Goal: Task Accomplishment & Management: Complete application form

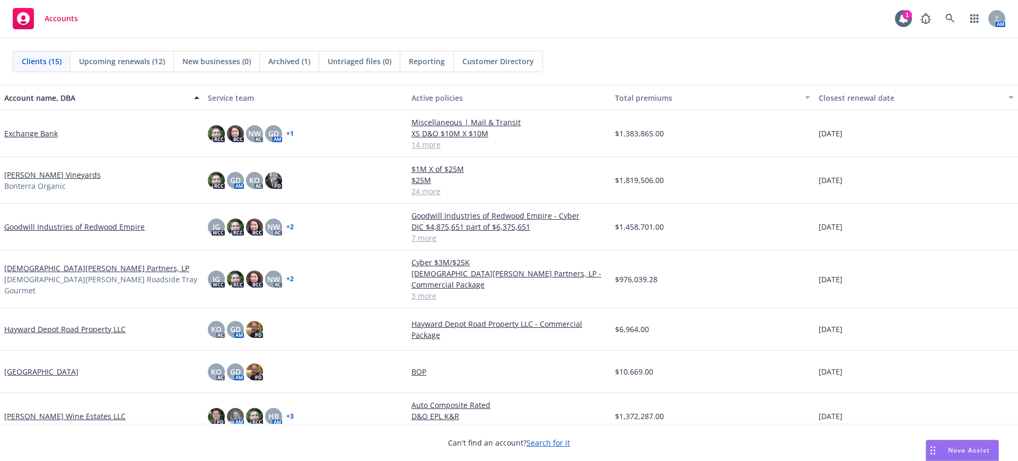
click at [33, 266] on link "[DEMOGRAPHIC_DATA][PERSON_NAME] Partners, LP" at bounding box center [96, 268] width 185 height 11
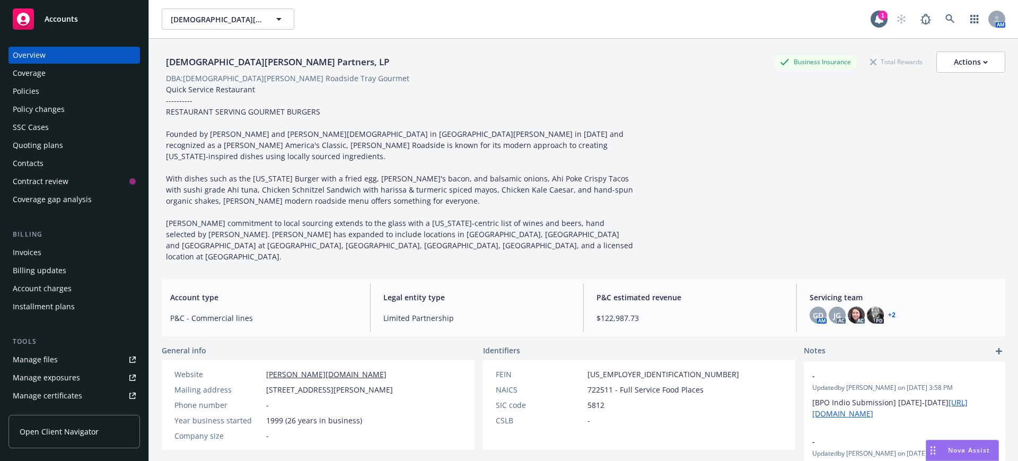
click at [40, 144] on div "Quoting plans" at bounding box center [38, 145] width 50 height 17
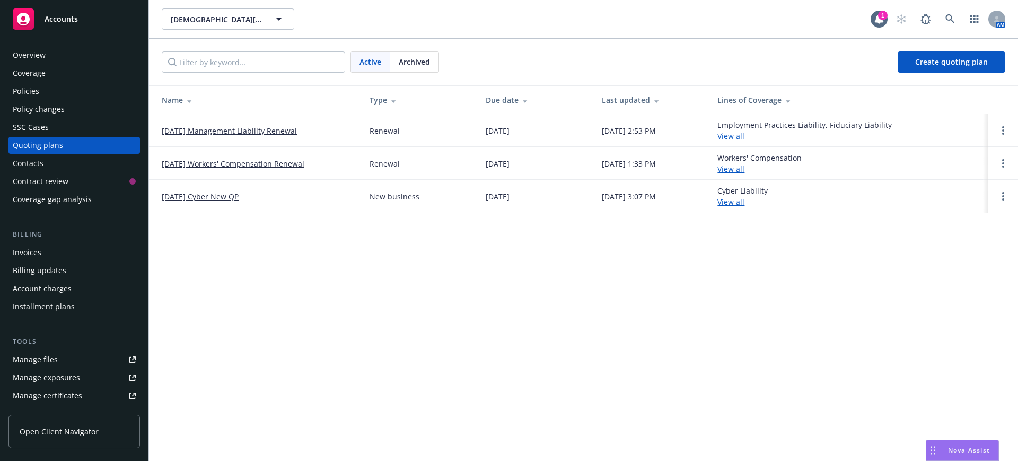
click at [240, 130] on link "[DATE] Management Liability Renewal" at bounding box center [229, 130] width 135 height 11
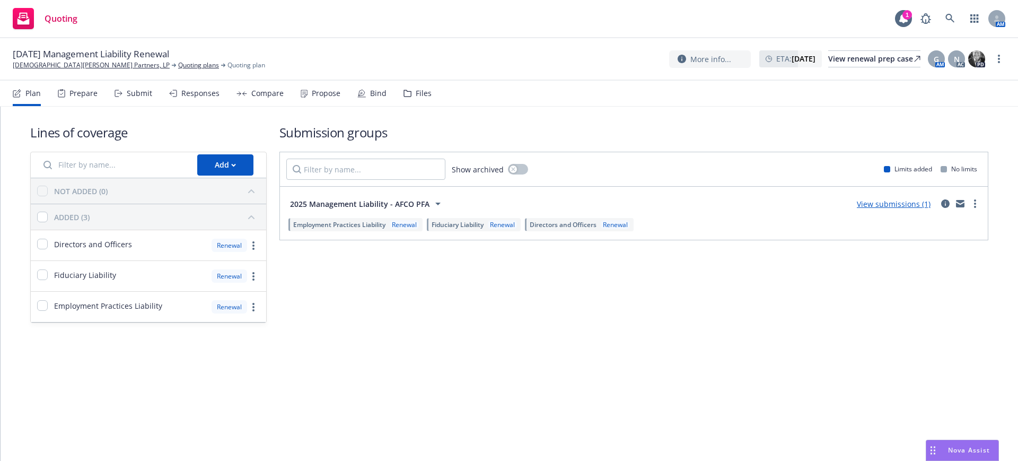
click at [140, 90] on div "Submit" at bounding box center [139, 93] width 25 height 8
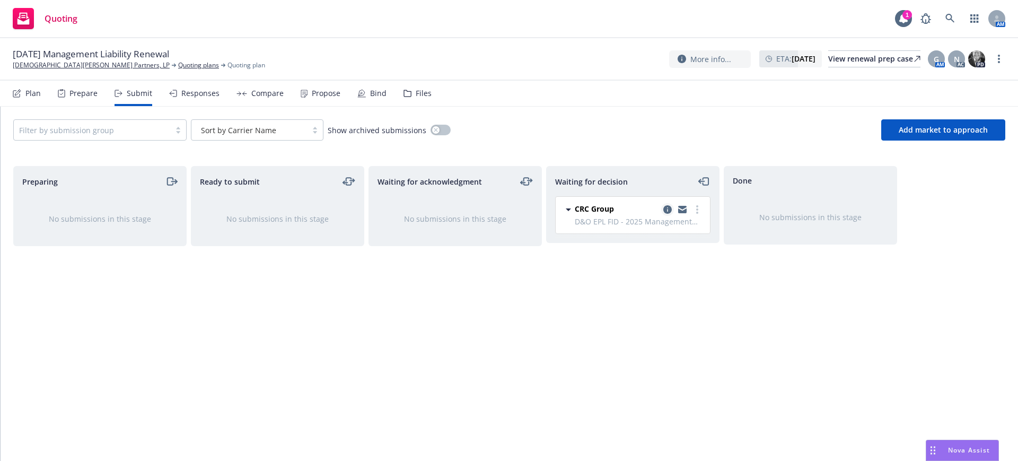
click at [669, 208] on icon "copy logging email" at bounding box center [667, 209] width 8 height 8
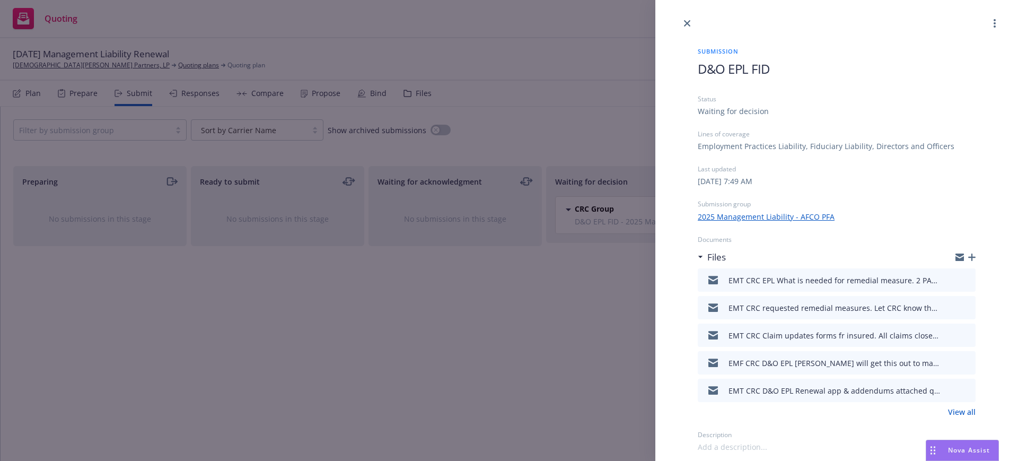
click at [973, 256] on icon "button" at bounding box center [971, 257] width 7 height 7
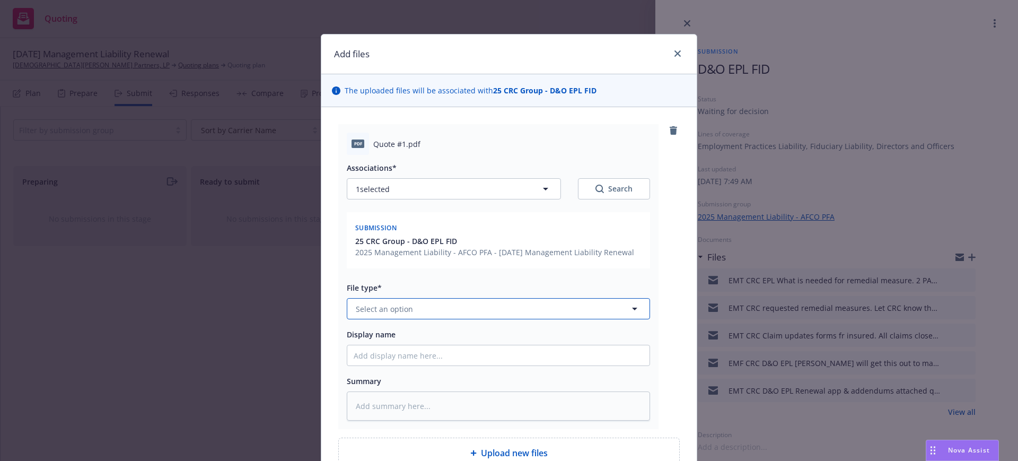
click at [365, 309] on span "Select an option" at bounding box center [384, 308] width 57 height 11
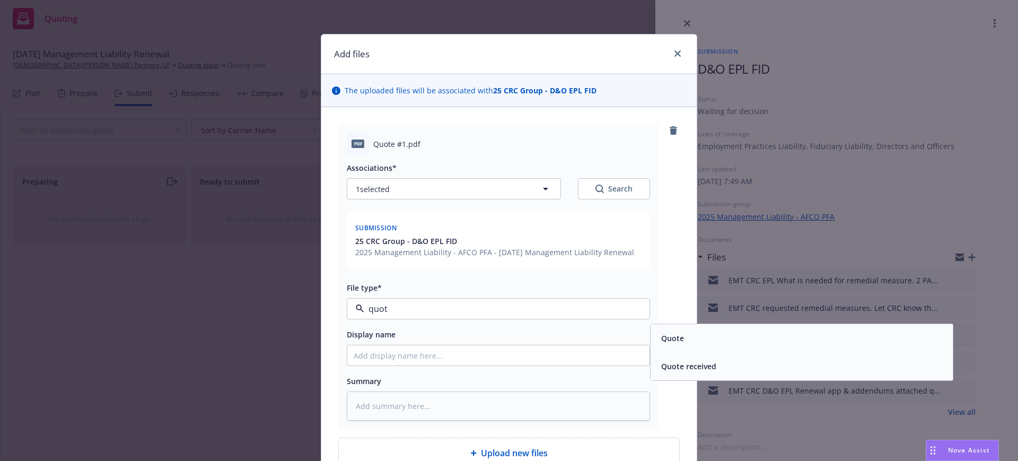
type input "quote"
drag, startPoint x: 673, startPoint y: 335, endPoint x: 578, endPoint y: 341, distance: 95.1
click at [671, 336] on span "Quote" at bounding box center [672, 338] width 23 height 11
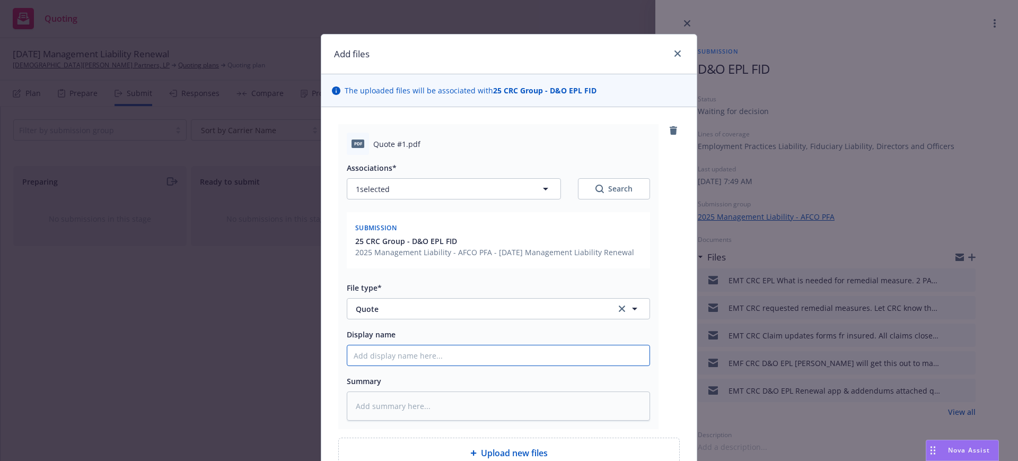
click at [347, 356] on input "Display name" at bounding box center [498, 355] width 302 height 20
type textarea "x"
type input "D"
type textarea "x"
type input "D&"
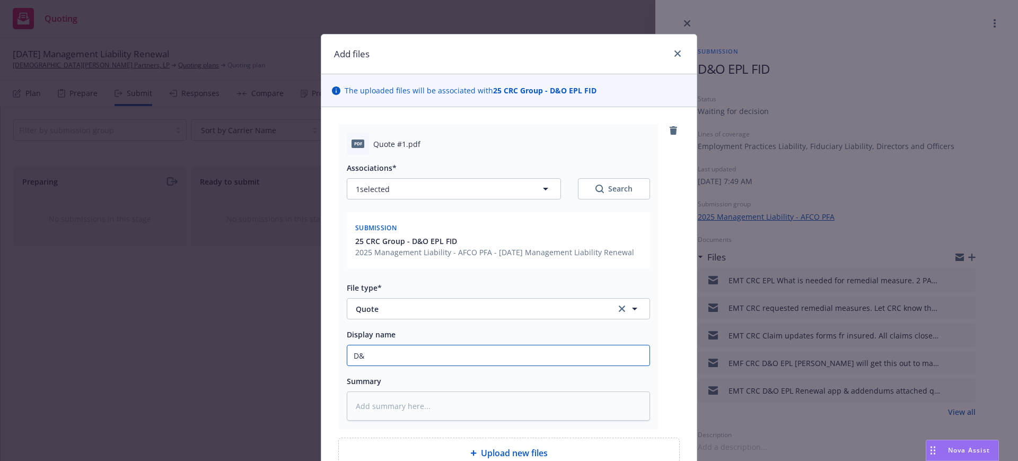
type textarea "x"
type input "D&O"
type textarea "x"
type input "D&O"
type textarea "x"
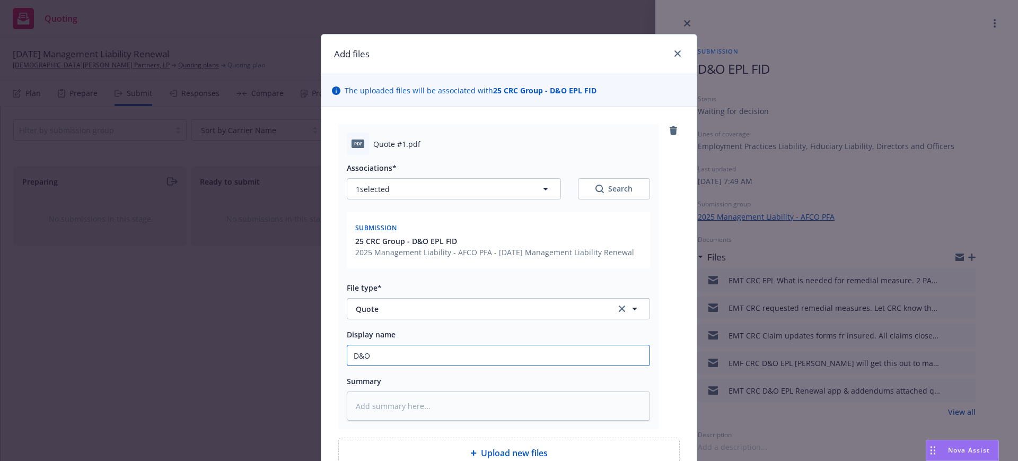
type input "D&O E"
type textarea "x"
type input "D&O EP"
type textarea "x"
type input "D&O EPL"
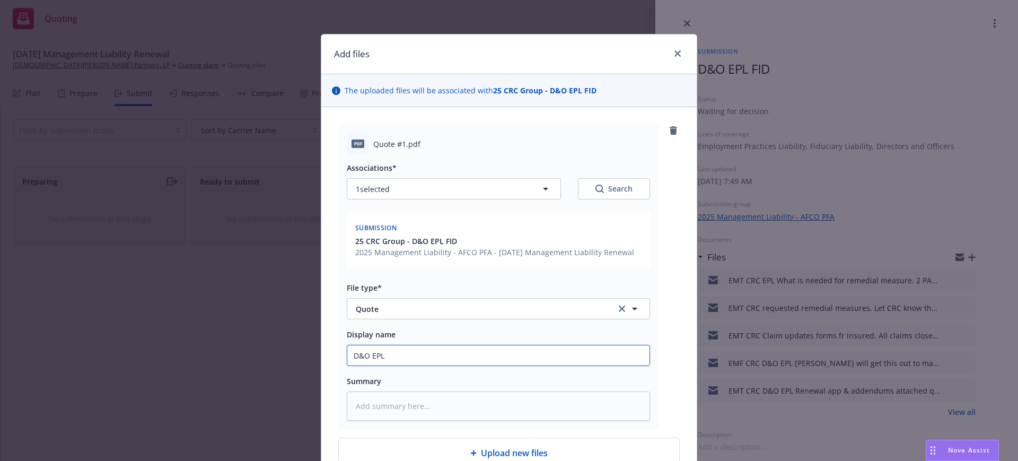
type textarea "x"
type input "D&O EPL"
type textarea "x"
type input "D&O EPL Q"
type textarea "x"
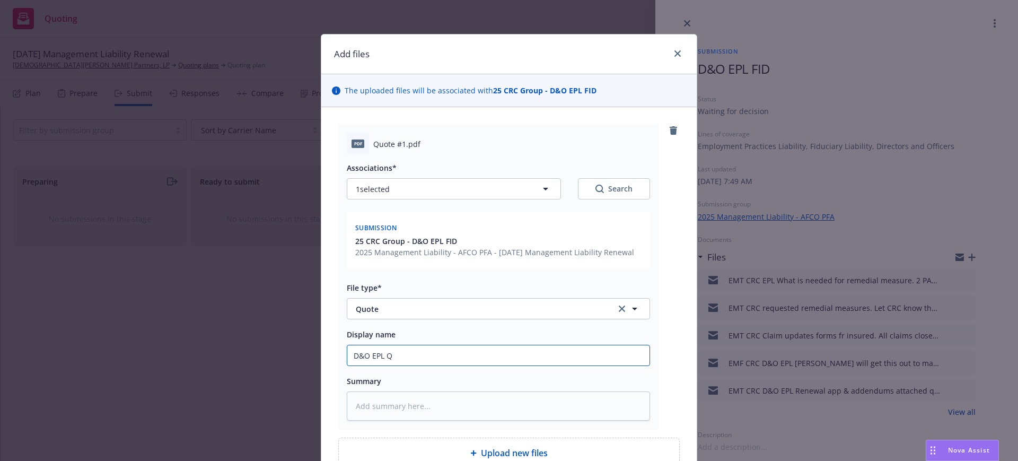
type input "D&O EPL Qu"
type textarea "x"
type input "D&O EPL Quo"
type textarea "x"
type input "D&O EPL Quot"
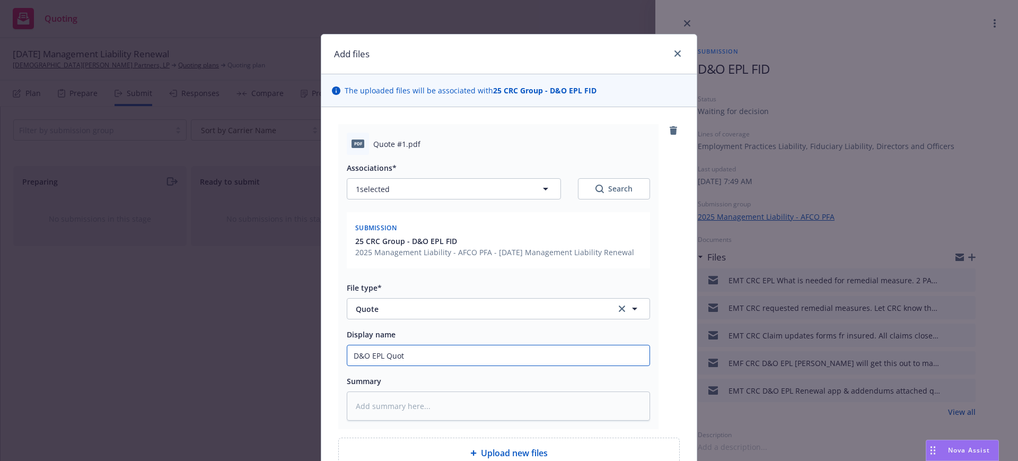
type textarea "x"
type input "D&O EPL Quote"
type textarea "x"
type input "D&O EPL Quot"
type textarea "x"
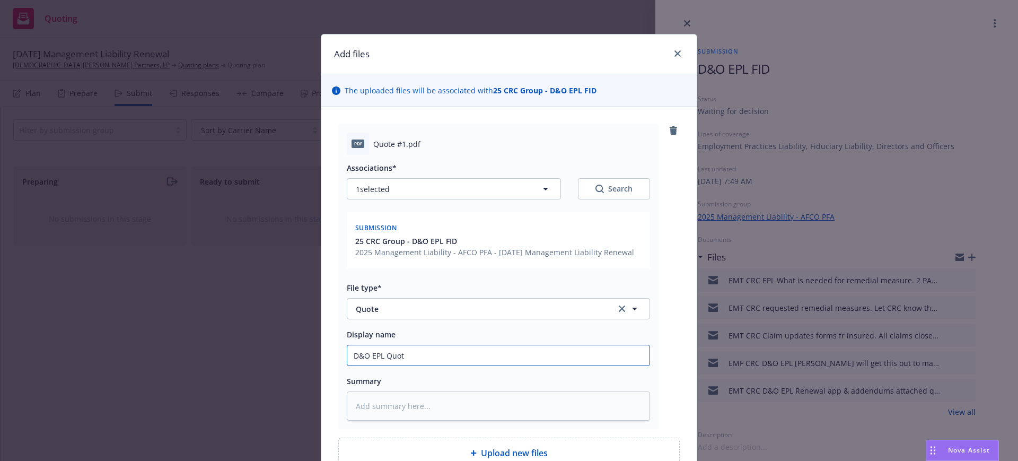
type input "D&O EPL Quo"
type textarea "x"
type input "D&O EPL Qu"
type textarea "x"
type input "D&O EPL Q"
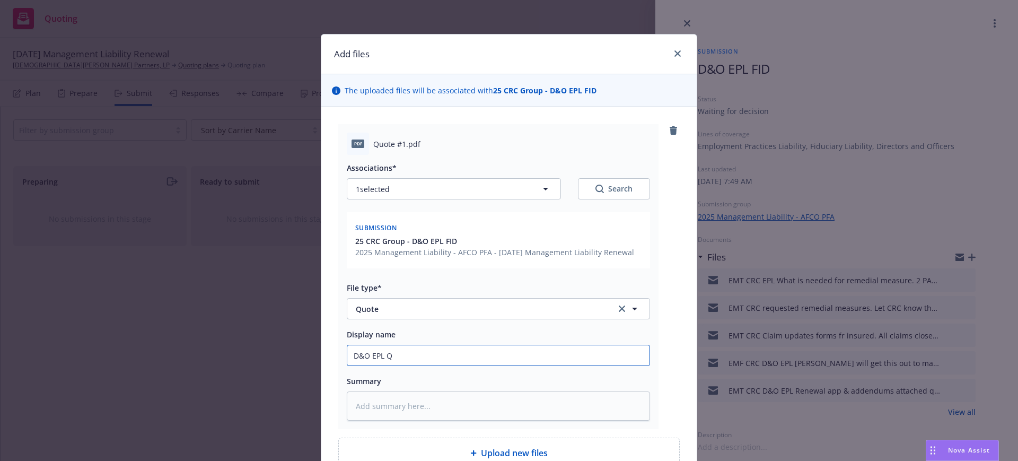
type textarea "x"
type input "D&O EPL"
type textarea "x"
type input "D&O EPL Z"
type textarea "x"
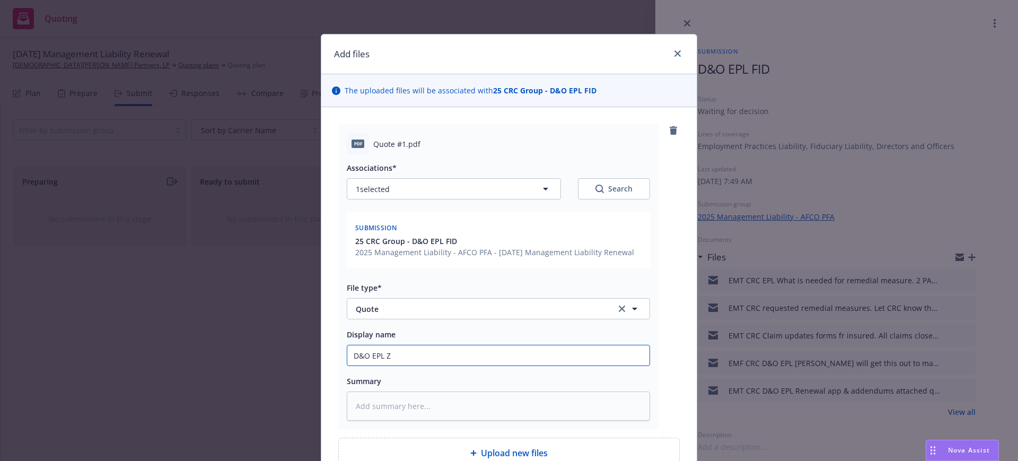
type input "D&O EPL Zu"
type textarea "x"
type input "D&O EPL Zur"
type textarea "x"
type input "D&O EPL Zuri"
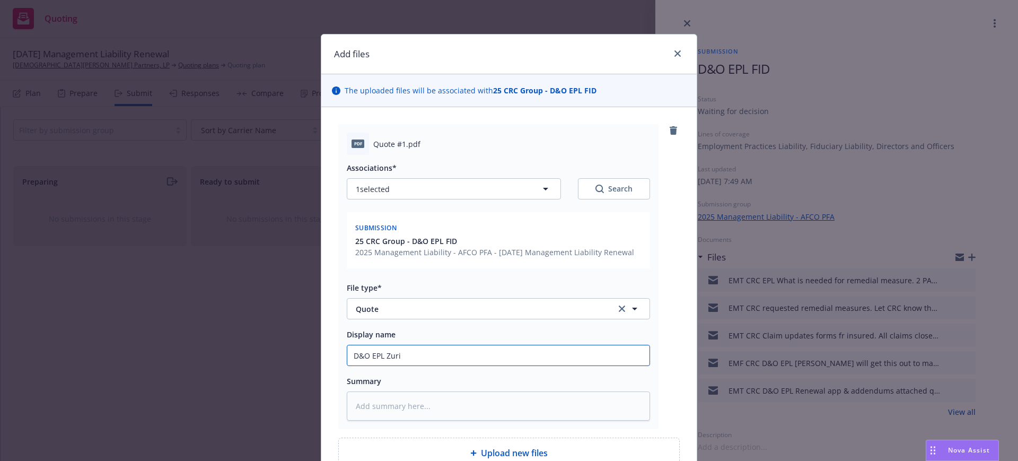
type textarea "x"
type input "D&O EPL Zuric"
type textarea "x"
type input "D&O EPL Zurich"
type textarea "x"
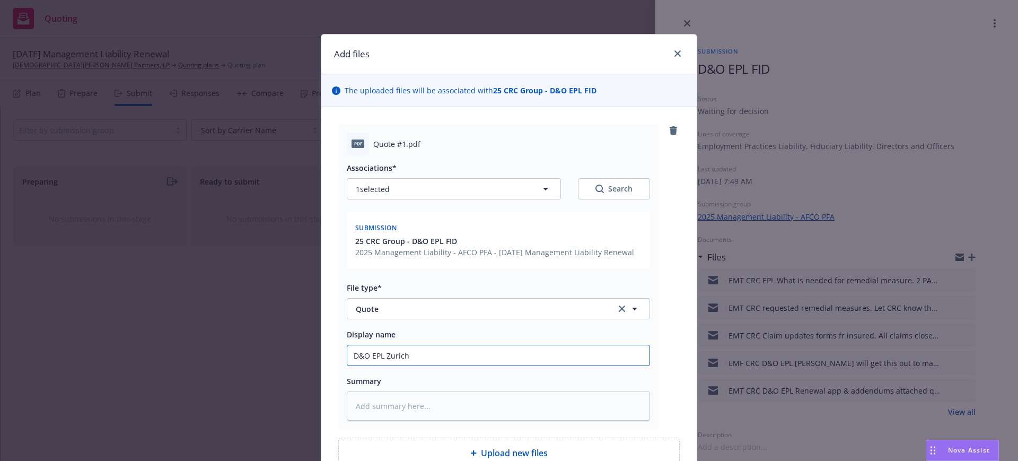
type input "D&O EPL Zurich"
click at [411, 354] on input "D&O EPL Zurich" at bounding box center [498, 355] width 302 height 20
type textarea "x"
type input "D&O EPL Zurich $"
type textarea "x"
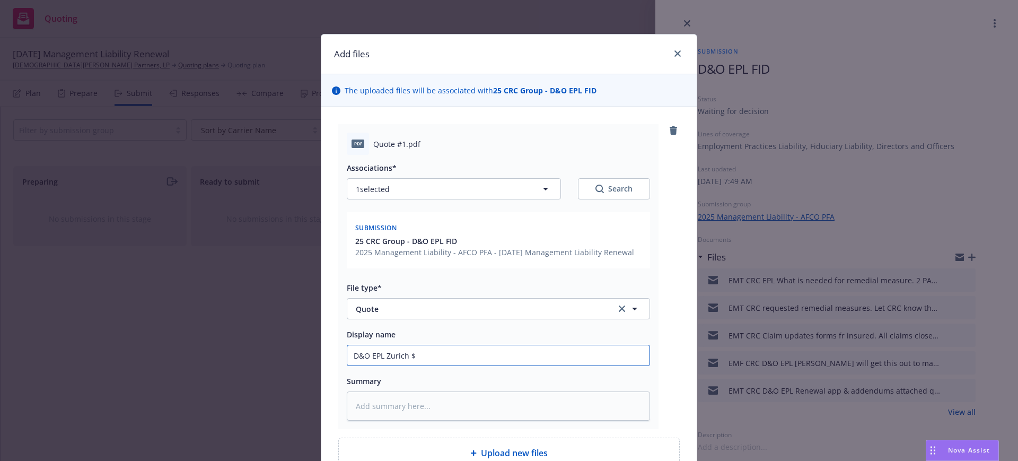
type input "D&O EPL Zurich $3"
type textarea "x"
type input "D&O EPL Zurich $36"
type textarea "x"
type input "D&O EPL Zurich $36,"
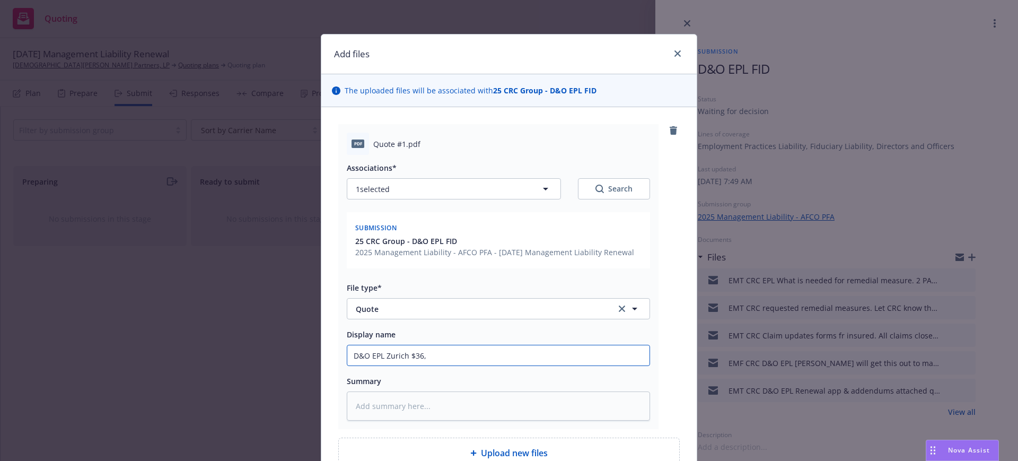
type textarea "x"
type input "D&O EPL Zurich $36,7"
type textarea "x"
type input "D&O EPL Zurich $36,78"
type textarea "x"
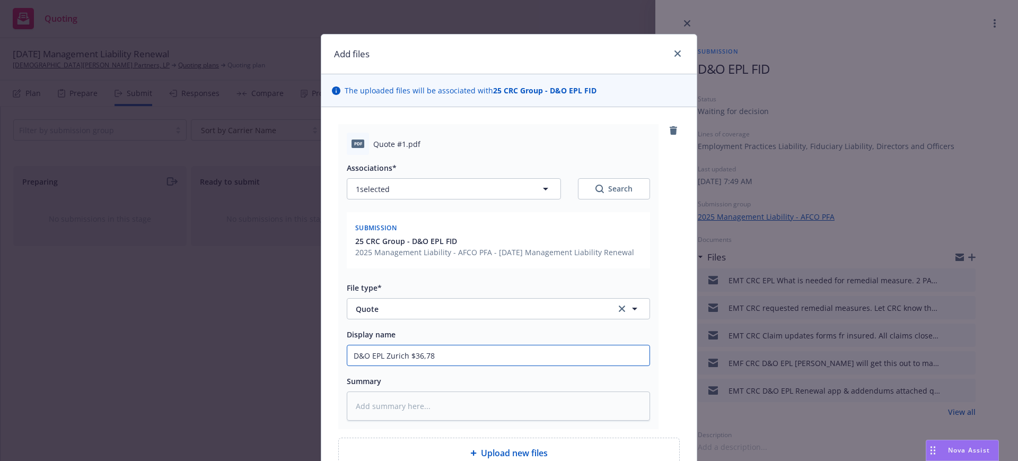
type input "D&O EPL Zurich $36,785"
type textarea "x"
type input "D&O EPL Zurich $36,785"
click at [473, 355] on input "D&O EPL Zurich $36,785" at bounding box center [498, 355] width 302 height 20
type textarea "x"
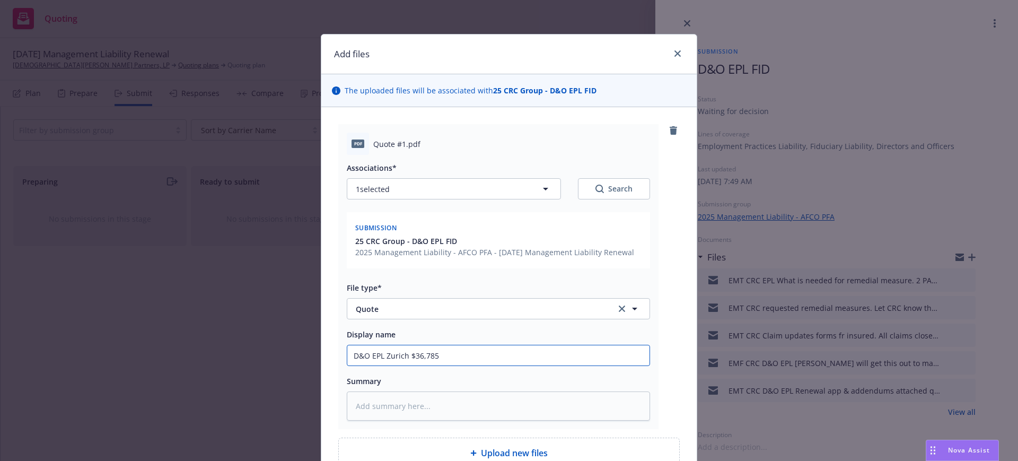
type input "D&O EPL Zurich $36,785 w"
type textarea "x"
type input "D&O EPL Zurich $36,785 wi"
type textarea "x"
type input "D&O EPL Zurich $36,785 wit"
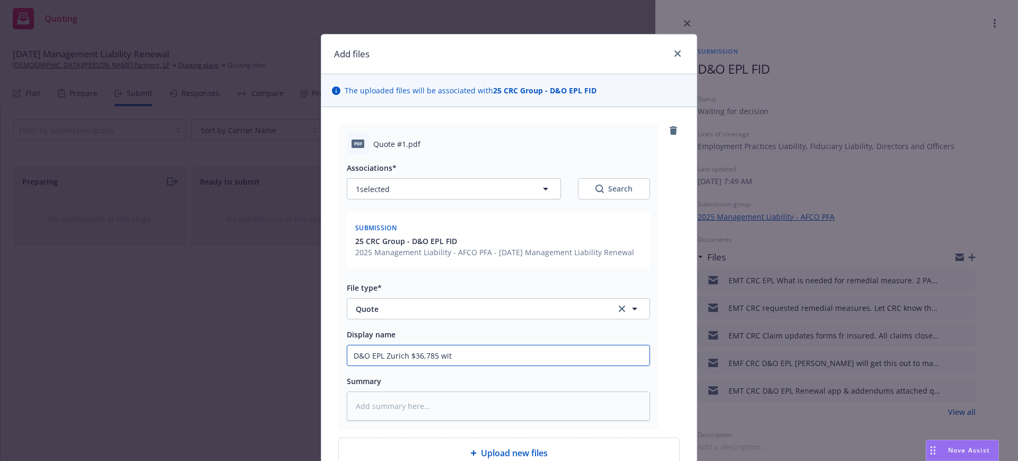
type textarea "x"
type input "D&O EPL Zurich $36,785 with"
type textarea "x"
type input "D&O EPL Zurich $36,785 with"
type textarea "x"
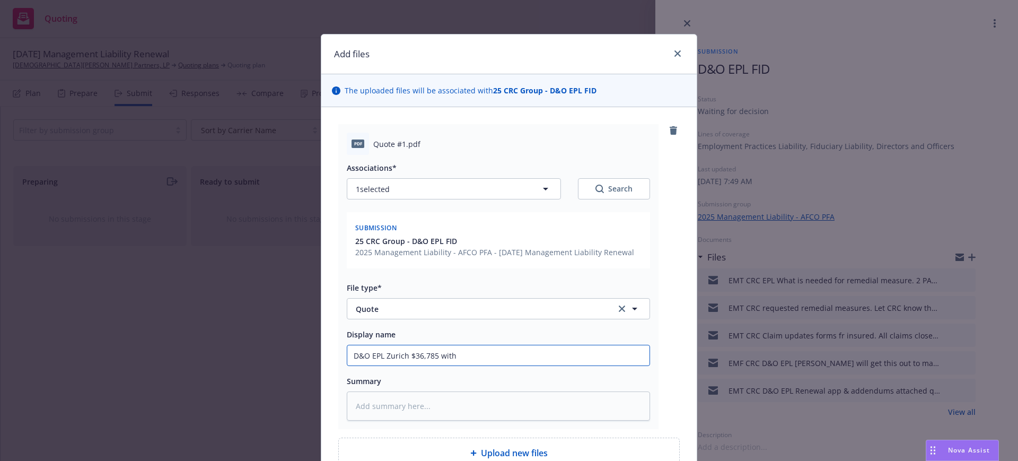
type input "D&O EPL Zurich $36,785 with i"
type textarea "x"
type input "D&O EPL Zurich $36,785 with it"
type textarea "x"
type input "D&O EPL Zurich $36,785 with ite"
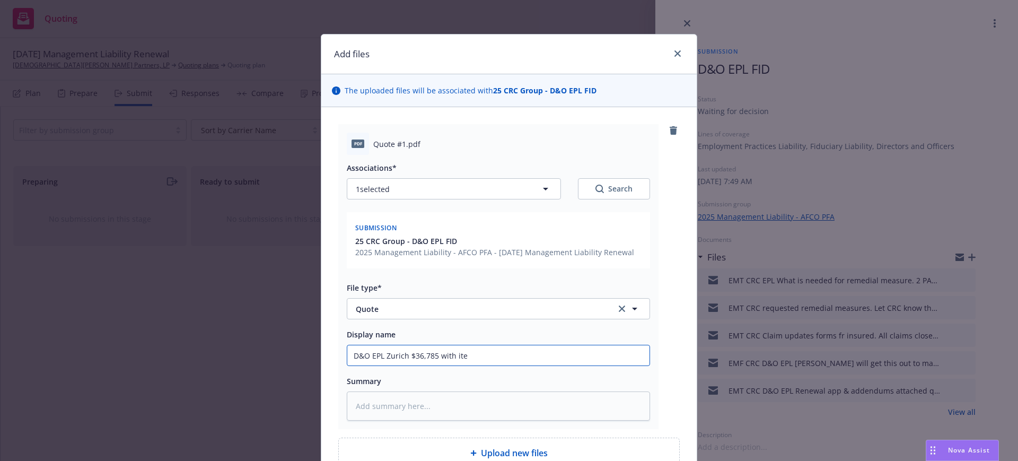
type textarea "x"
type input "D&O EPL Zurich $36,785 with item"
type textarea "x"
type input "D&O EPL Zurich $36,785 with items"
type textarea "x"
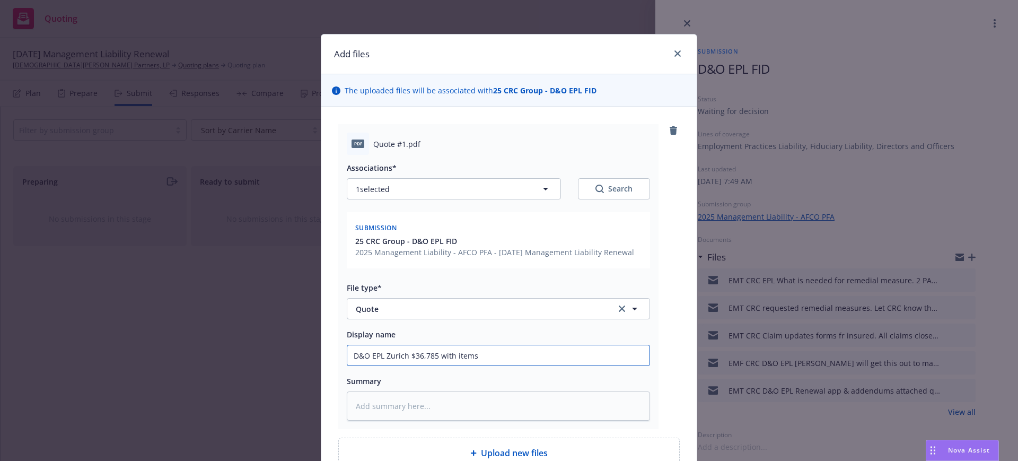
type input "D&O EPL Zurich $36,785 with items"
type textarea "x"
type input "D&O EPL Zurich $36,785 with items n"
type textarea "x"
type input "D&O EPL Zurich $36,785 with items ne"
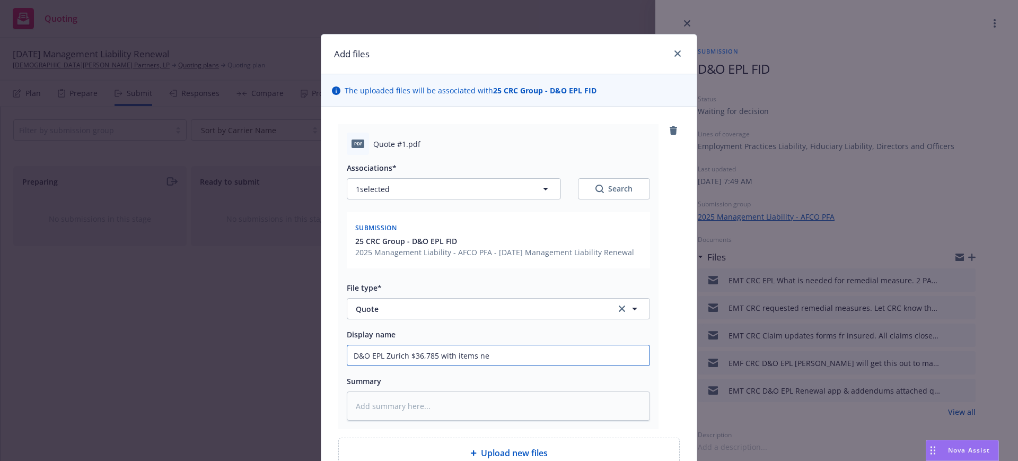
type textarea "x"
type input "D&O EPL Zurich $36,785 with items nee"
type textarea "x"
type input "D&O EPL Zurich $36,785 with items need"
type textarea "x"
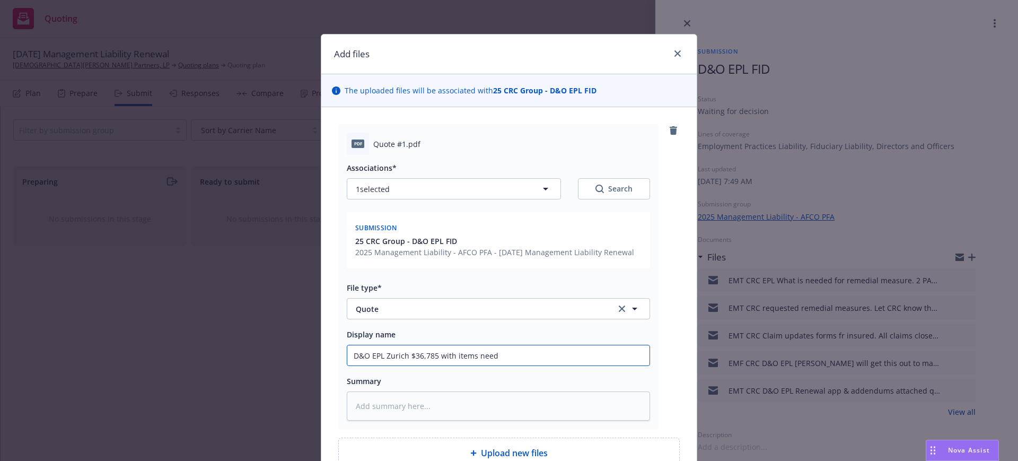
type input "D&O EPL Zurich $36,785 with items neede"
type textarea "x"
type input "D&O EPL Zurich $36,785 with items needed"
click at [347, 406] on textarea at bounding box center [498, 405] width 303 height 29
paste textarea "I also attached a Zurich quote, and the following are needed prior to binding: …"
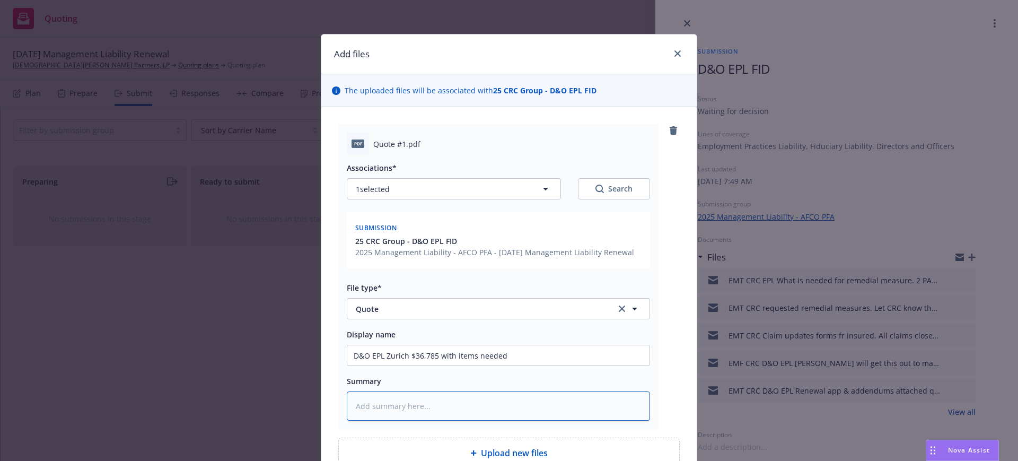
type textarea "x"
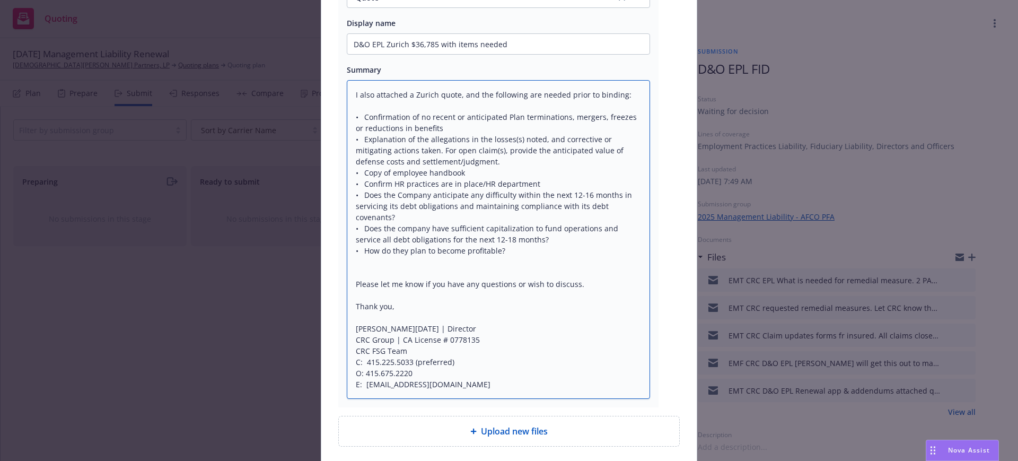
scroll to position [396, 0]
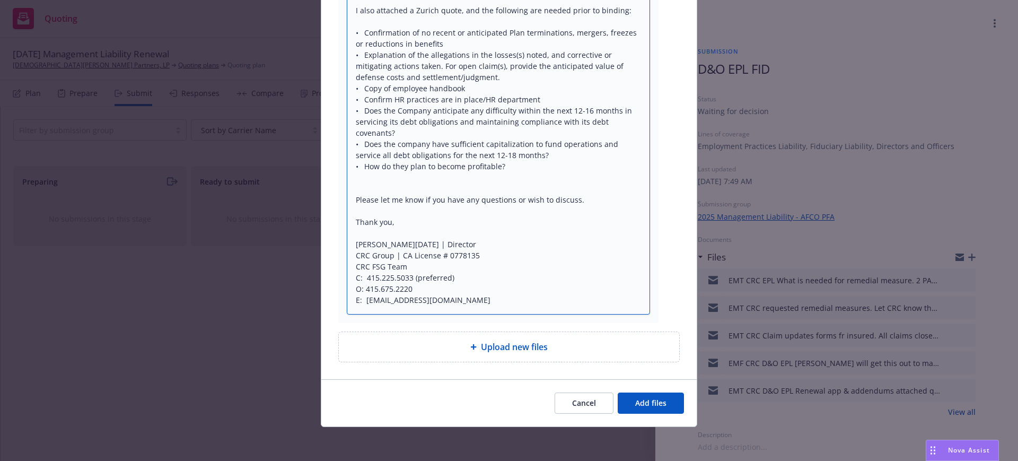
type textarea "I also attached a Zurich quote, and the following are needed prior to binding: …"
type textarea "x"
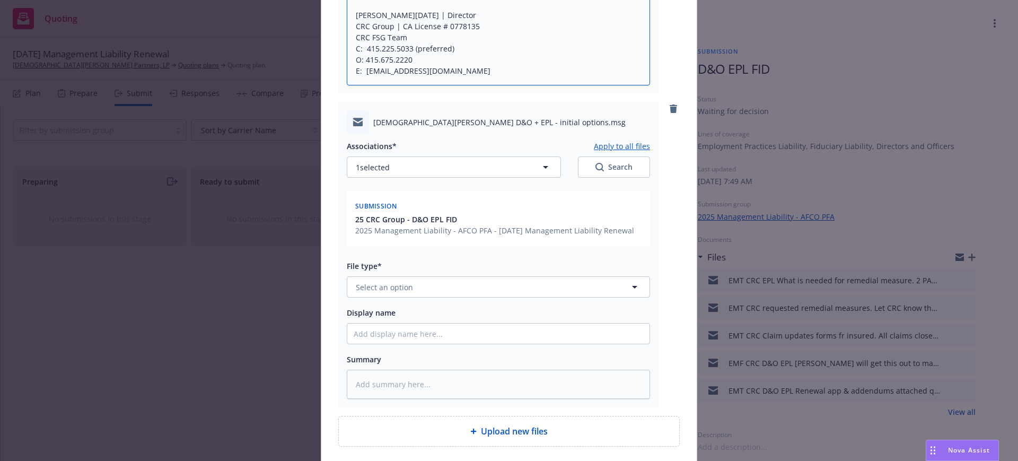
scroll to position [661, 0]
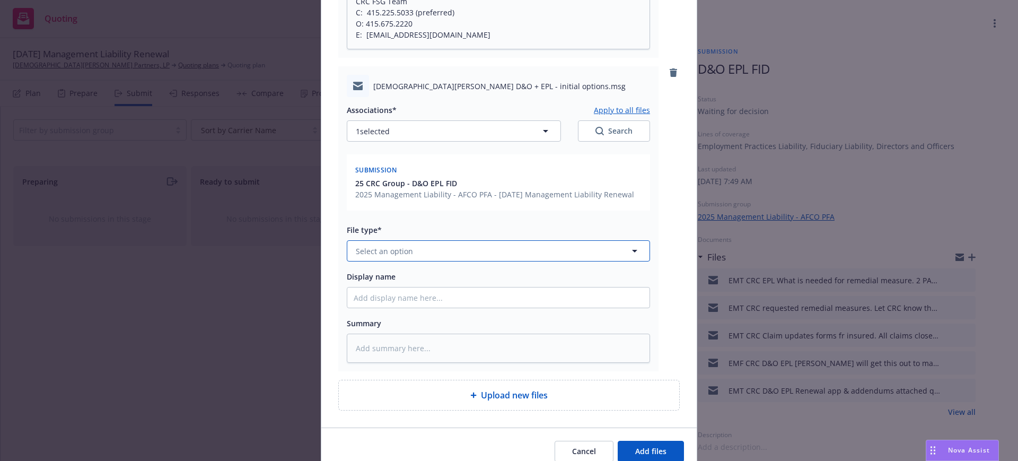
click at [359, 248] on span "Select an option" at bounding box center [384, 251] width 57 height 11
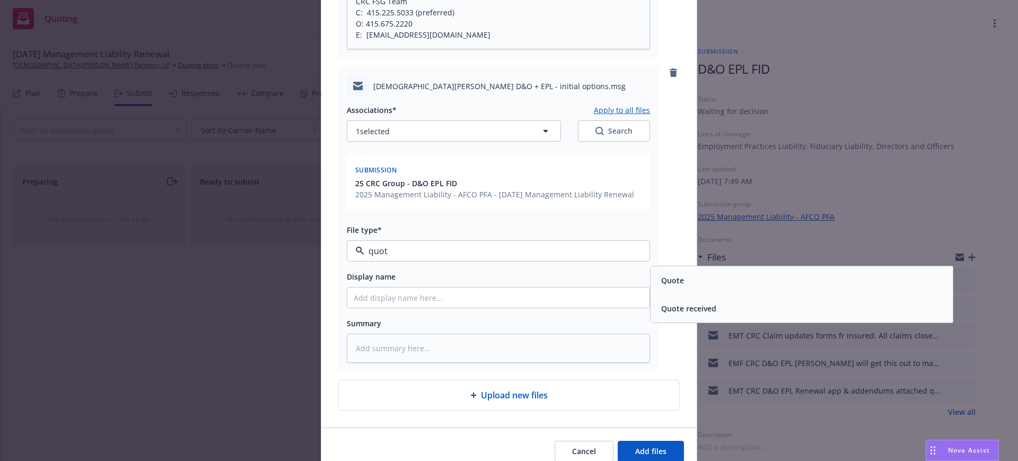
type input "quote"
click at [699, 306] on span "Quote received" at bounding box center [688, 308] width 55 height 11
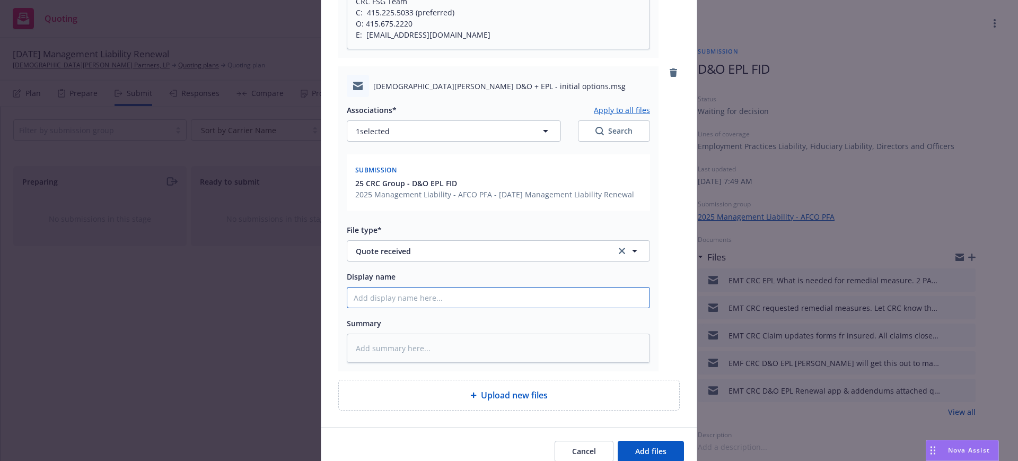
type textarea "x"
type input "E"
type textarea "x"
type input "EM"
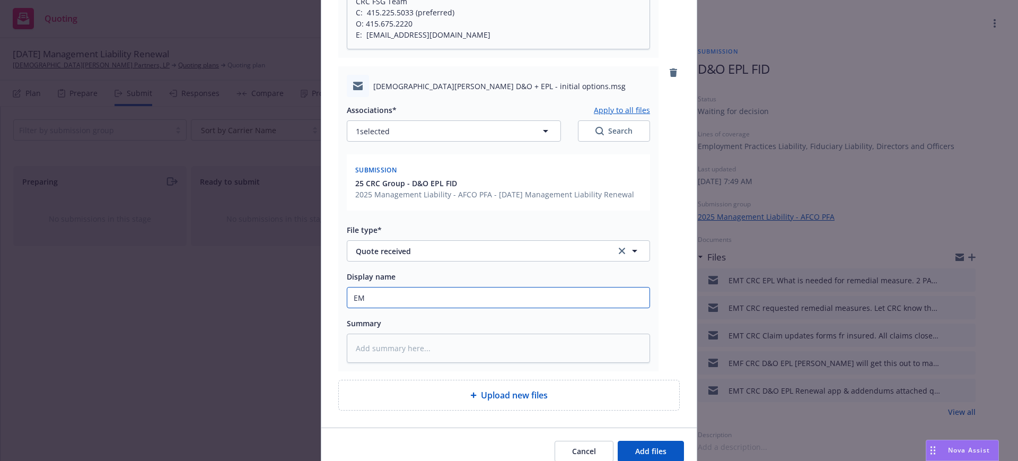
type textarea "x"
type input "EMF"
type textarea "x"
type input "EMF"
type textarea "x"
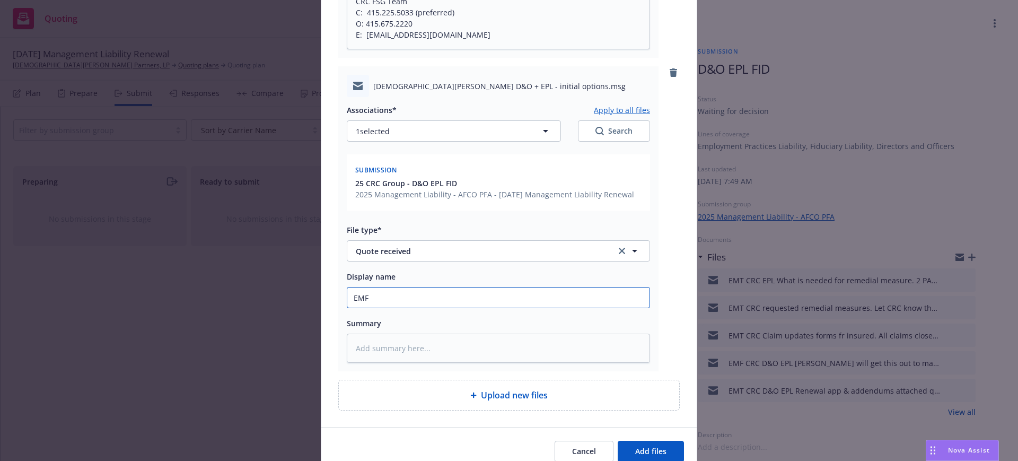
type input "EMF"
type textarea "x"
type input "EMF"
type textarea "x"
type input "EMF C"
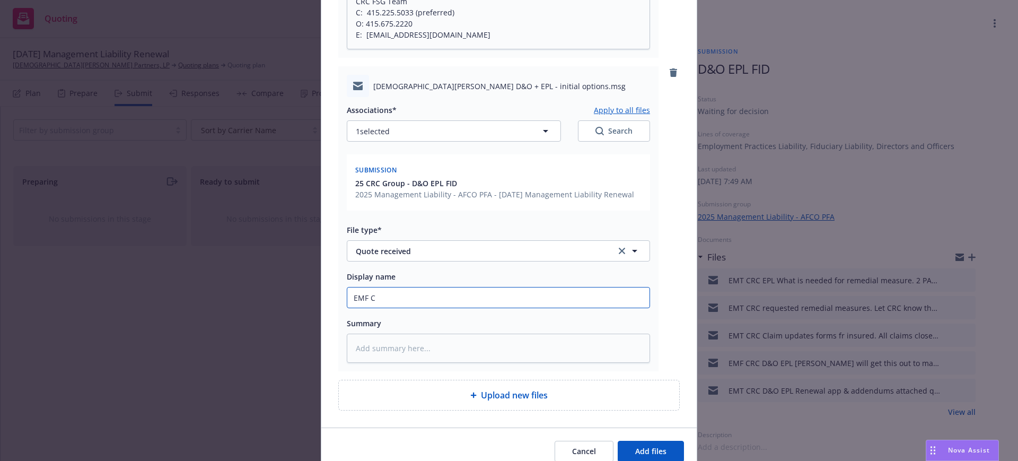
type textarea "x"
type input "EMF CR"
type textarea "x"
type input "EMF CRC"
type textarea "x"
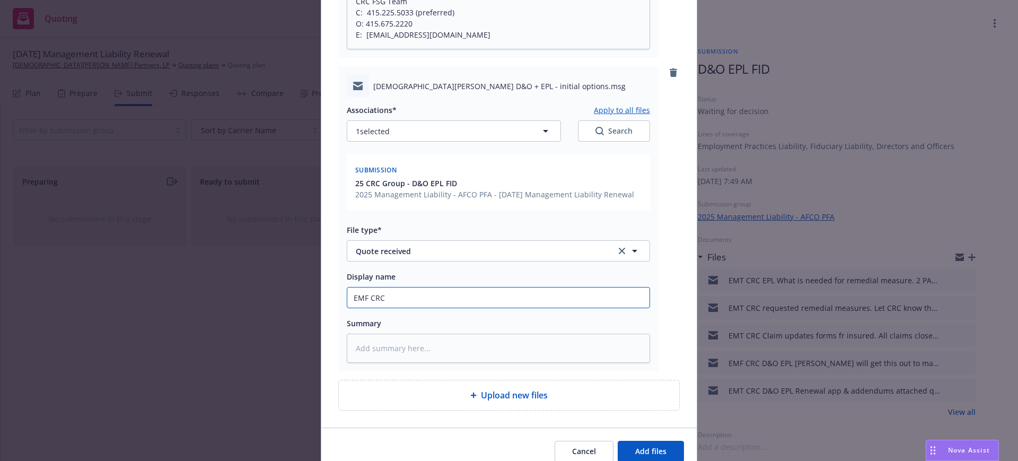
type input "EMF CRC"
type textarea "x"
type input "EMF CRC D"
type textarea "x"
type input "EMF CRC D&"
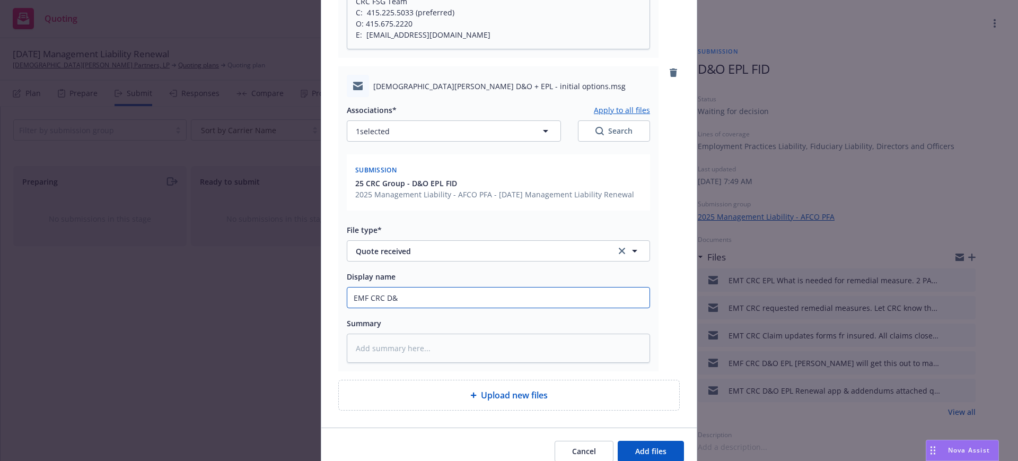
type textarea "x"
type input "EMF CRC D&O"
type textarea "x"
type input "EMF CRC D&O"
type textarea "x"
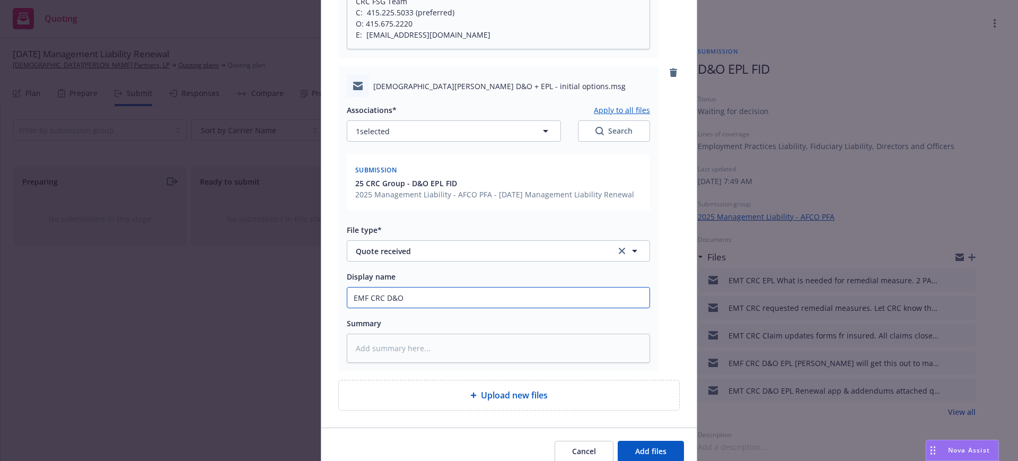
type input "EMF CRC D&O E"
type textarea "x"
type input "EMF CRC D&O EP"
type textarea "x"
type input "EMF CRC D&O EPL"
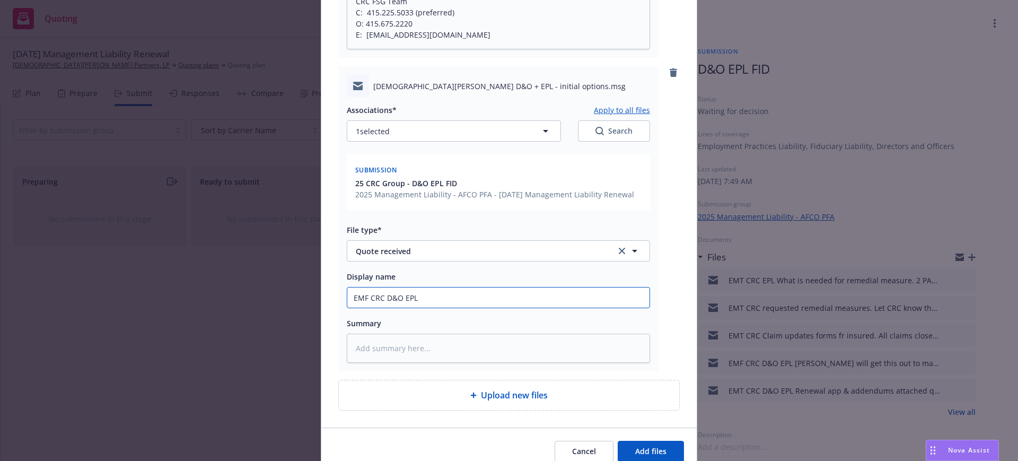
type textarea "x"
type input "EMF CRC D&O EPL"
type textarea "x"
type input "EMF CRC D&O EPL q"
type textarea "x"
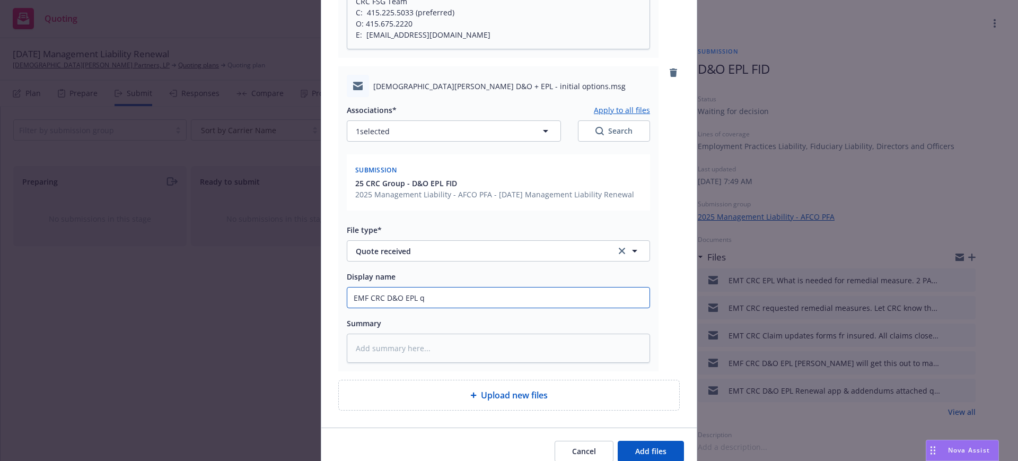
type input "EMF CRC D&O EPL qu"
type textarea "x"
type input "EMF CRC D&O EPL quo"
type textarea "x"
type input "EMF CRC D&O EPL quot"
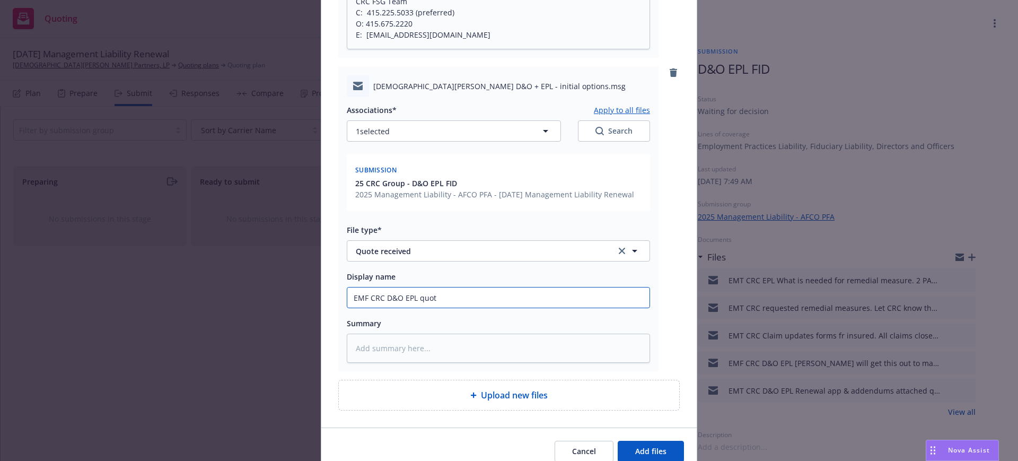
type textarea "x"
type input "EMF CRC D&O EPL quote"
type textarea "x"
type input "EMF CRC D&O EPL quotes"
type textarea "x"
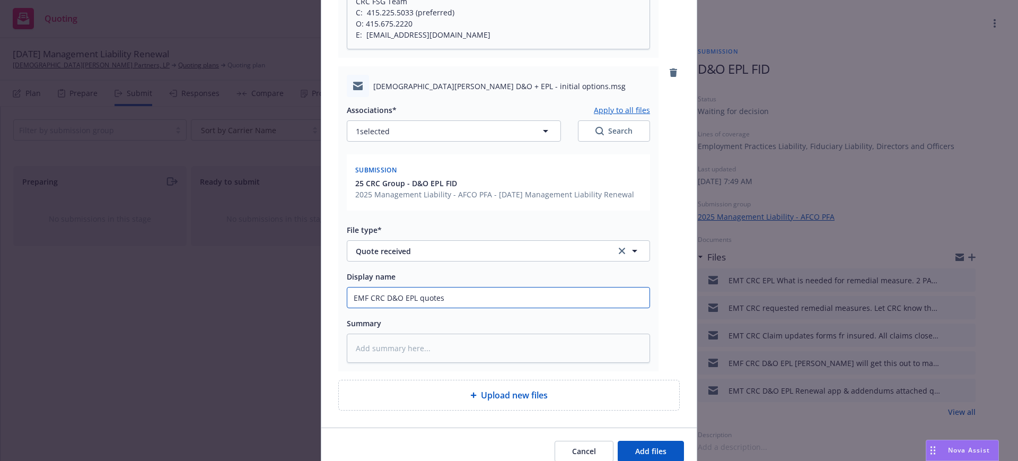
type input "EMF CRC D&O EPL quotes"
type textarea "x"
type input "EMF CRC D&O EPL quotes r"
type textarea "x"
type input "EMF CRC D&O EPL quotes re"
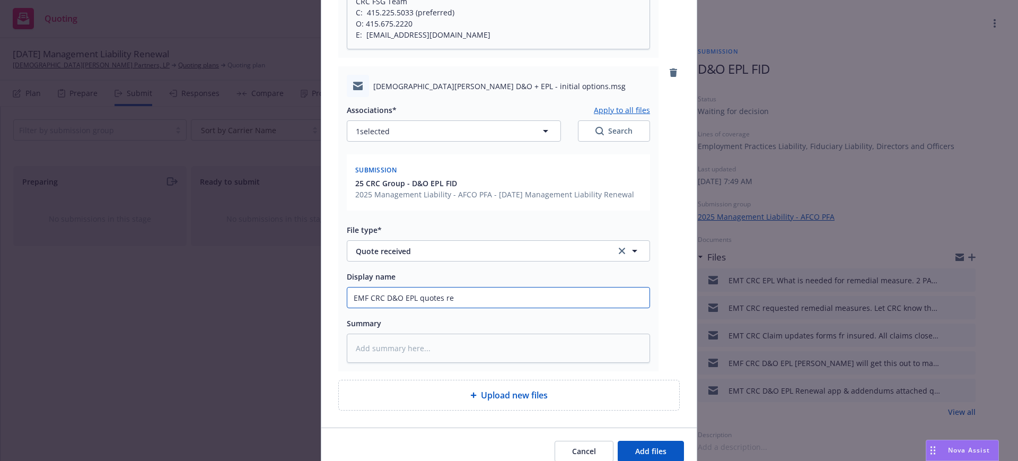
type textarea "x"
type input "EMF CRC D&O EPL quotes recd"
type textarea "x"
type input "EMF CRC D&O EPL quotes recde"
type textarea "x"
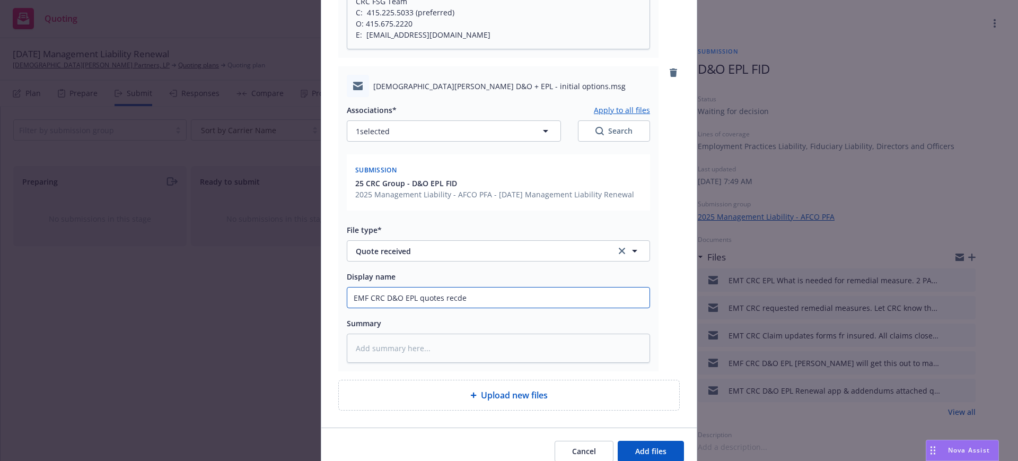
type input "EMF CRC D&O EPL quotes recde"
type textarea "x"
type input "EMF CRC D&O EPL quotes recde"
type textarea "x"
type input "EMF CRC D&O EPL quotes recd"
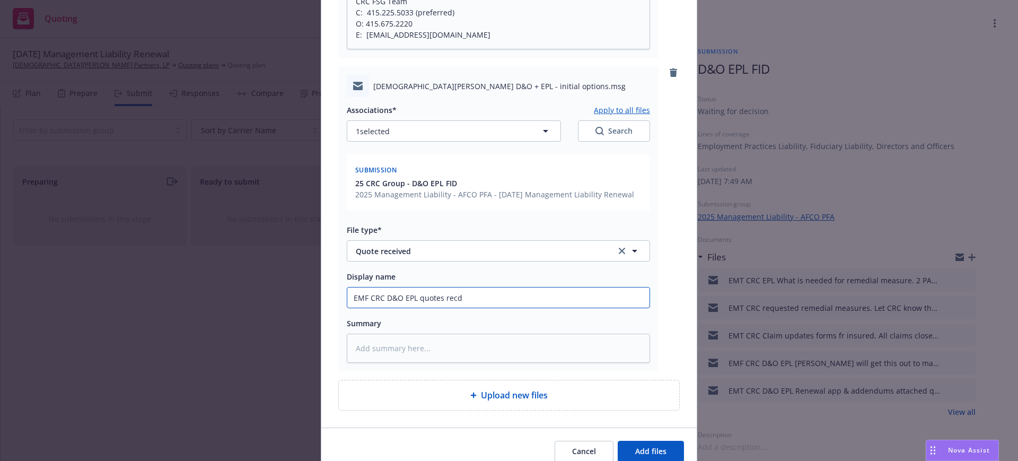
type textarea "x"
type input "EMF CRC D&O EPL quotes recd"
type textarea "x"
type input "EMF CRC D&O EPL quotes recd F"
type textarea "x"
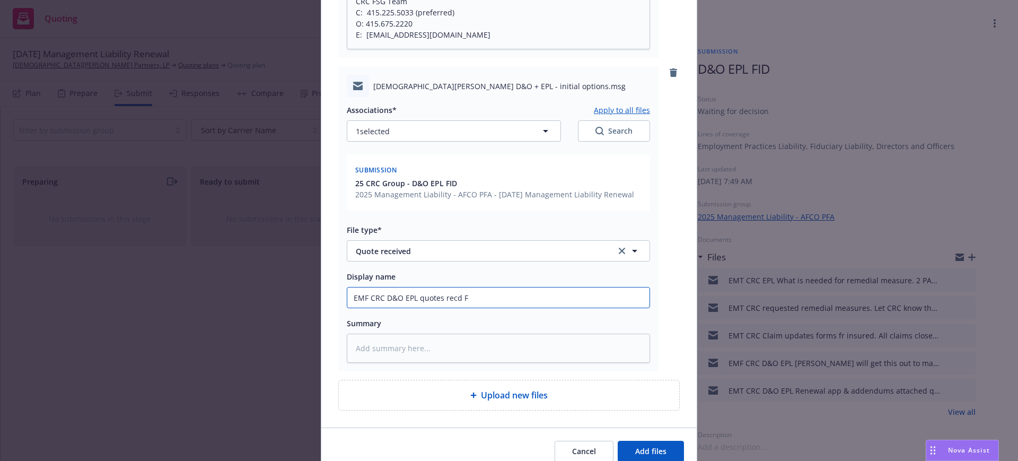
type input "EMF CRC D&O EPL quotes recd Fa"
type textarea "x"
type input "EMF CRC D&O EPL quotes recd Fal"
type textarea "x"
type input "EMF CRC D&O EPL quotes recd Falc"
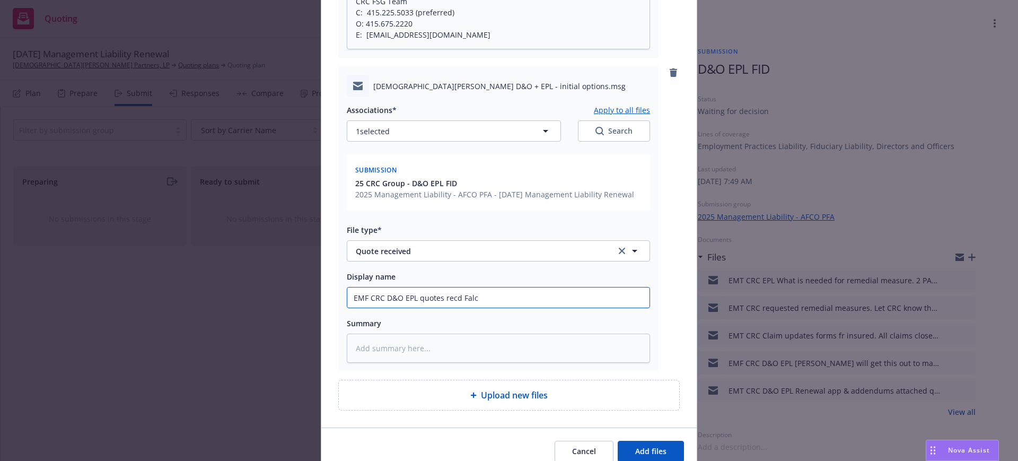
type textarea "x"
type input "EMF CRC D&O EPL quotes recd Falco"
type textarea "x"
type input "EMF CRC D&O EPL quotes recd Falcon"
type textarea "x"
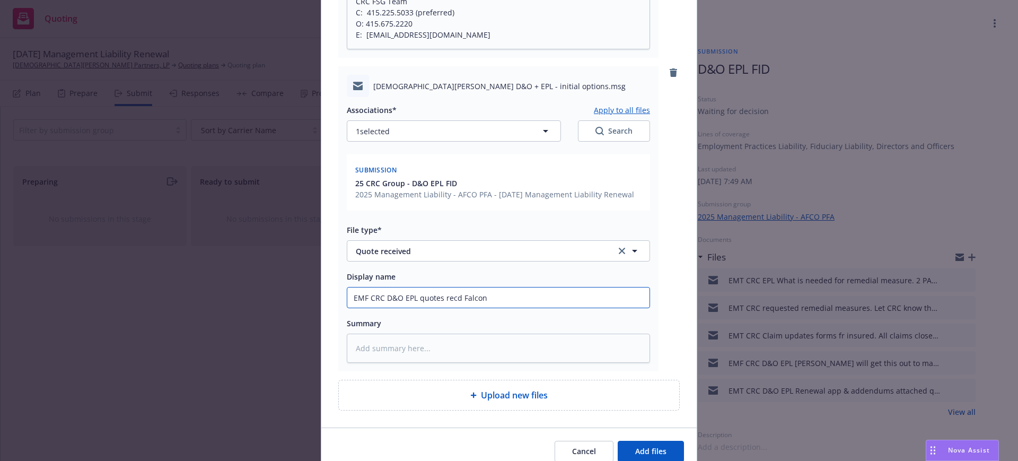
type input "EMF CRC D&O EPL quotes recd Falcon"
type textarea "x"
type input "EMF CRC D&O EPL quotes recd Falcon $"
type textarea "x"
type input "EMF CRC D&O EPL quotes recd Falcon $i"
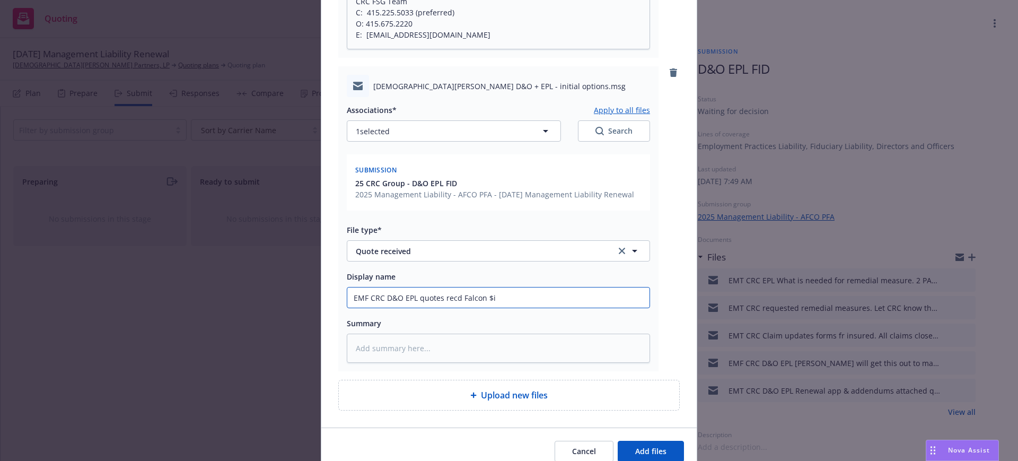
type textarea "x"
type input "EMF CRC D&O EPL quotes recd Falcon $"
type textarea "x"
type input "EMF CRC D&O EPL quotes recd Falcon $i"
type textarea "x"
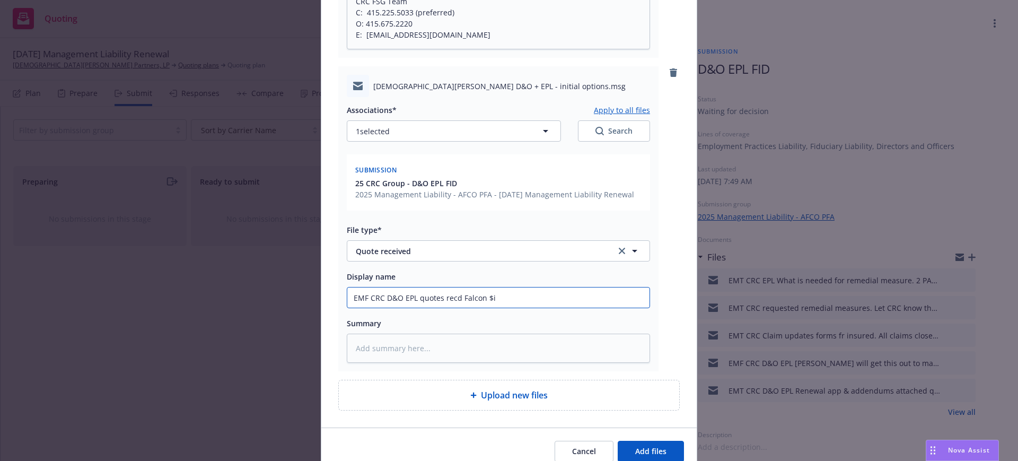
type input "EMF CRC D&O EPL quotes recd Falcon $in"
type textarea "x"
type input "EMF CRC D&O EPL quotes recd Falcon $ind"
type textarea "x"
type input "EMF CRC D&O EPL quotes recd Falcon $indi"
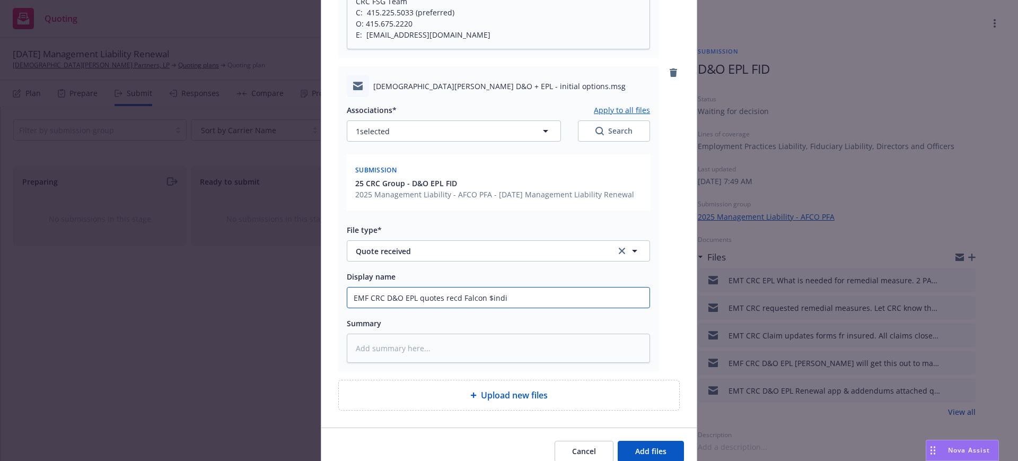
type textarea "x"
click at [350, 345] on textarea at bounding box center [498, 348] width 303 height 29
paste textarea "[EXTERNAL] Gail, I have this indication from Falcon which has the most competit…"
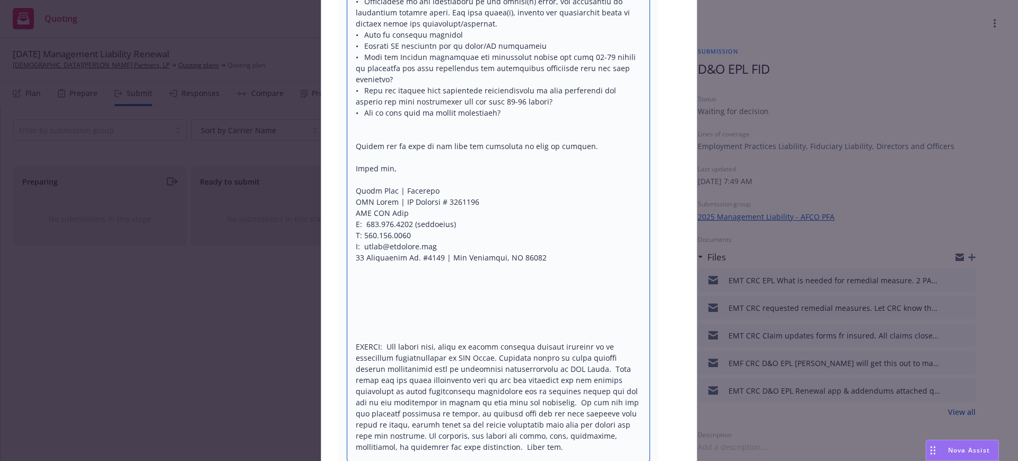
drag, startPoint x: 350, startPoint y: 274, endPoint x: 360, endPoint y: 323, distance: 49.8
click at [360, 323] on textarea at bounding box center [498, 79] width 303 height 764
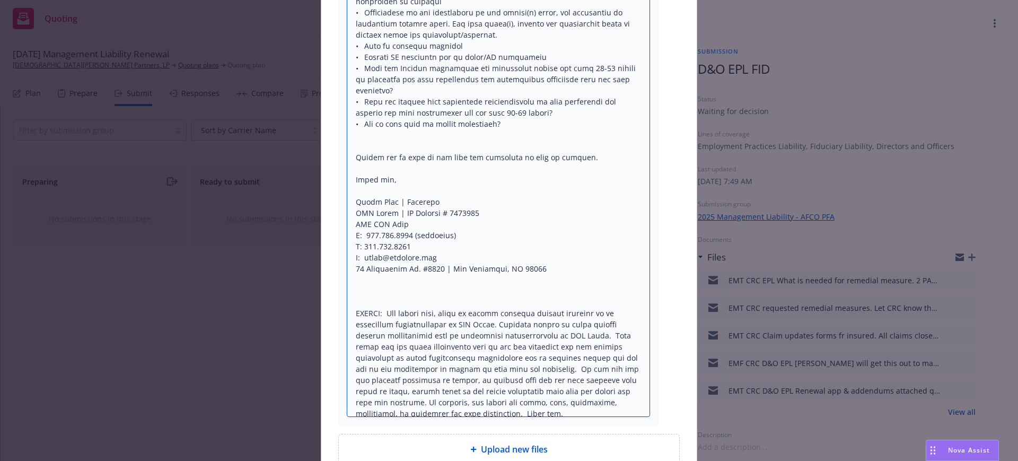
scroll to position [1300, 0]
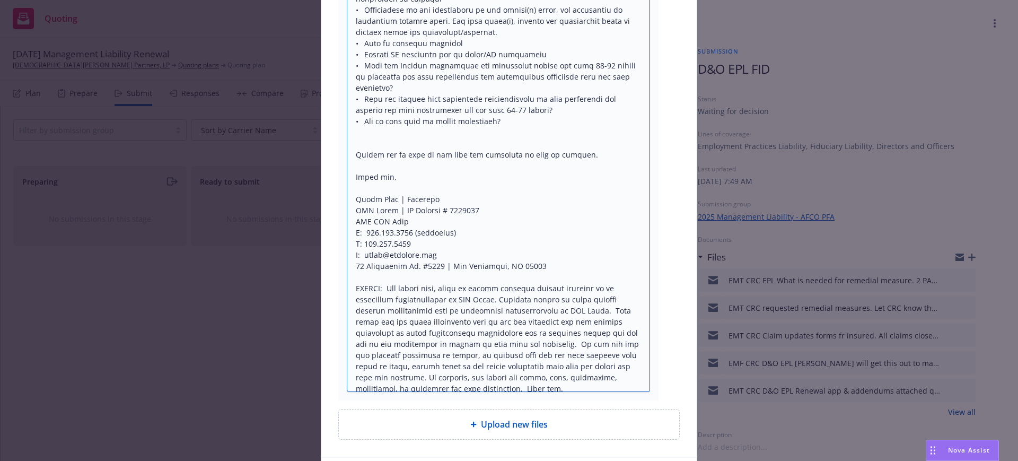
click at [466, 370] on textarea at bounding box center [498, 43] width 303 height 697
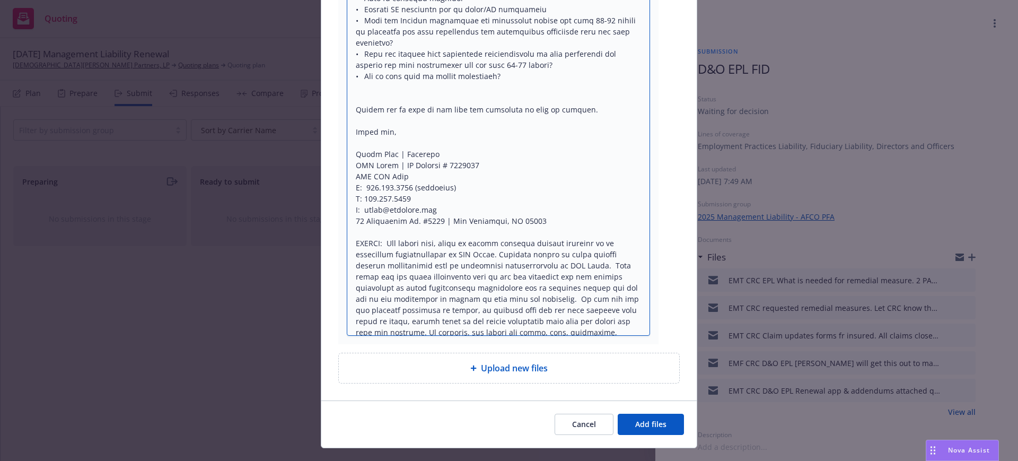
scroll to position [1366, 0]
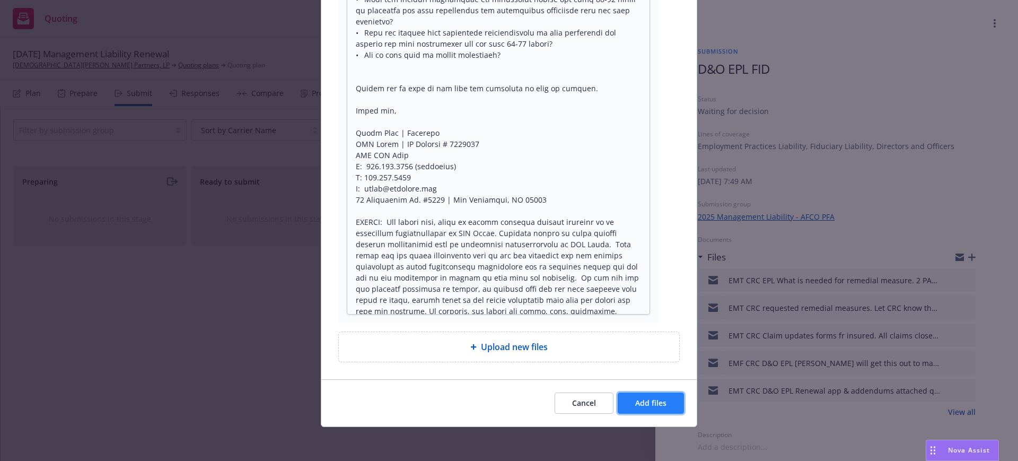
click at [641, 398] on span "Add files" at bounding box center [650, 403] width 31 height 10
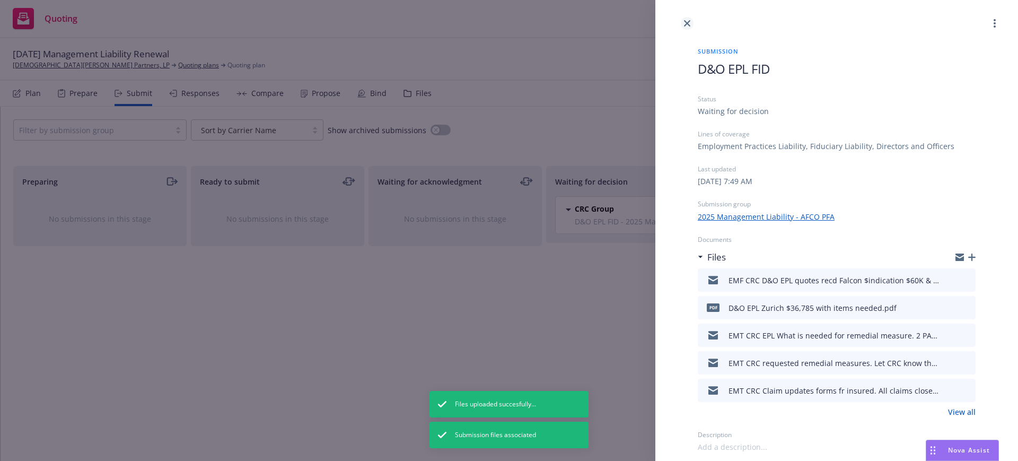
click at [687, 22] on icon "close" at bounding box center [687, 23] width 6 height 6
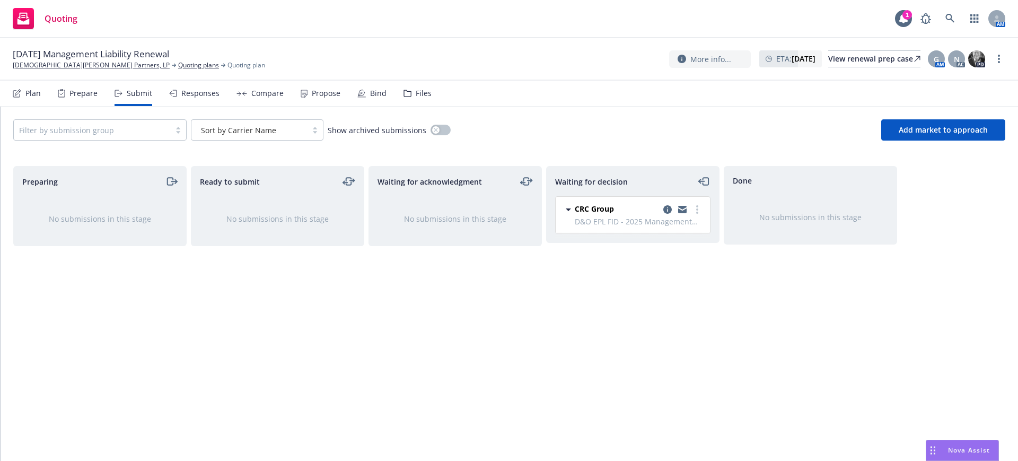
click at [418, 92] on div "Files" at bounding box center [424, 93] width 16 height 8
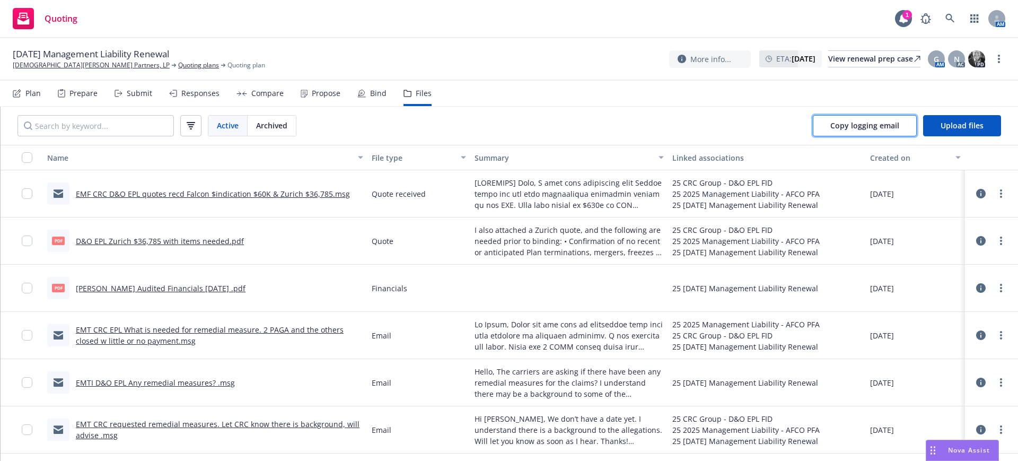
click at [867, 126] on span "Copy logging email" at bounding box center [865, 125] width 69 height 10
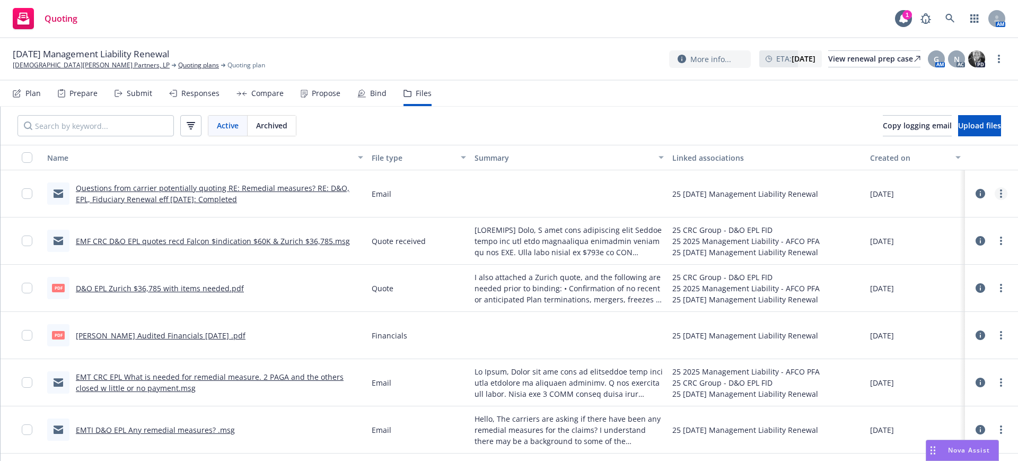
click at [1000, 190] on circle "more" at bounding box center [1001, 190] width 2 height 2
click at [913, 255] on link "Edit" at bounding box center [945, 257] width 106 height 21
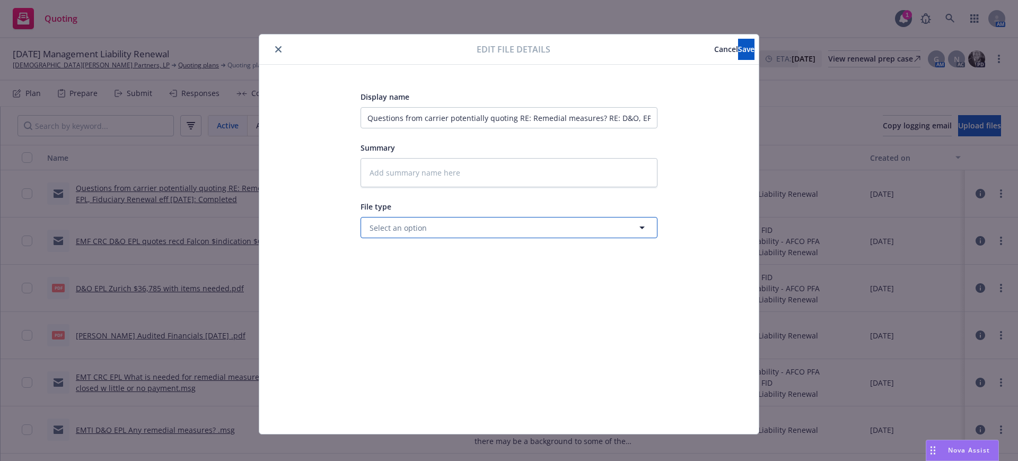
click at [385, 224] on span "Select an option" at bounding box center [398, 227] width 57 height 11
type input "update"
click at [412, 283] on span "Update from client" at bounding box center [406, 285] width 68 height 11
type textarea "x"
click at [361, 117] on input "Questions from carrier potentially quoting RE: Remedial measures? RE: D&O, EPL,…" at bounding box center [509, 117] width 297 height 21
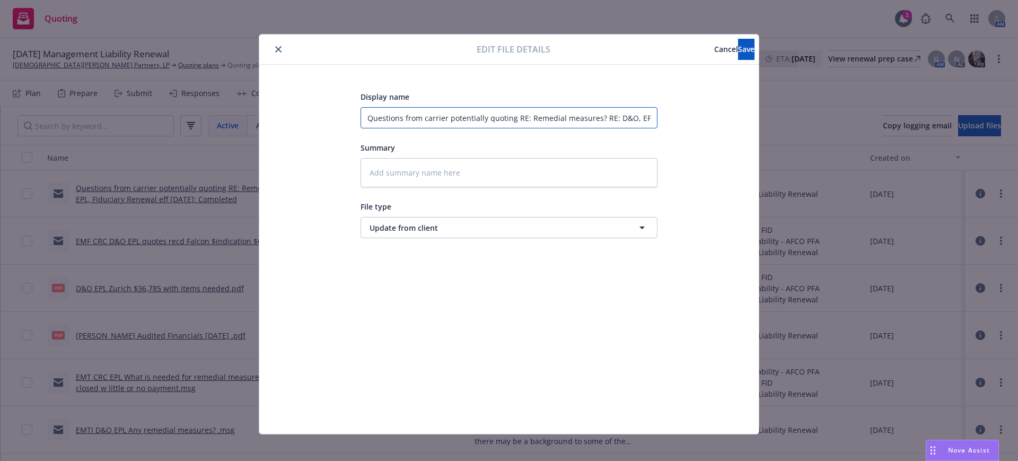
type input "EQuestions from carrier potentially quoting RE: Remedial measures? RE: D&O, EPL…"
type textarea "x"
type input "EMQuestions from carrier potentially quoting RE: Remedial measures? RE: D&O, EP…"
type textarea "x"
type input "EMTQuestions from carrier potentially quoting RE: Remedial measures? RE: D&O, E…"
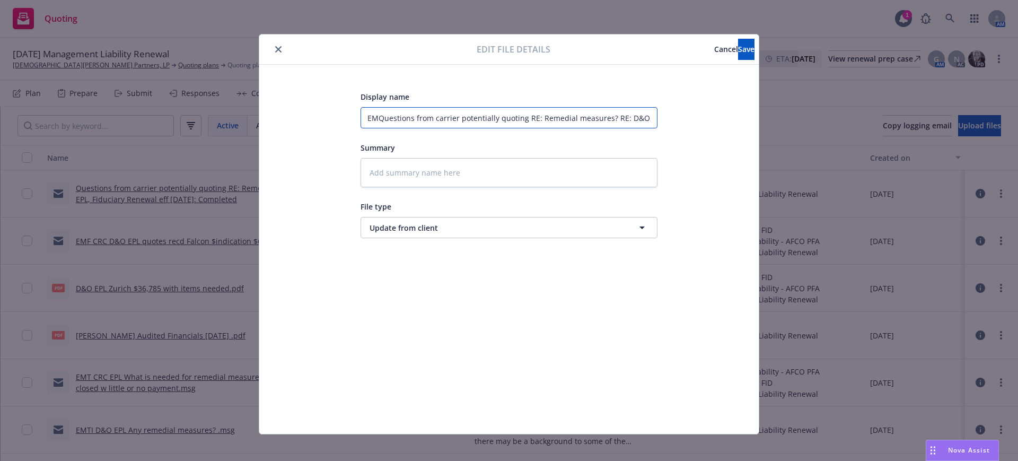
type textarea "x"
type input "EMTIQuestions from carrier potentially quoting RE: Remedial measures? RE: D&O, …"
type textarea "x"
type input "EMTI Questions from carrier potentially quoting RE: Remedial measures? RE: D&O,…"
type textarea "x"
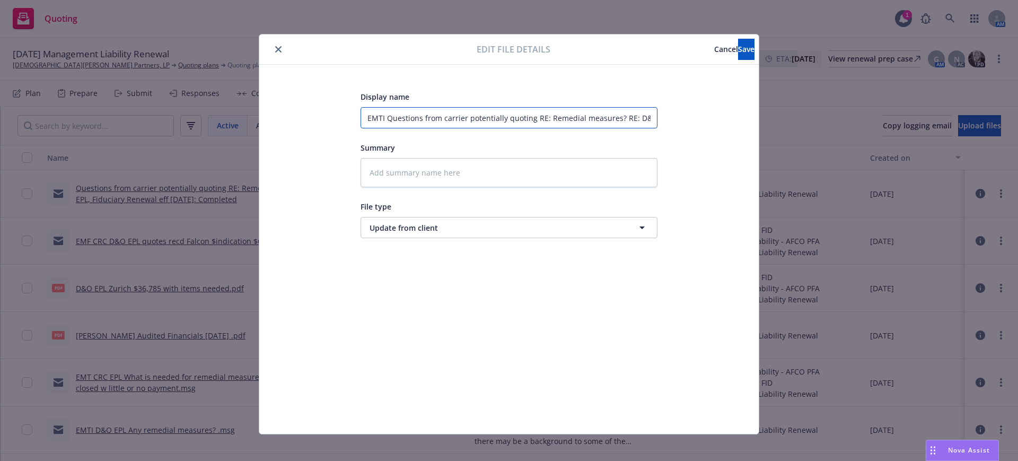
type input "EMTI DQuestions from carrier potentially quoting RE: Remedial measures? RE: D&O…"
type textarea "x"
type input "EMTI D&Questions from carrier potentially quoting RE: Remedial measures? RE: D&…"
type textarea "x"
type input "EMTI D&OQuestions from carrier potentially quoting RE: Remedial measures? RE: D…"
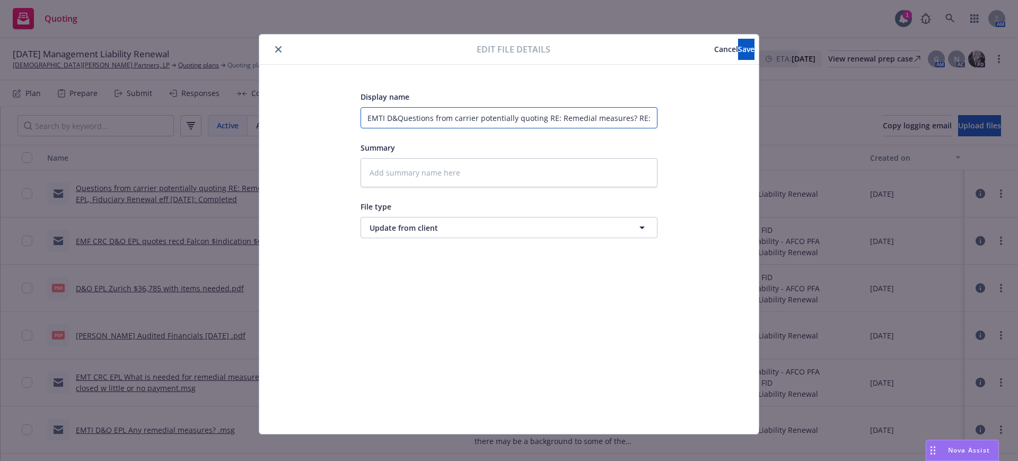
type textarea "x"
type input "EMTI D&O Questions from carrier potentially quoting RE: Remedial measures? RE: …"
type textarea "x"
type input "EMTI D&O EQuestions from carrier potentially quoting RE: Remedial measures? RE:…"
type textarea "x"
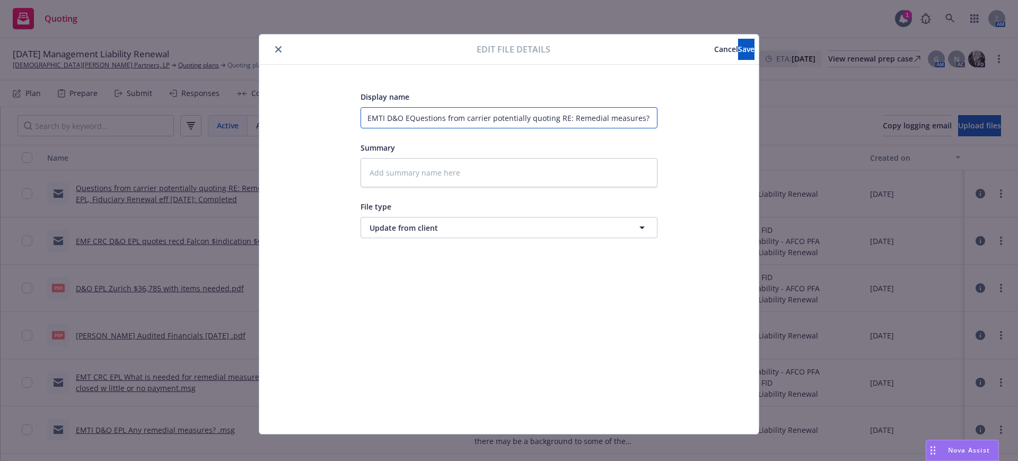
type input "EMTI D&O EPQuestions from carrier potentially quoting RE: Remedial measures? RE…"
type textarea "x"
type input "EMTI D&O EPLQuestions from carrier potentially quoting RE: Remedial measures? R…"
type textarea "x"
type input "EMTI D&O EPL Questions from carrier potentially quoting RE: Remedial measures? …"
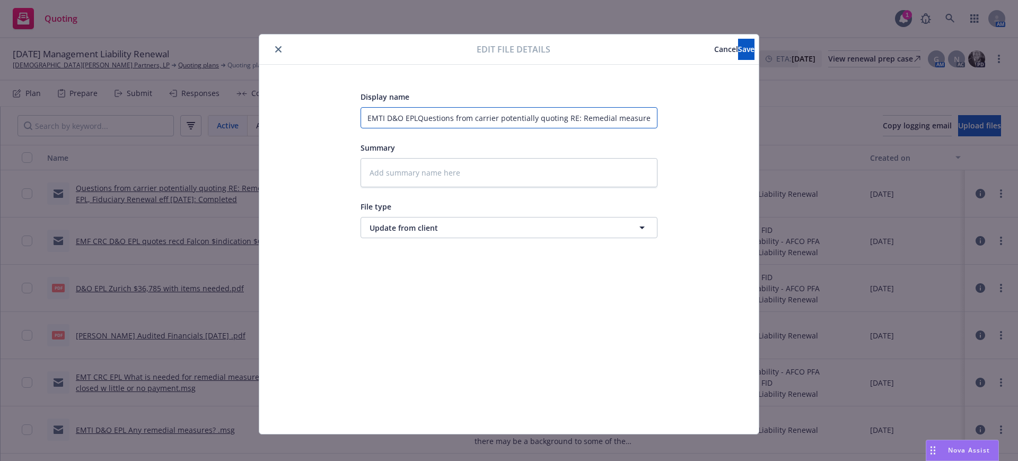
type textarea "x"
type input "EMTI D&O EPL Questions rom carrier potentially quoting RE: Remedial measures? R…"
type textarea "x"
type input "EMTI D&O EPL Questions om carrier potentially quoting RE: Remedial measures? RE…"
type textarea "x"
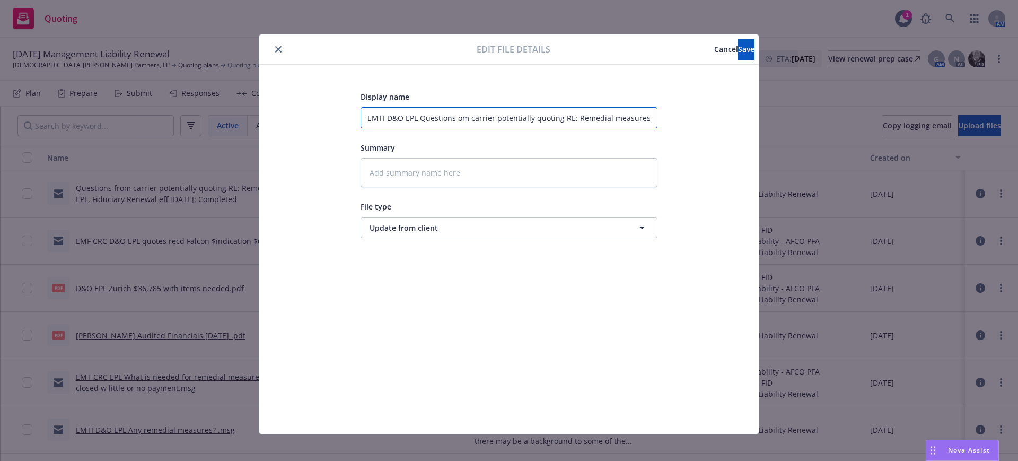
type input "EMTI D&O EPL Questions m carrier potentially quoting RE: Remedial measures? RE:…"
type textarea "x"
type input "EMTI D&O EPL Questions carrier potentially quoting RE: Remedial measures? RE: D…"
type textarea "x"
type input "EMTI D&O EPL Questions carrier potentially quoting RE: Remedial measures? RE: D…"
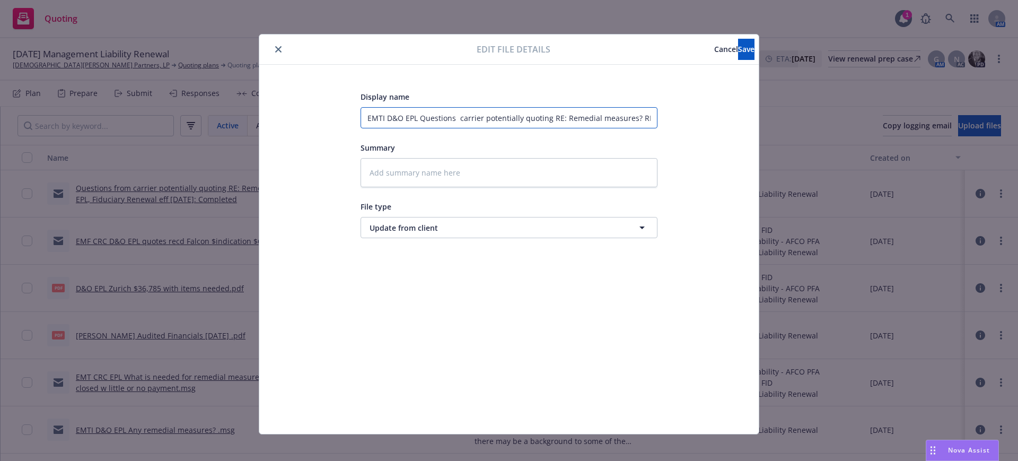
type textarea "x"
type input "EMTI D&O EPL Questions arrier potentially quoting RE: Remedial measures? RE: D&…"
type textarea "x"
type input "EMTI D&O EPL Questions rrier potentially quoting RE: Remedial measures? RE: D&O…"
type textarea "x"
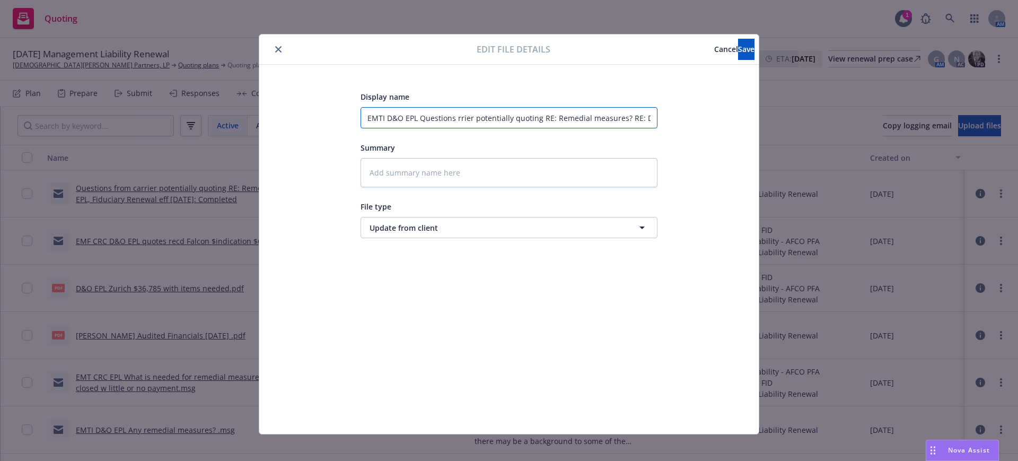
type input "EMTI D&O EPL Questions rier potentially quoting RE: Remedial measures? RE: D&O,…"
type textarea "x"
type input "EMTI D&O EPL Questions ier potentially quoting RE: Remedial measures? RE: D&O, …"
type textarea "x"
type input "EMTI D&O EPL Questions er potentially quoting RE: Remedial measures? RE: D&O, E…"
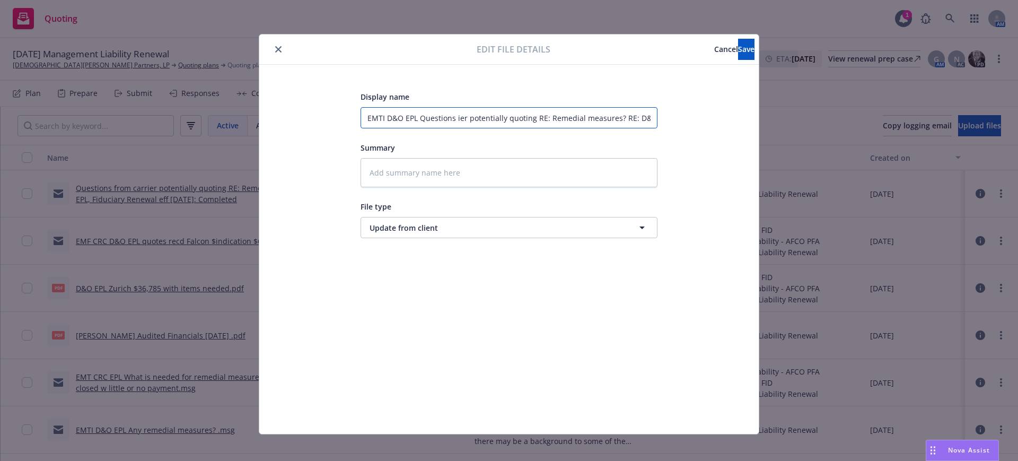
type textarea "x"
type input "EMTI D&O EPL Questions r potentially quoting RE: Remedial measures? RE: D&O, EP…"
type textarea "x"
type input "EMTI D&O EPL Questions potentially quoting RE: Remedial measures? RE: D&O, EPL,…"
type textarea "x"
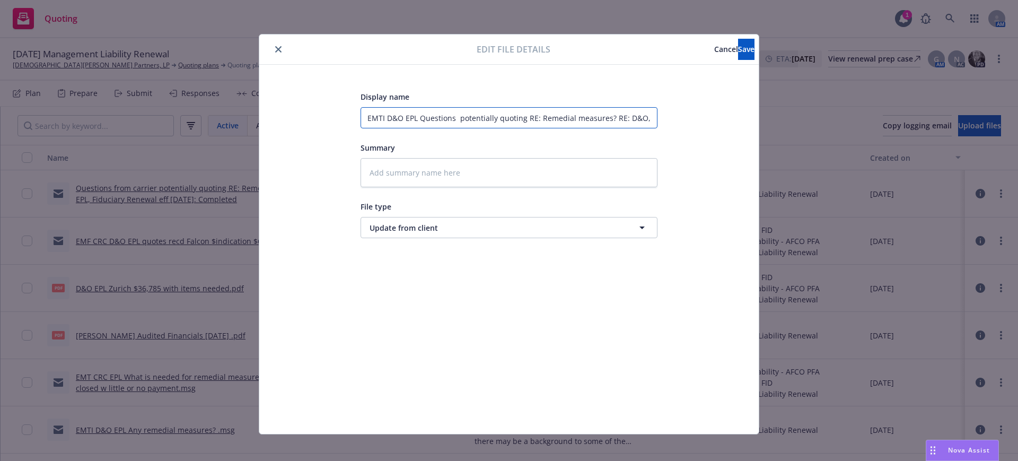
type input "EMTI D&O EPL Questions potentially quoting RE: Remedial measures? RE: D&O, EPL,…"
type textarea "x"
type input "EMTI D&O EPL Questions otentially quoting RE: Remedial measures? RE: D&O, EPL, …"
type textarea "x"
type input "EMTI D&O EPL Questions tentially quoting RE: Remedial measures? RE: D&O, EPL, F…"
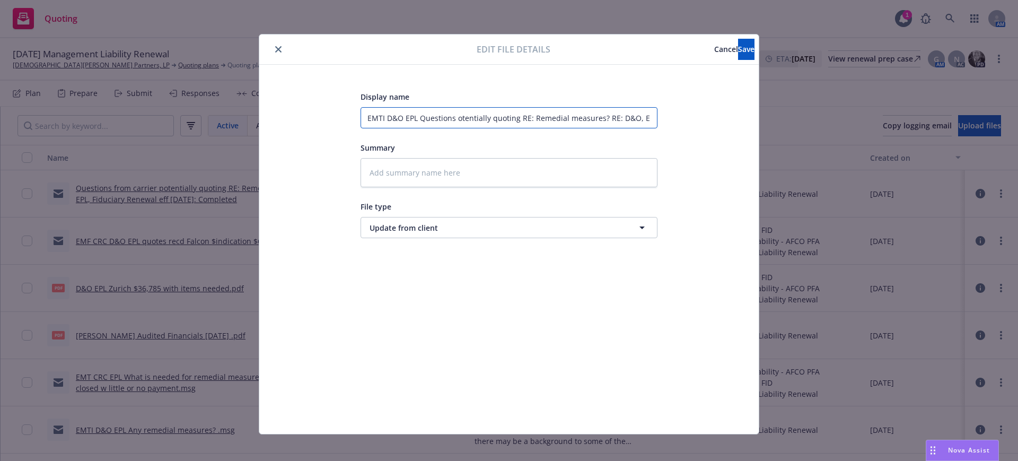
type textarea "x"
type input "EMTI D&O EPL Questions entially quoting RE: Remedial measures? RE: D&O, EPL, Fi…"
type textarea "x"
type input "EMTI D&O EPL Questions ntially quoting RE: Remedial measures? RE: D&O, EPL, Fid…"
type textarea "x"
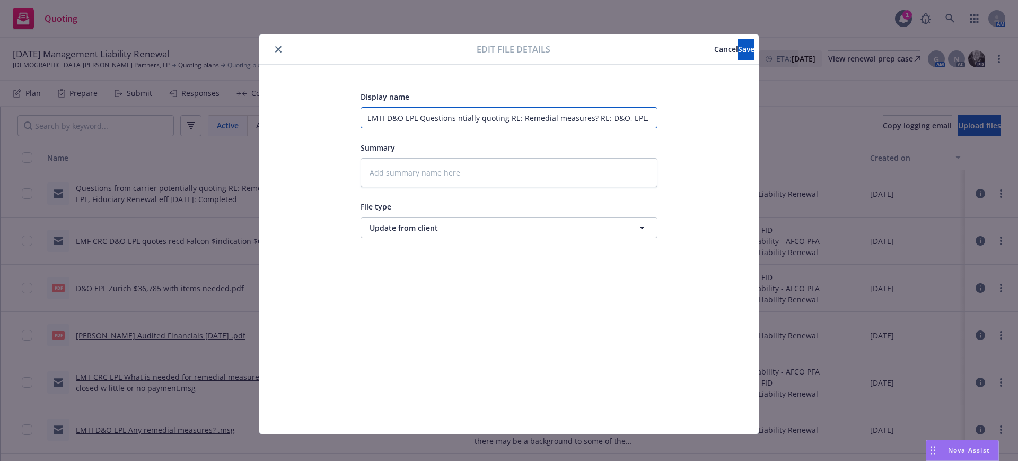
type input "EMTI D&O EPL Questions tially quoting RE: Remedial measures? RE: D&O, EPL, Fidu…"
type textarea "x"
type input "EMTI D&O EPL Questions ially quoting RE: Remedial measures? RE: D&O, EPL, Fiduc…"
type textarea "x"
type input "EMTI D&O EPL Questions ally quoting RE: Remedial measures? RE: D&O, EPL, Fiduci…"
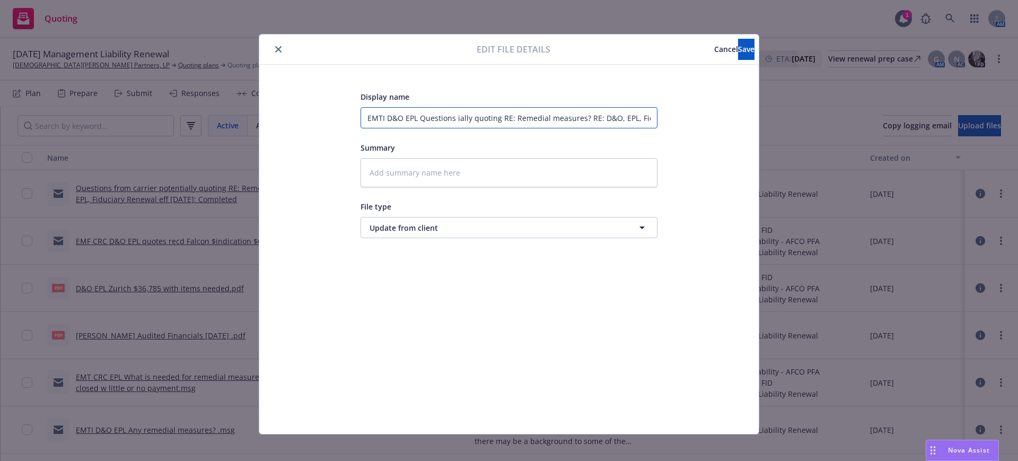
type textarea "x"
type input "EMTI D&O EPL Questions lly quoting RE: Remedial measures? RE: D&O, EPL, Fiducia…"
type textarea "x"
type input "EMTI D&O EPL Questions ly quoting RE: Remedial measures? RE: D&O, EPL, Fiduciar…"
type textarea "x"
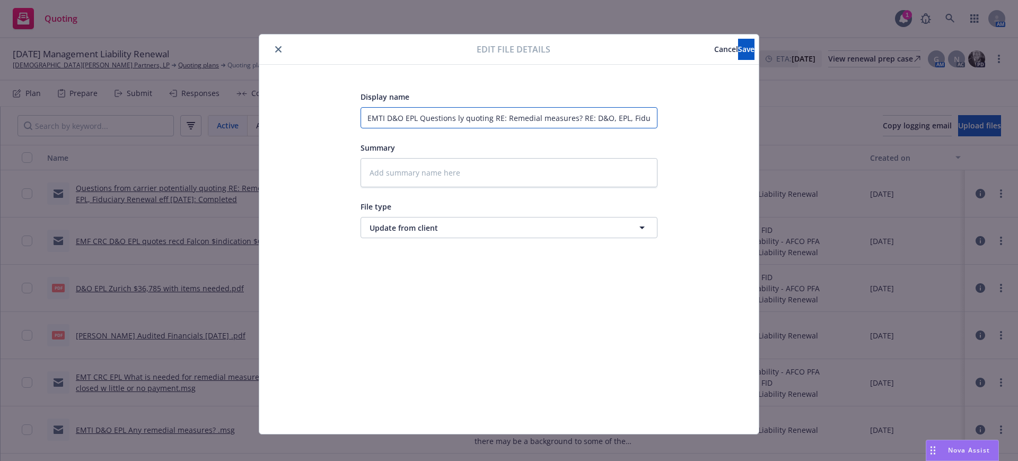
type input "EMTI D&O EPL Questions y quoting RE: Remedial measures? RE: D&O, EPL, Fiduciary…"
type textarea "x"
type input "EMTI D&O EPL Questions quoting RE: Remedial measures? RE: D&O, EPL, Fiduciary R…"
type textarea "x"
type input "EMTI D&O EPL Questions quoting RE: Remedial measures? RE: D&O, EPL, Fiduciary R…"
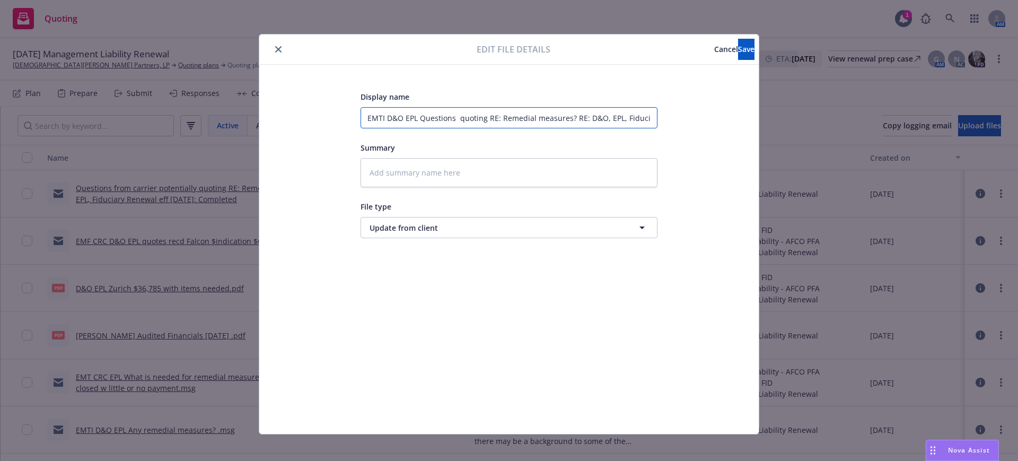
type textarea "x"
type input "EMTI D&O EPL Questions uoting RE: Remedial measures? RE: D&O, EPL, Fiduciary Re…"
type textarea "x"
type input "EMTI D&O EPL Questions oting RE: Remedial measures? RE: D&O, EPL, Fiduciary Ren…"
type textarea "x"
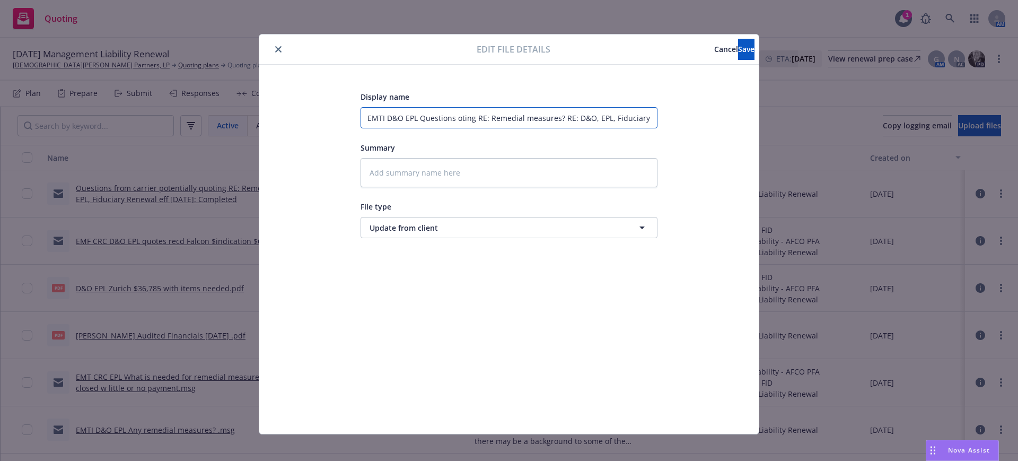
type input "EMTI D&O EPL Questions ting RE: Remedial measures? RE: D&O, EPL, Fiduciary Rene…"
type textarea "x"
type input "EMTI D&O EPL Questions ing RE: Remedial measures? RE: D&O, EPL, Fiduciary Renew…"
type textarea "x"
type input "EMTI D&O EPL Questions ng RE: Remedial measures? RE: D&O, EPL, Fiduciary Renewa…"
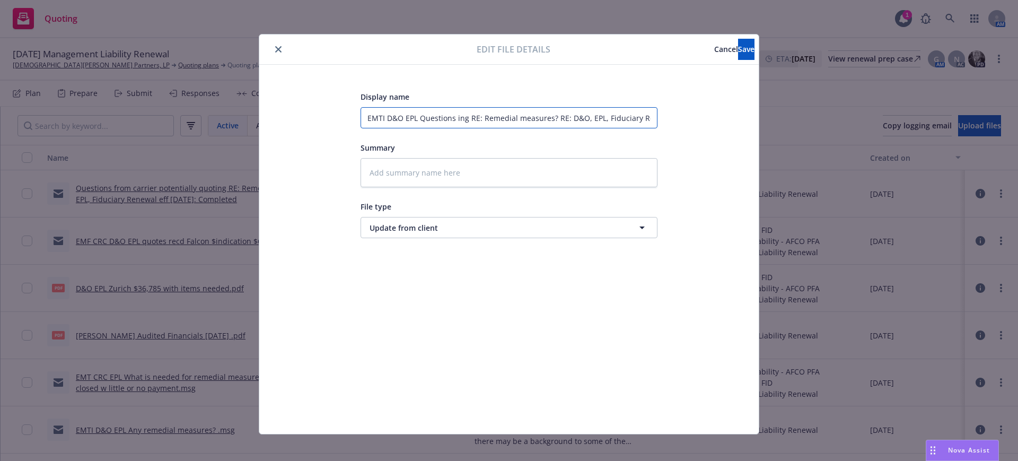
type textarea "x"
type input "EMTI D&O EPL Questions g RE: Remedial measures? RE: D&O, EPL, Fiduciary Renewal…"
type textarea "x"
type input "EMTI D&O EPL Questions RE: Remedial measures? RE: D&O, EPL, Fiduciary Renewal e…"
type textarea "x"
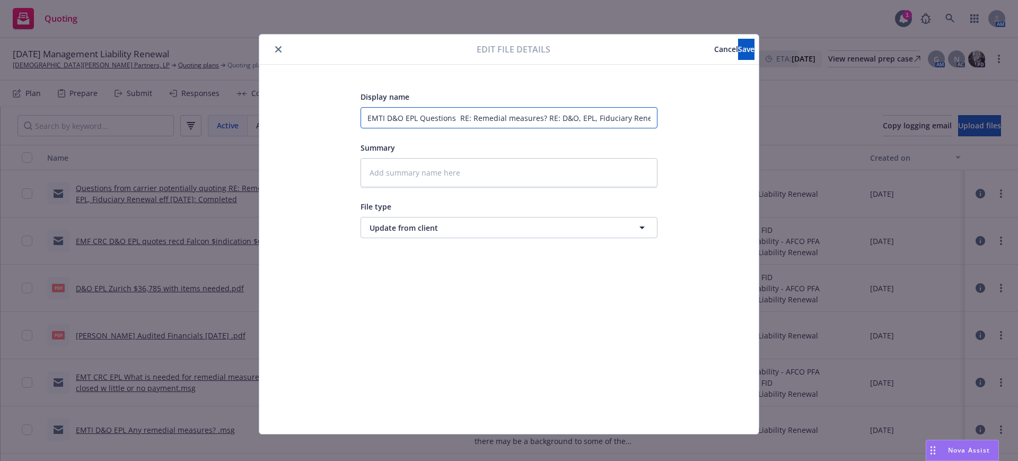
type input "EMTI D&O EPL Questions RE: Remedial measures? RE: D&O, EPL, Fiduciary Renewal e…"
type textarea "x"
type input "EMTI D&O EPL Questions E: Remedial measures? RE: D&O, EPL, Fiduciary Renewal ef…"
type textarea "x"
type input "EMTI D&O EPL Questions tE: Remedial measures? RE: D&O, EPL, Fiduciary Renewal e…"
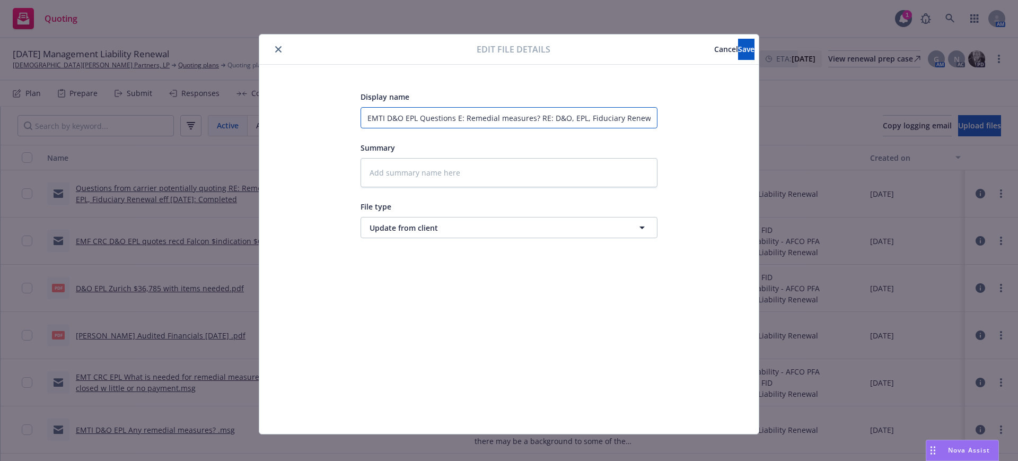
type textarea "x"
type input "EMTI D&O EPL Questions toE: Remedial measures? RE: D&O, EPL, Fiduciary Renewal …"
type textarea "x"
type input "EMTI D&O EPL Questions to E: Remedial measures? RE: D&O, EPL, Fiduciary Renewal…"
type textarea "x"
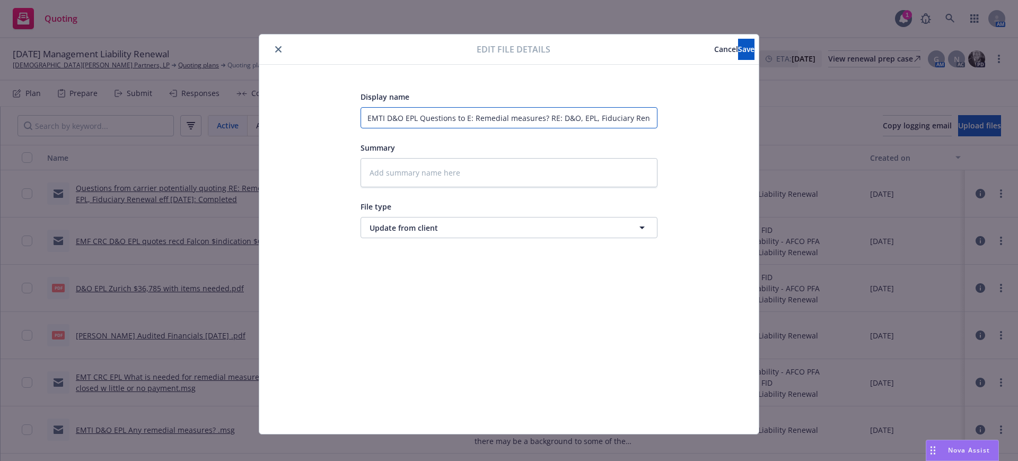
type input "EMTI D&O EPL Questions to iE: Remedial measures? RE: D&O, EPL, Fiduciary Renewa…"
type textarea "x"
type input "EMTI D&O EPL Questions to inE: Remedial measures? RE: D&O, EPL, Fiduciary Renew…"
type textarea "x"
type input "EMTI D&O EPL Questions to insE: Remedial measures? RE: D&O, EPL, Fiduciary Rene…"
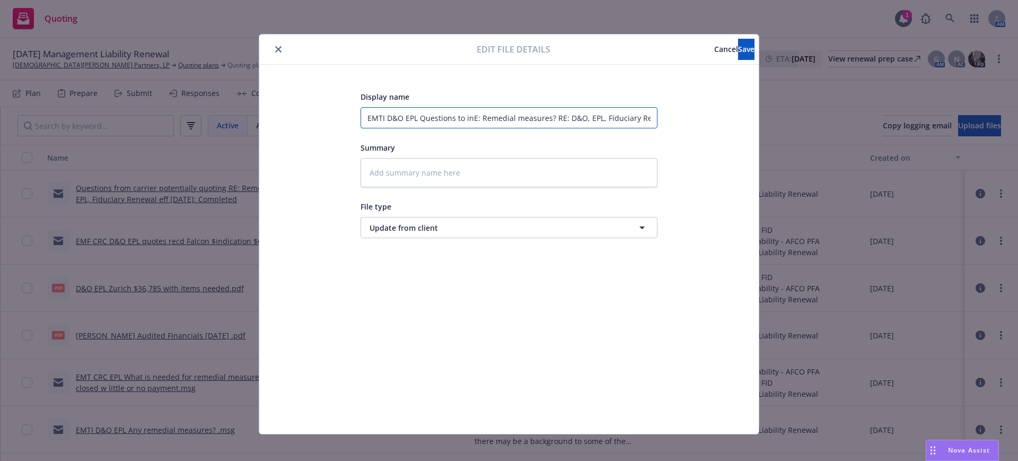
type textarea "x"
type input "EMTI D&O EPL Questions to insdE: Remedial measures? RE: D&O, EPL, Fiduciary Ren…"
type textarea "x"
type input "EMTI D&O EPL Questions to insd E: Remedial measures? RE: D&O, EPL, Fiduciary Re…"
type textarea "x"
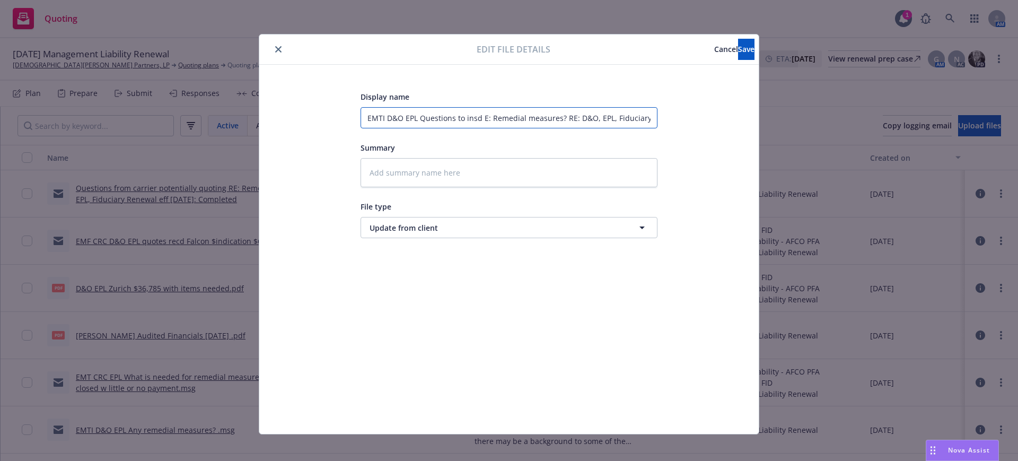
type input "EMTI D&O EPL Questions to insd : Remedial measures? RE: D&O, EPL, Fiduciary Ren…"
type textarea "x"
type input "EMTI D&O EPL Questions to insd Remedial measures? RE: D&O, EPL, Fiduciary Renew…"
type textarea "x"
type input "EMTI D&O EPL Questions to insd Remedial measures? RE: D&O, EPL, Fiduciary Renew…"
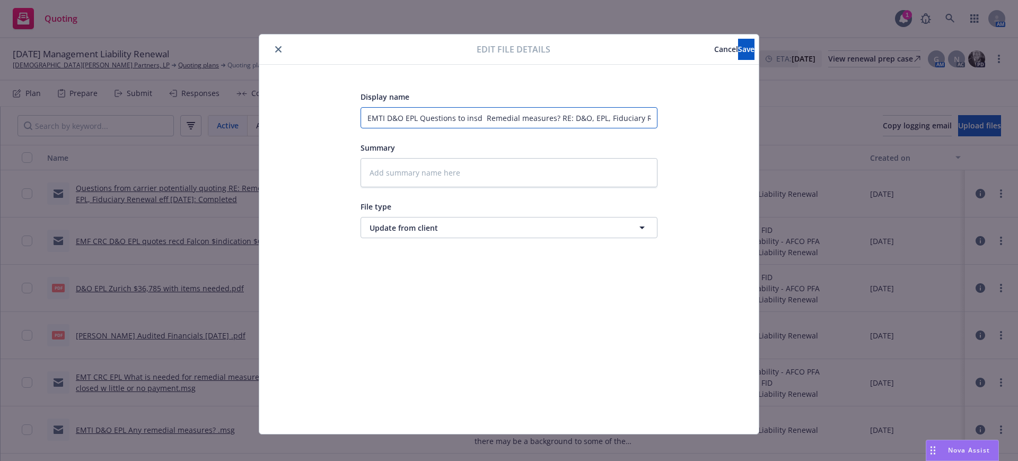
type textarea "x"
type input "EMTI D&O EPL Questions to insd Remedial measures?RE: D&O, EPL, Fiduciary Renewa…"
type textarea "x"
type input "EMTI D&O EPL Questions to insd Remedial measures?E: D&O, EPL, Fiduciary Renewal…"
type textarea "x"
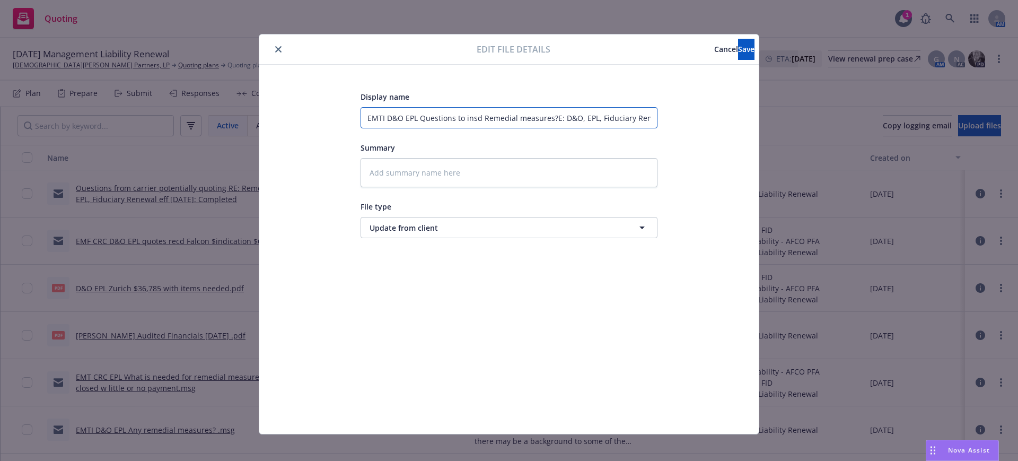
type input "EMTI D&O EPL Questions to insd Remedial measures?: D&O, EPL, Fiduciary Renewal …"
type textarea "x"
type input "EMTI D&O EPL Questions to insd Remedial measures? D&O, EPL, Fiduciary Renewal e…"
type textarea "x"
type input "EMTI D&O EPL Questions to insd Remedial measures?D&O, EPL, Fiduciary Renewal ef…"
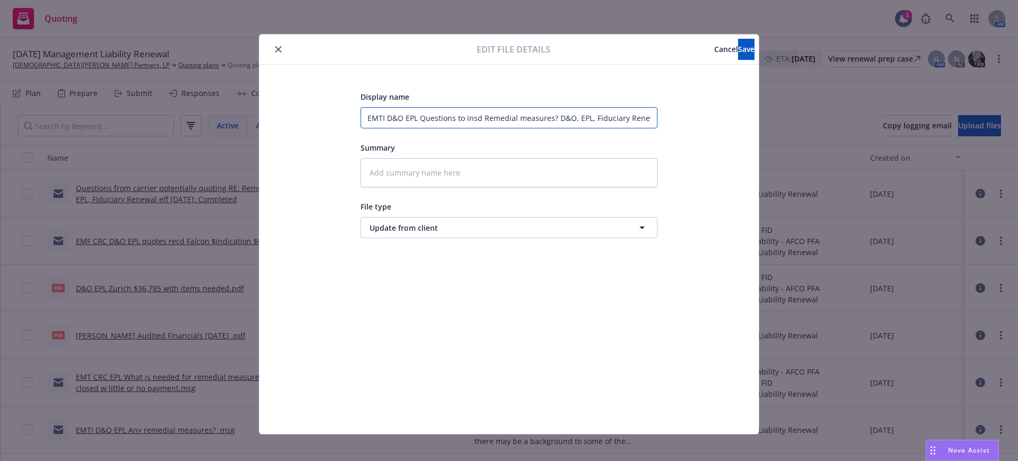
type textarea "x"
type input "EMTI D&O EPL Questions to insd Remedial measures?&O, EPL, Fiduciary Renewal eff…"
type textarea "x"
type input "EMTI D&O EPL Questions to insd Remedial measures?O, EPL, Fiduciary Renewal eff …"
type textarea "x"
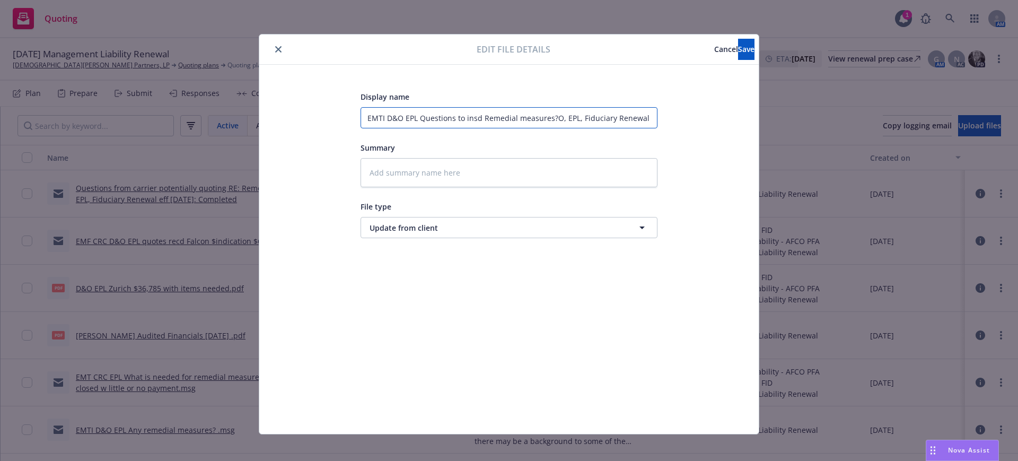
type input "EMTI D&O EPL Questions to insd Remedial measures?, EPL, Fiduciary Renewal eff […"
type textarea "x"
type input "EMTI D&O EPL Questions to insd Remedial measures? EPL, Fiduciary Renewal eff [D…"
type textarea "x"
type input "EMTI D&O EPL Questions to insd Remedial measures?EPL, Fiduciary Renewal eff [DA…"
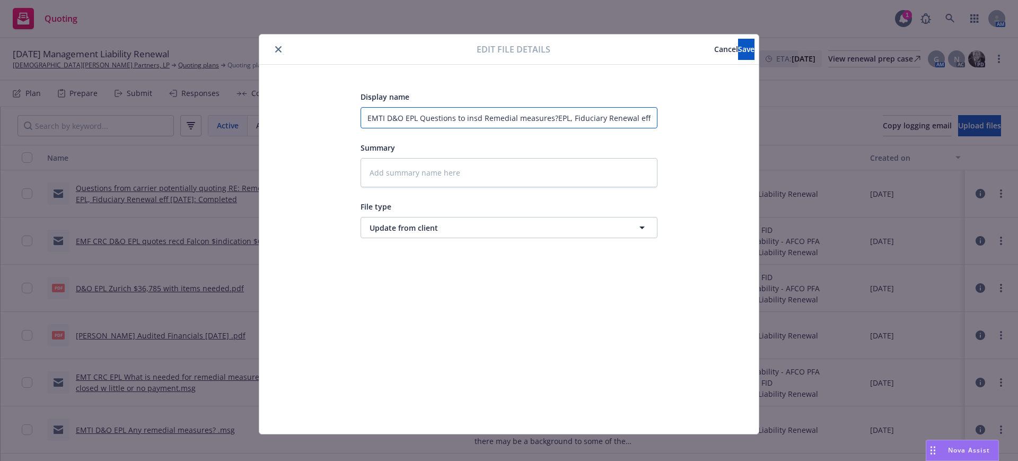
type textarea "x"
type input "EMTI D&O EPL Questions to insd Remedial measures?PL, Fiduciary Renewal eff [DAT…"
type textarea "x"
type input "EMTI D&O EPL Questions to insd Remedial measures?L, Fiduciary Renewal eff [DATE…"
type textarea "x"
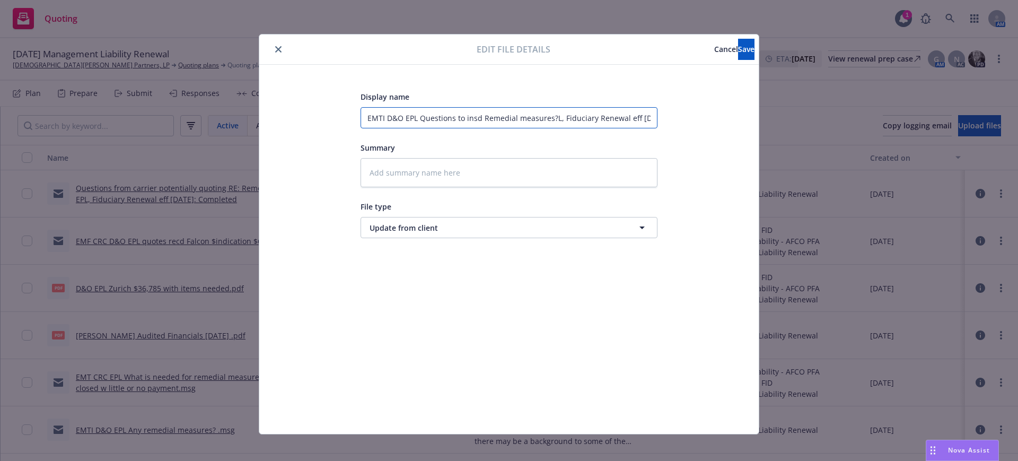
type input "EMTI D&O EPL Questions to insd Remedial measures?, Fiduciary Renewal eff [DATE]…"
type textarea "x"
type input "EMTI D&O EPL Questions to insd Remedial measures? Fiduciary Renewal eff [DATE]:…"
type textarea "x"
type input "EMTI D&O EPL Questions to insd Remedial measures?Fiduciary Renewal eff [DATE]: …"
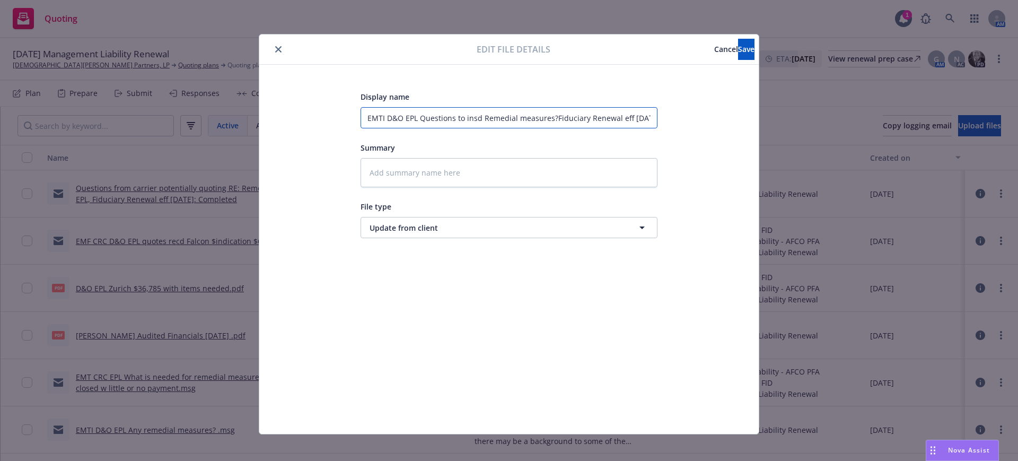
type textarea "x"
type input "EMTI D&O EPL Questions to insd Remedial measures?iduciary Renewal eff [DATE]: C…"
type textarea "x"
type input "EMTI D&O EPL Questions to insd Remedial measures?duciary Renewal eff [DATE]: Co…"
type textarea "x"
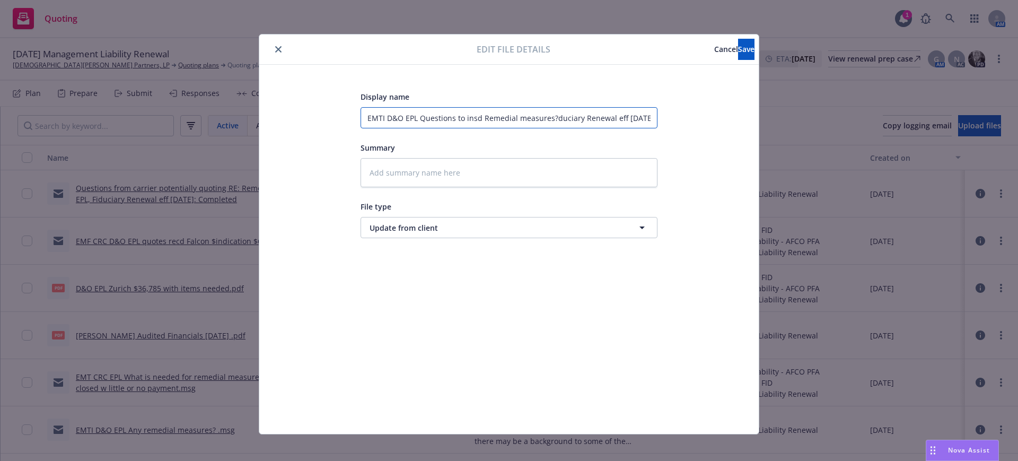
type input "EMTI D&O EPL Questions to insd Remedial measures?uciary Renewal eff [DATE]: Com…"
type textarea "x"
type input "EMTI D&O EPL Questions to insd Remedial measures?ciary Renewal eff [DATE]: Comp…"
type textarea "x"
type input "EMTI D&O EPL Questions to insd Remedial measures?[PERSON_NAME] eff [DATE]: Comp…"
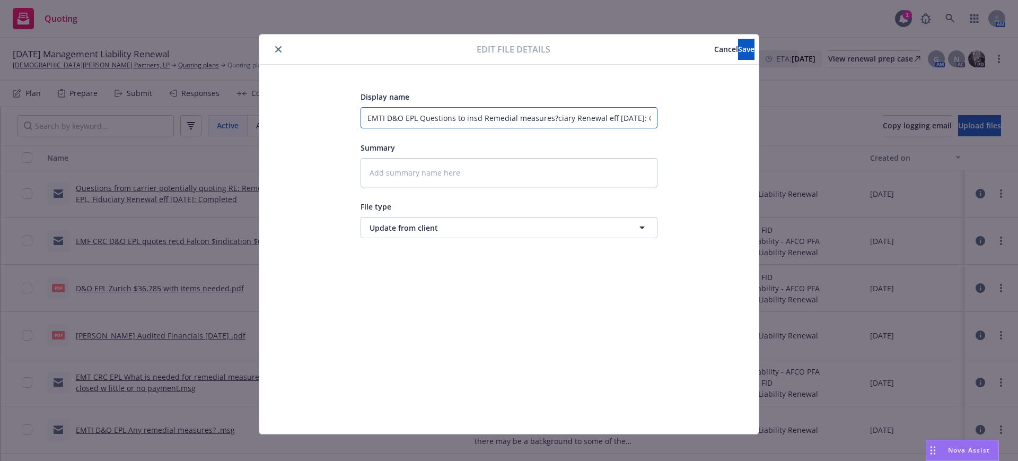
type textarea "x"
type input "EMTI D&O EPL Questions to insd Remedial measures?[PERSON_NAME] eff [DATE]: Comp…"
type textarea "x"
type input "EMTI D&O EPL Questions to insd Remedial measures?[PERSON_NAME] eff [DATE]: Comp…"
type textarea "x"
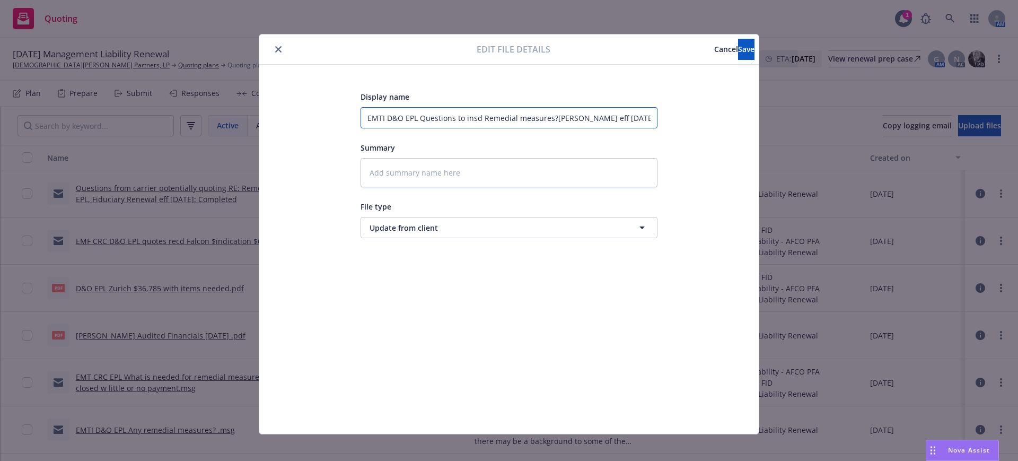
type input "EMTI D&O EPL Questions to insd Remedial measures?y Renewal eff [DATE]: Completed"
type textarea "x"
type input "EMTI D&O EPL Questions to insd Remedial measures? Renewal eff [DATE]: Completed"
type textarea "x"
type input "EMTI D&O EPL Questions to insd Remedial measures?Renewal eff [DATE]: Completed"
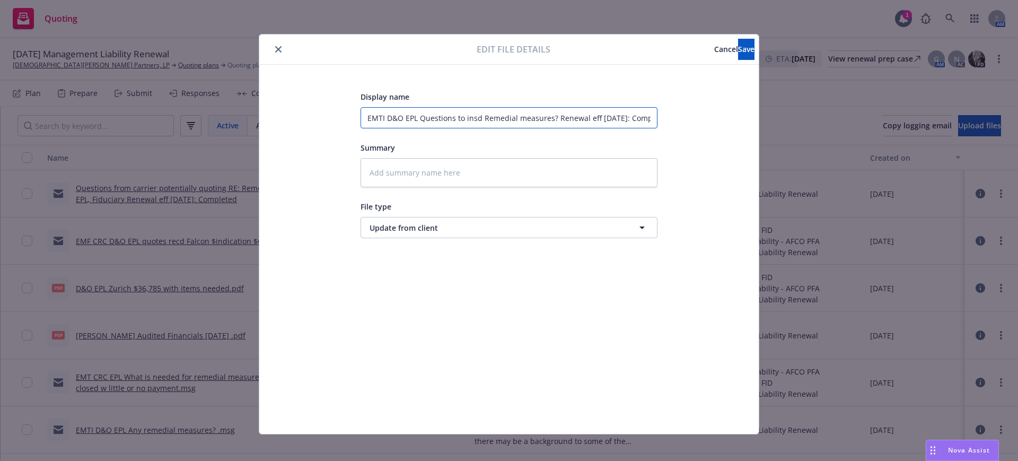
type textarea "x"
type input "EMTI D&O EPL Questions to insd Remedial measures?enewal eff [DATE]: Completed"
type textarea "x"
type input "EMTI D&O EPL Questions to insd Remedial measures?newal eff [DATE]: Completed"
type textarea "x"
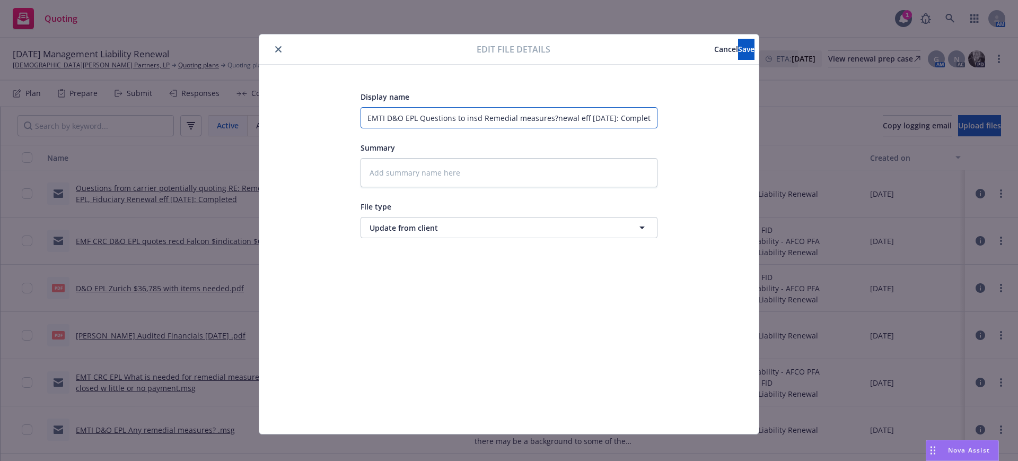
type input "EMTI D&O EPL Questions to insd Remedial measures?ewal eff [DATE]: Completed"
type textarea "x"
type input "EMTI D&O EPL Questions to insd Remedial measures?wal eff [DATE]: Completed"
type textarea "x"
type input "EMTI D&O EPL Questions to insd Remedial measures?al eff [DATE]: Completed"
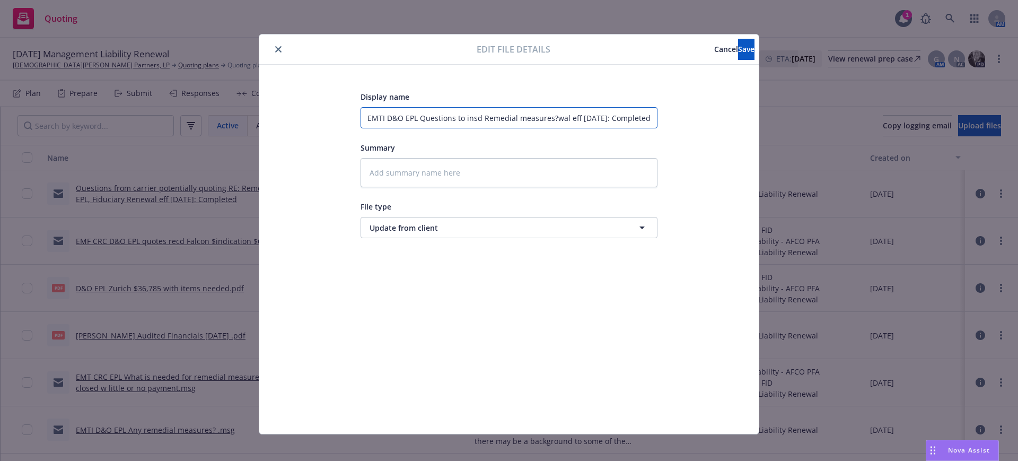
type textarea "x"
type input "EMTI D&O EPL Questions to insd Remedial measures?l eff [DATE]: Completed"
type textarea "x"
type input "EMTI D&O EPL Questions to insd Remedial measures? eff [DATE]: Completed"
type textarea "x"
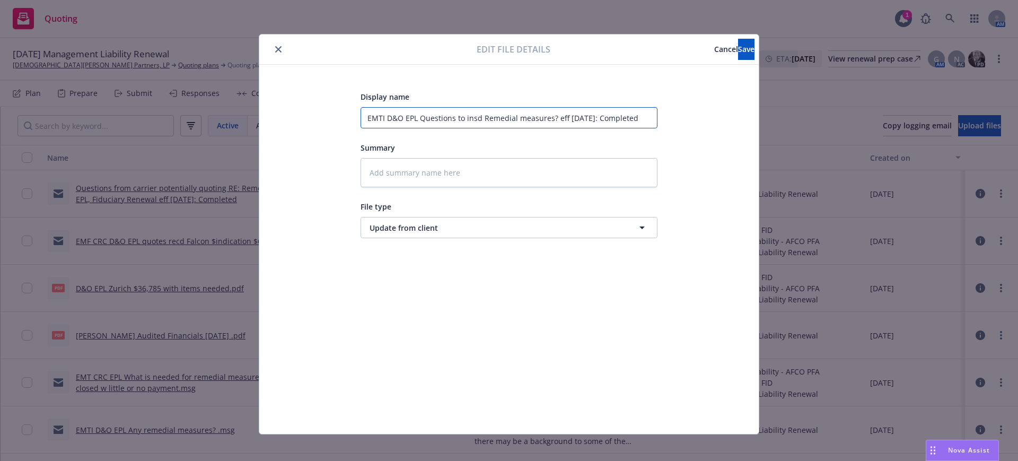
type input "EMTI D&O EPL Questions to insd Remedial measures?eff [DATE]: Completed"
type textarea "x"
type input "EMTI D&O EPL Questions to insd Remedial measures?ff [DATE]: Completed"
type textarea "x"
type input "EMTI D&O EPL Questions to insd Remedial measures?f [DATE]: Completed"
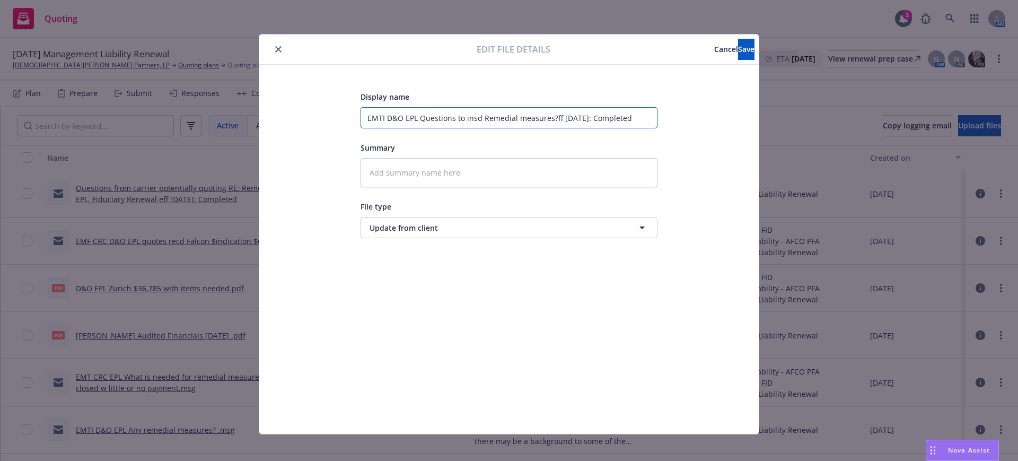
type textarea "x"
type input "EMTI D&O EPL Questions to insd Remedial measures? [DATE]: Completed"
type textarea "x"
type input "EMTI D&O EPL Questions to insd Remedial measures?[DATE]: Completed"
type textarea "x"
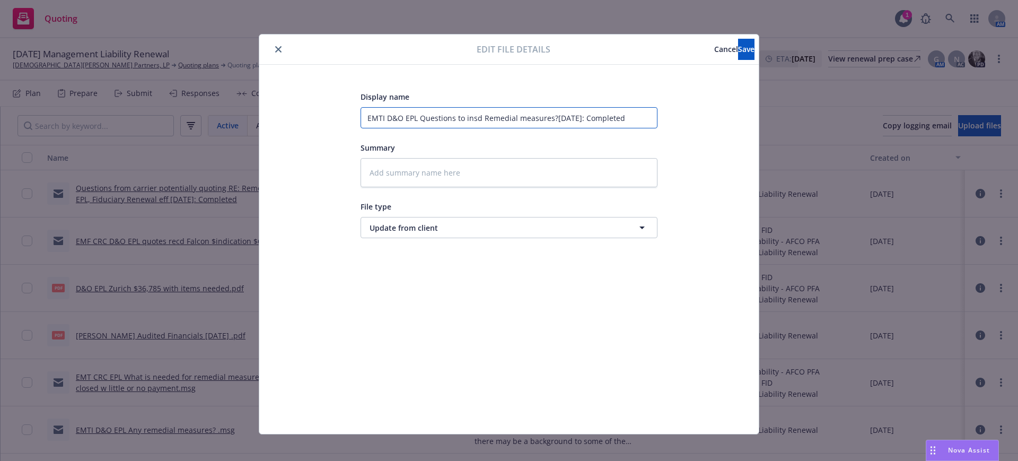
type input "EMTI D&O EPL Questions to insd Remedial measures?/9/2025: Completed"
type textarea "x"
type input "EMTI D&O EPL Questions to insd Remedial measures?9/2025: Completed"
type textarea "x"
type input "EMTI D&O EPL Questions to insd Remedial measures?/2025: Completed"
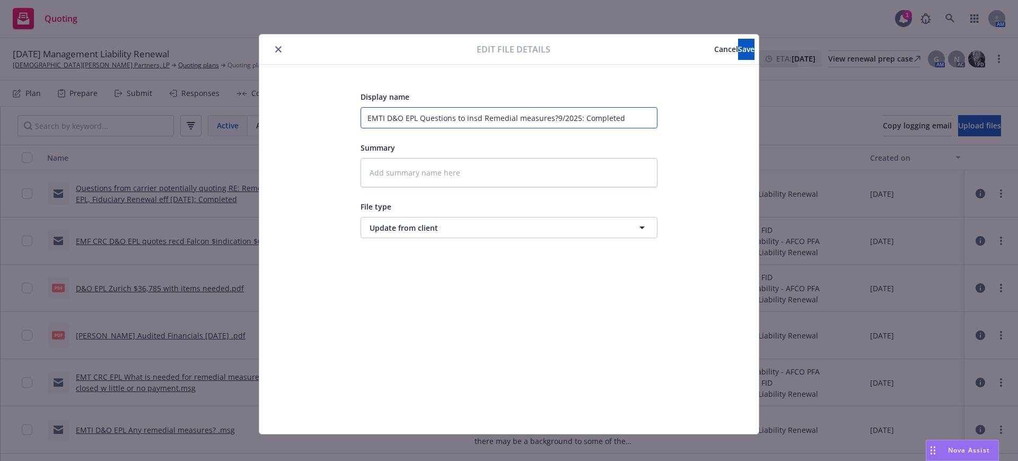
type textarea "x"
type input "EMTI D&O EPL Questions to insd Remedial measures?2025: Completed"
type textarea "x"
click at [555, 113] on input "EMTI D&O EPL Questions to insd Remedial measures? HAndbook, profitability," at bounding box center [509, 117] width 297 height 21
click at [361, 169] on textarea at bounding box center [509, 172] width 297 height 29
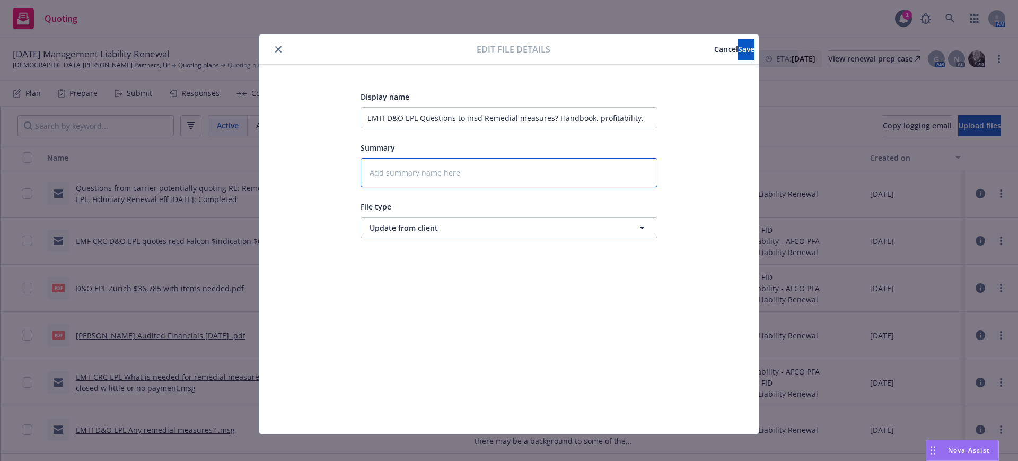
paste textarea "Lo Ipsumdolo sit Ametcons, Adi elitsed doeiusm tem-incidid utl et dol magnaaliq…"
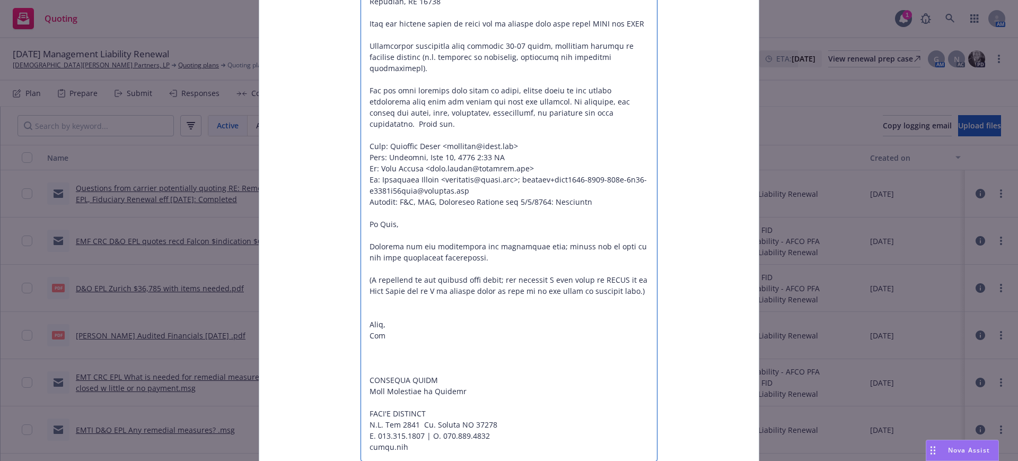
drag, startPoint x: 363, startPoint y: 287, endPoint x: 378, endPoint y: 293, distance: 16.4
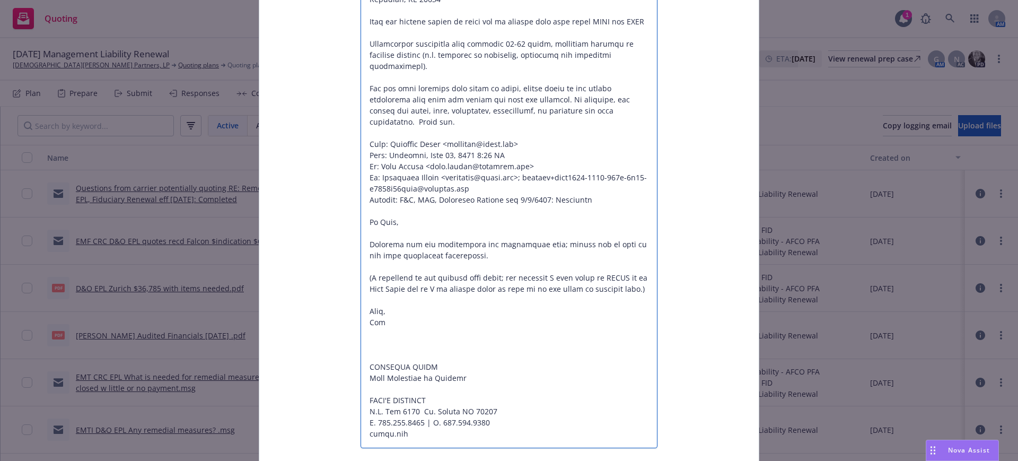
drag, startPoint x: 363, startPoint y: 322, endPoint x: 364, endPoint y: 330, distance: 8.1
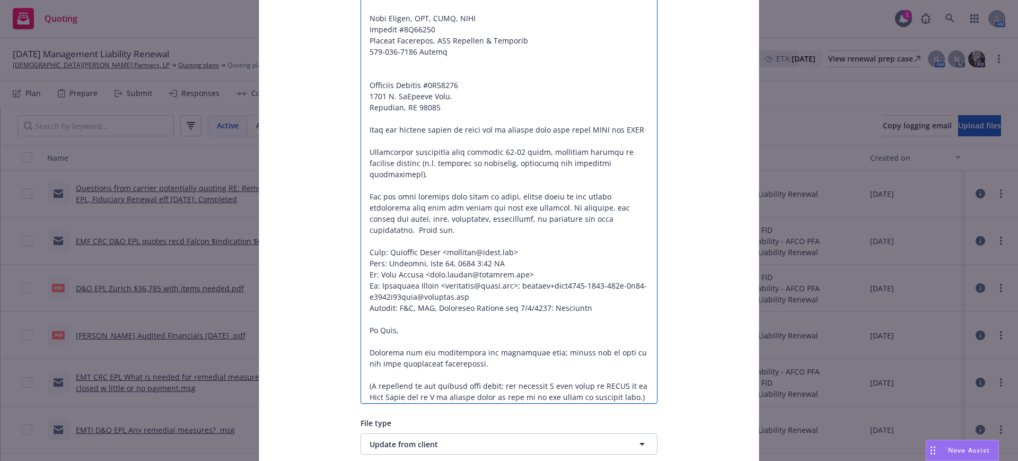
scroll to position [0, 0]
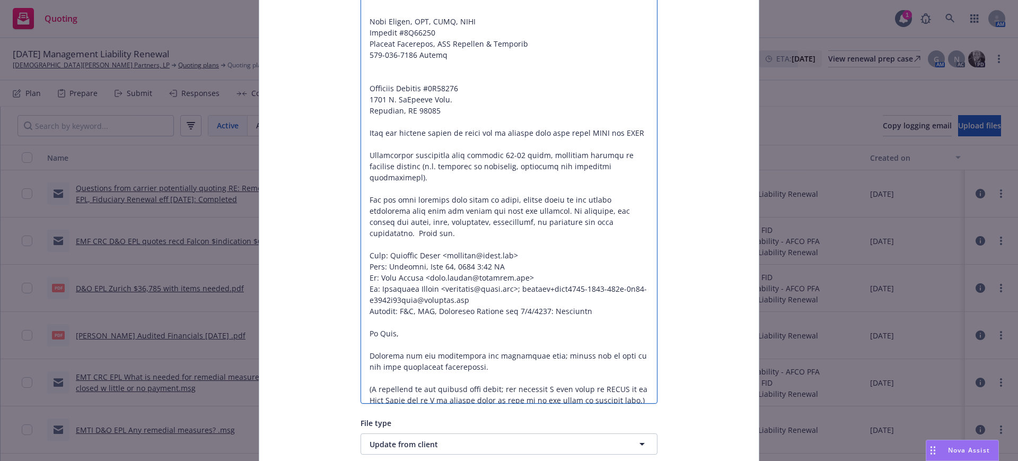
drag, startPoint x: 435, startPoint y: 64, endPoint x: 416, endPoint y: 251, distance: 188.8
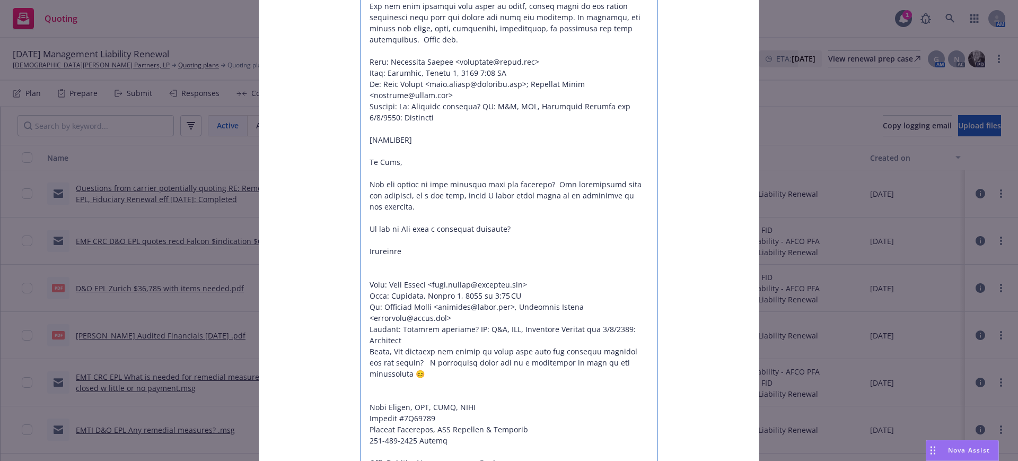
scroll to position [1399, 0]
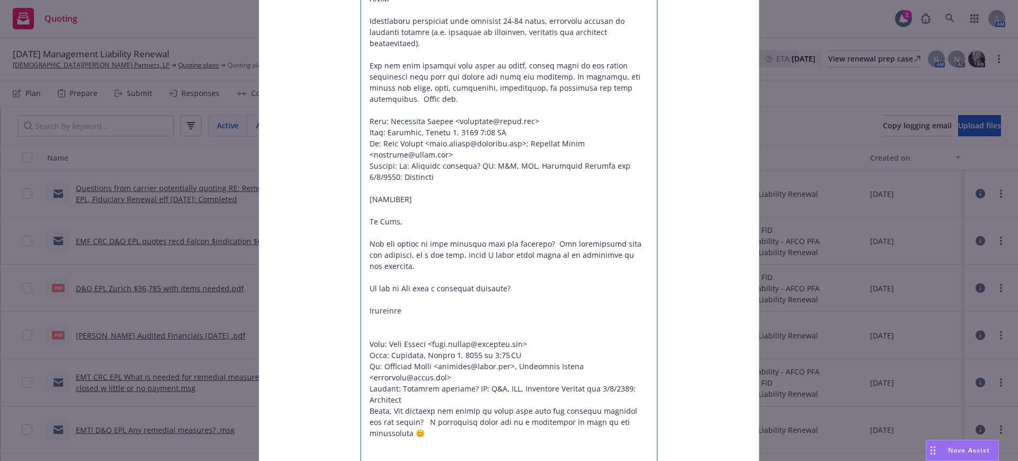
drag, startPoint x: 366, startPoint y: 201, endPoint x: 409, endPoint y: 217, distance: 46.0
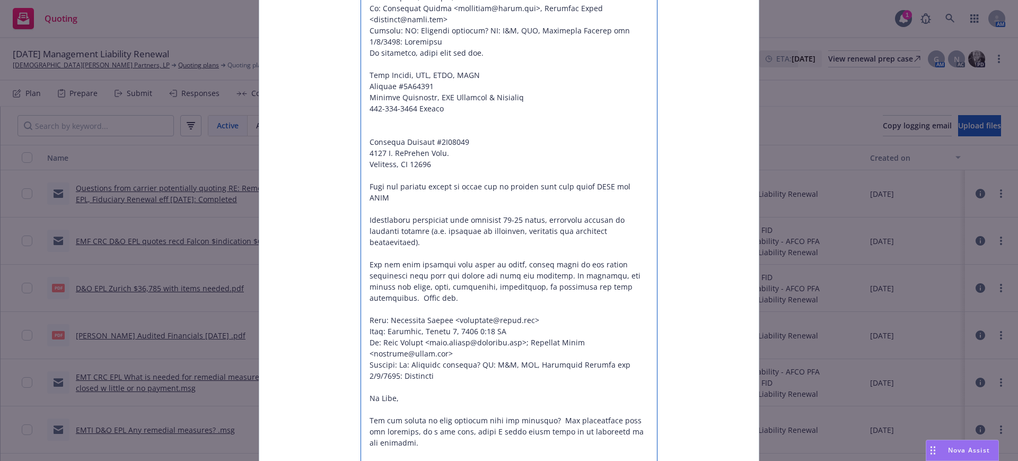
scroll to position [1134, 0]
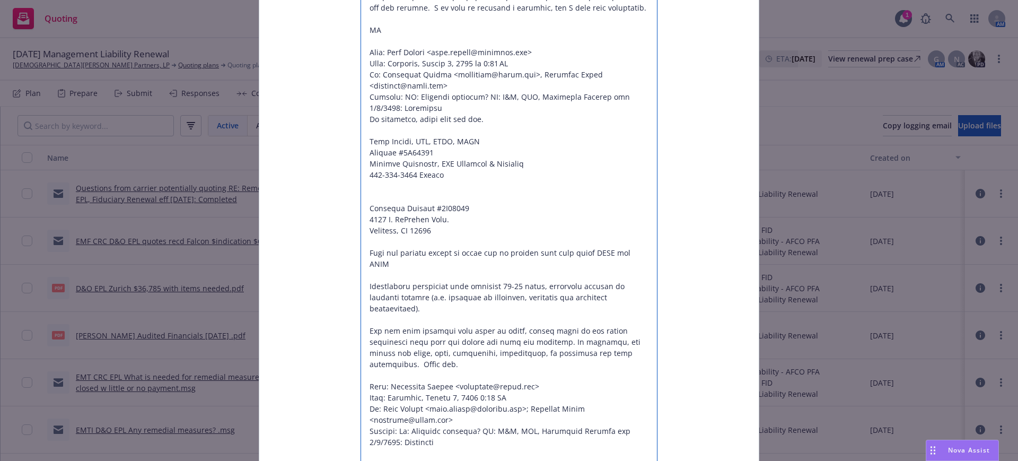
drag, startPoint x: 435, startPoint y: 187, endPoint x: 417, endPoint y: 372, distance: 186.5
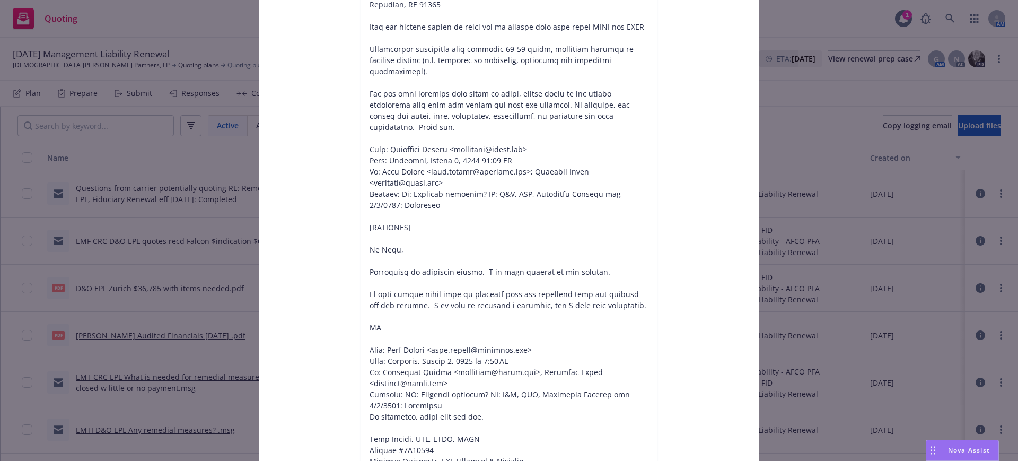
scroll to position [813, 0]
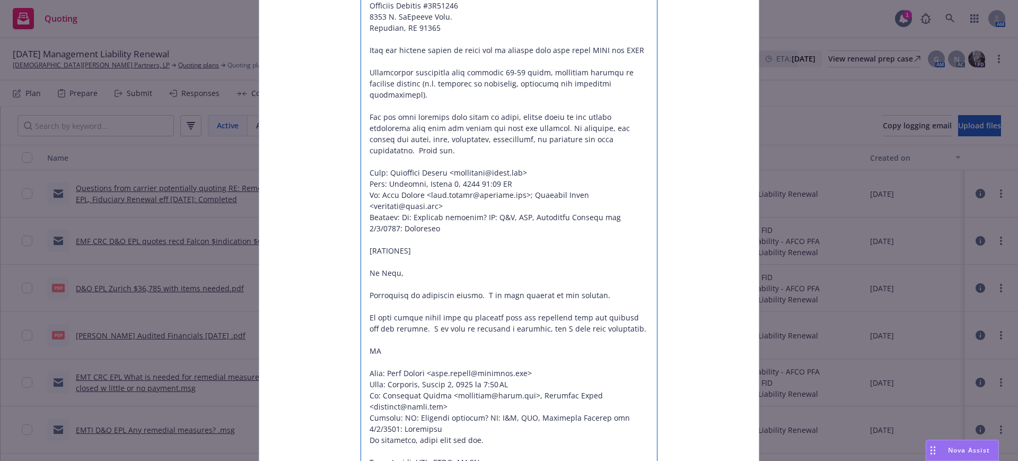
drag, startPoint x: 356, startPoint y: 204, endPoint x: 490, endPoint y: 203, distance: 133.7
click at [490, 203] on textarea at bounding box center [509, 217] width 297 height 1744
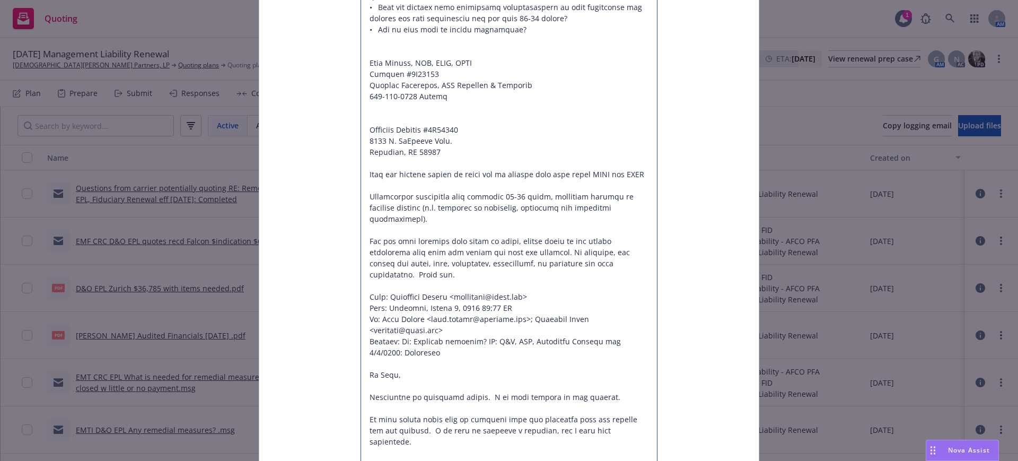
scroll to position [680, 0]
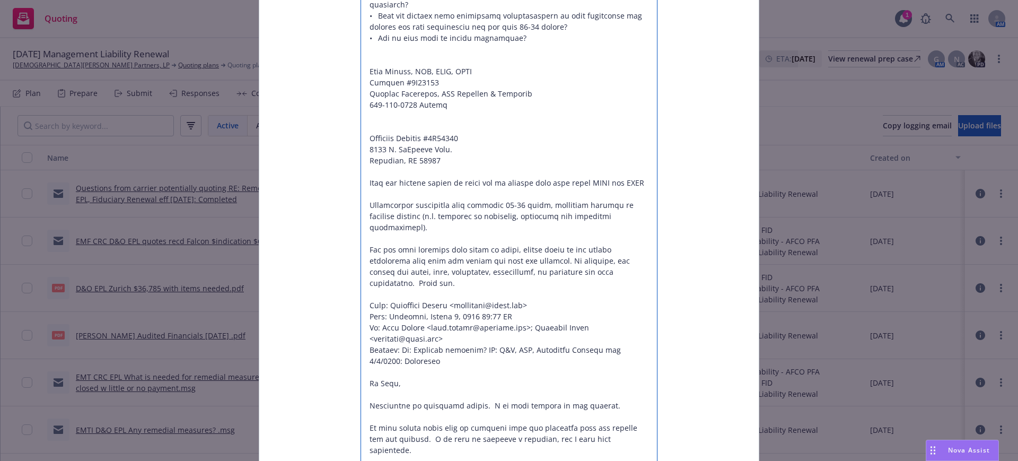
drag, startPoint x: 434, startPoint y: 93, endPoint x: 637, endPoint y: 249, distance: 255.7
click at [637, 249] on textarea at bounding box center [509, 339] width 297 height 1722
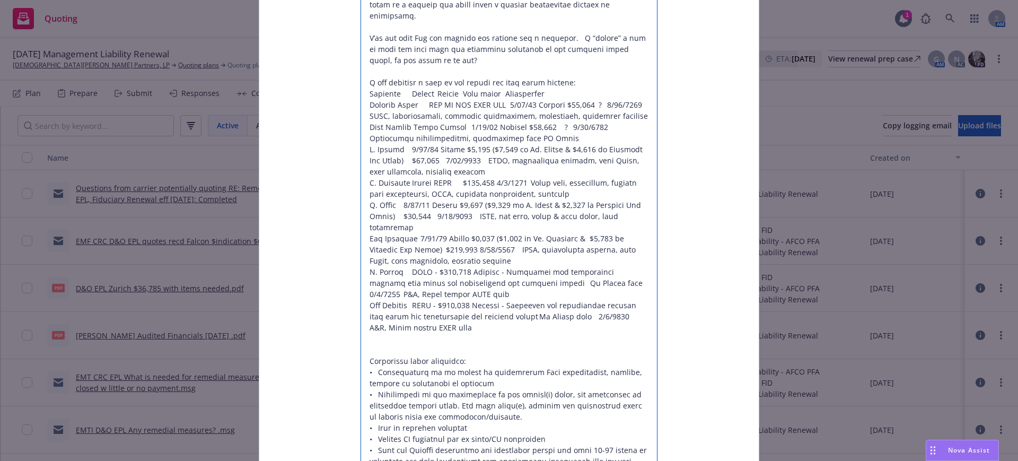
scroll to position [18, 0]
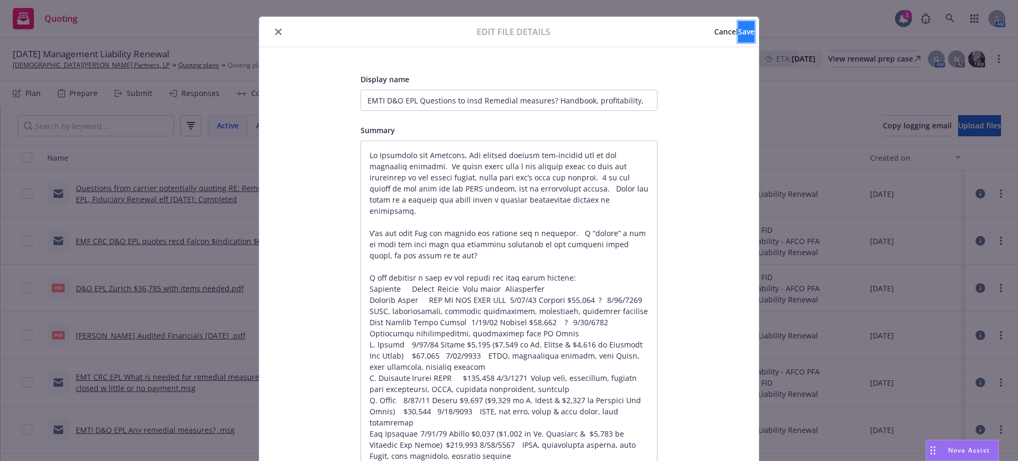
click at [738, 29] on span "Save" at bounding box center [746, 32] width 16 height 10
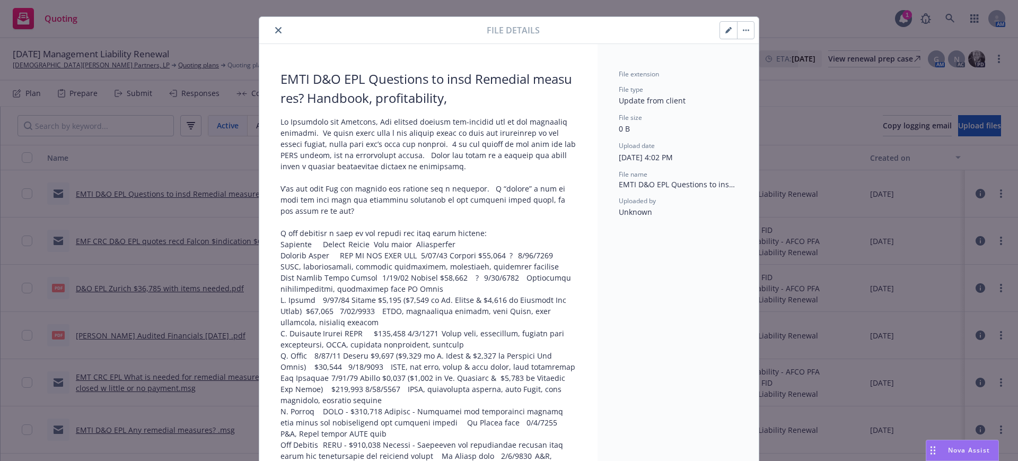
click at [275, 28] on icon "close" at bounding box center [278, 30] width 6 height 6
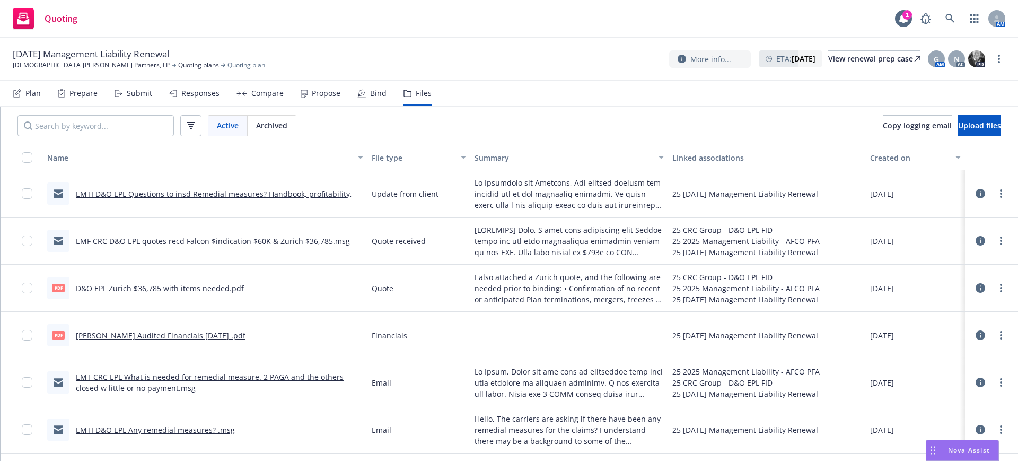
click at [142, 91] on div "Submit" at bounding box center [139, 93] width 25 height 8
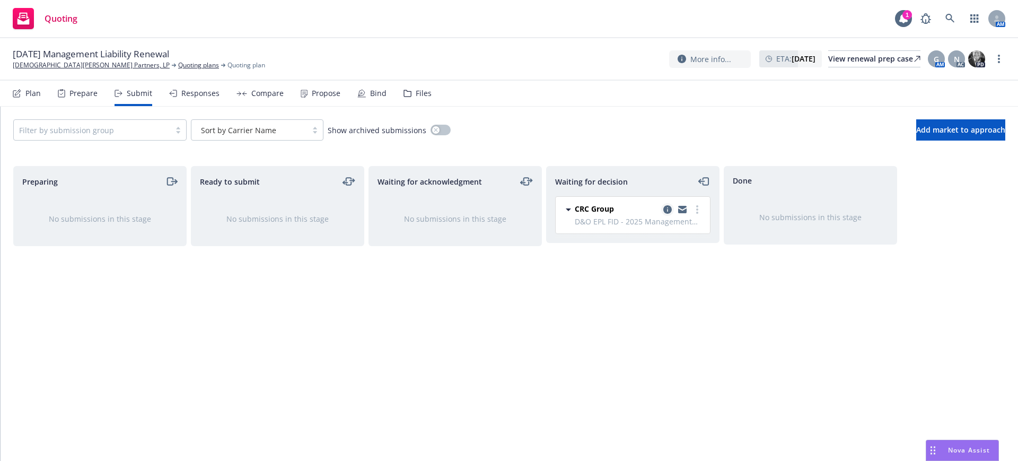
click at [665, 207] on icon "copy logging email" at bounding box center [667, 209] width 8 height 8
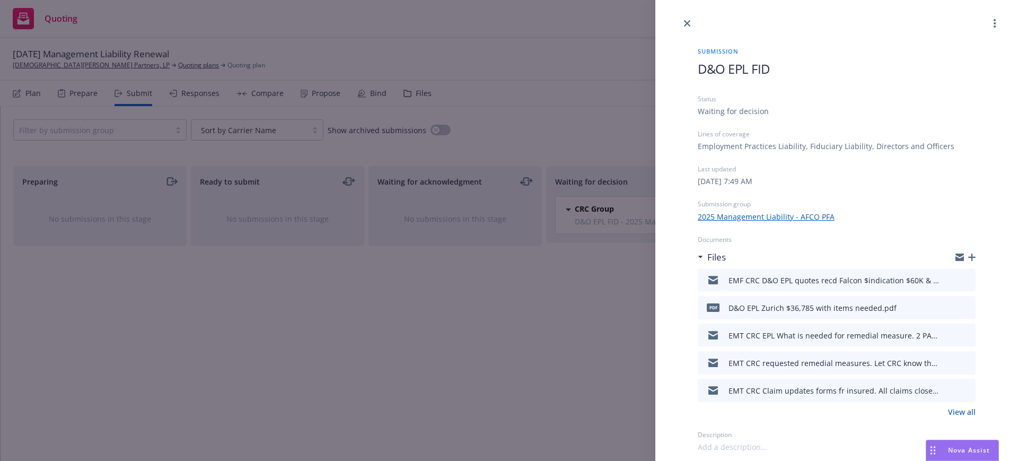
click at [973, 254] on icon "button" at bounding box center [971, 257] width 7 height 7
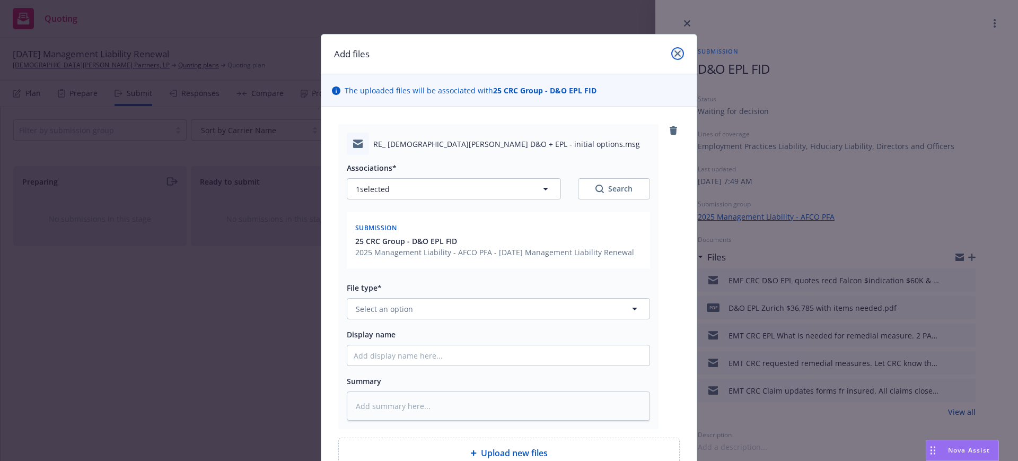
click at [675, 52] on icon "close" at bounding box center [678, 53] width 6 height 6
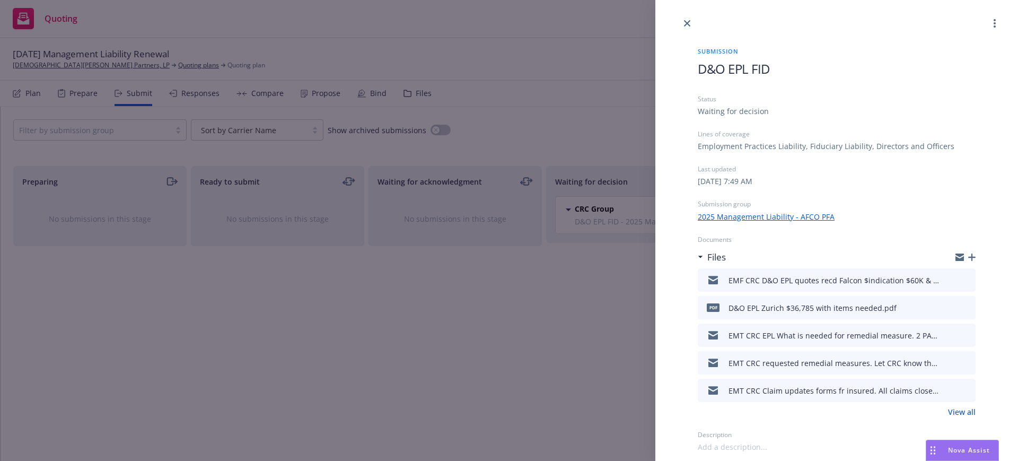
click at [963, 409] on link "View all" at bounding box center [962, 411] width 28 height 11
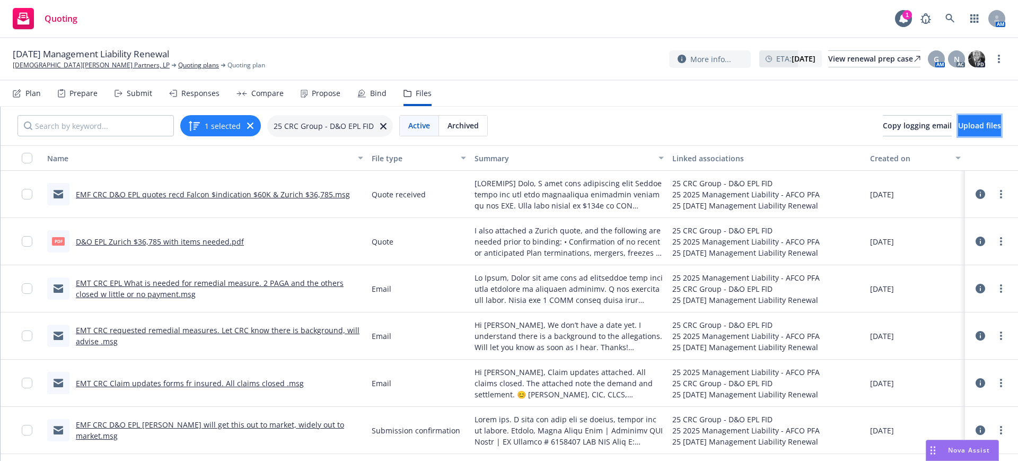
click at [958, 124] on span "Upload files" at bounding box center [979, 125] width 43 height 10
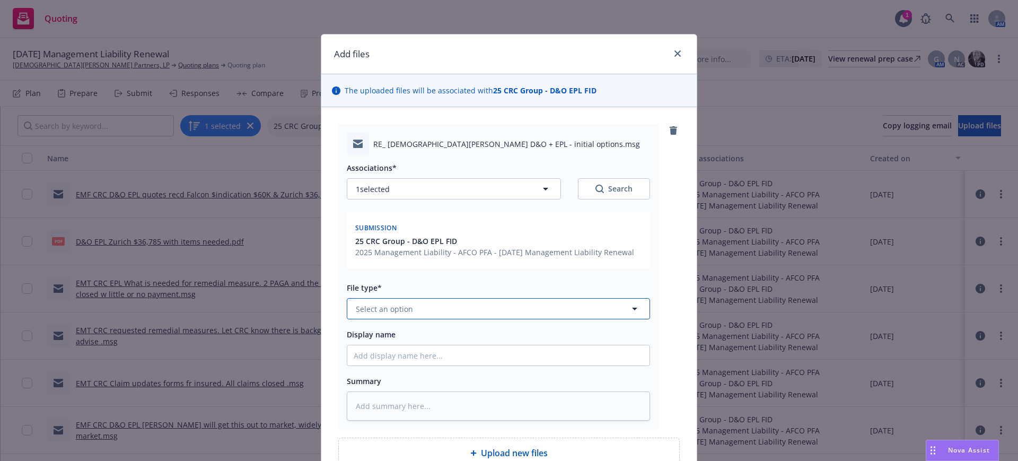
click at [409, 309] on button "Select an option" at bounding box center [498, 308] width 303 height 21
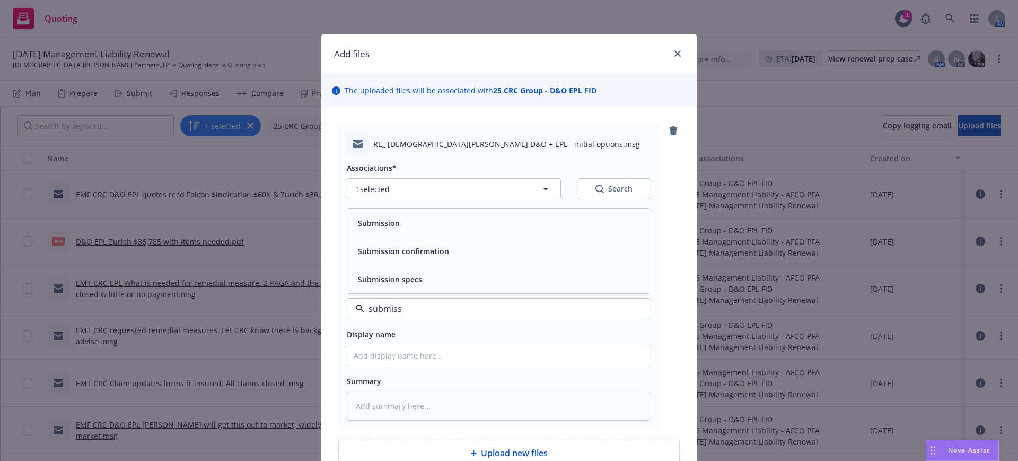
drag, startPoint x: 401, startPoint y: 310, endPoint x: 340, endPoint y: 307, distance: 60.5
click at [340, 307] on div "RE_ [DEMOGRAPHIC_DATA][PERSON_NAME] D&O + EPL - initial options.msg Association…" at bounding box center [498, 276] width 320 height 305
type input "quote"
click at [373, 248] on span "Quote" at bounding box center [369, 251] width 23 height 11
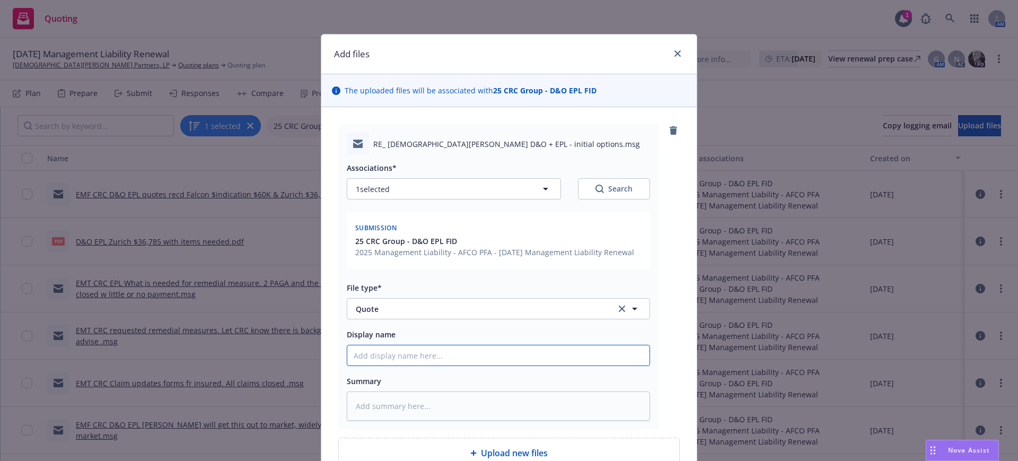
drag, startPoint x: 346, startPoint y: 357, endPoint x: 370, endPoint y: 340, distance: 29.6
click at [347, 356] on input "Display name" at bounding box center [498, 355] width 302 height 20
type textarea "x"
type input "E"
type textarea "x"
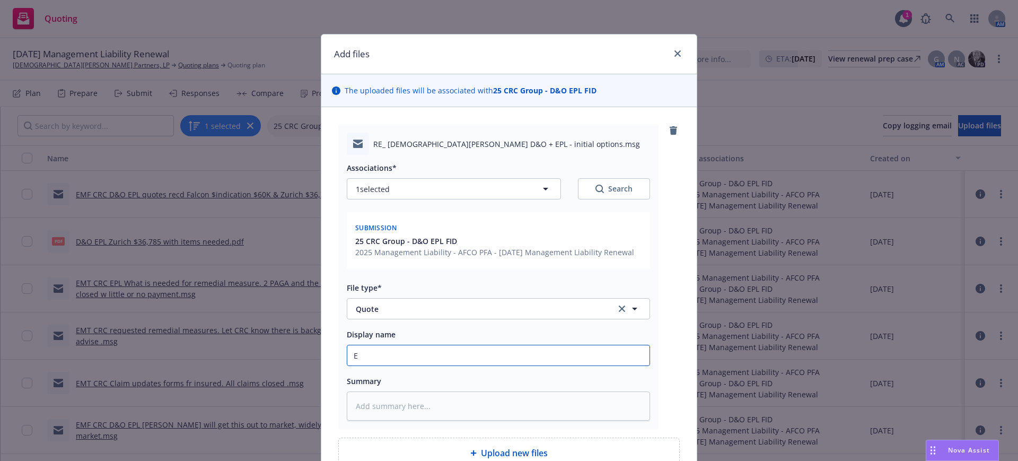
type input "EM"
type textarea "x"
type input "EMT"
type textarea "x"
type input "EMT"
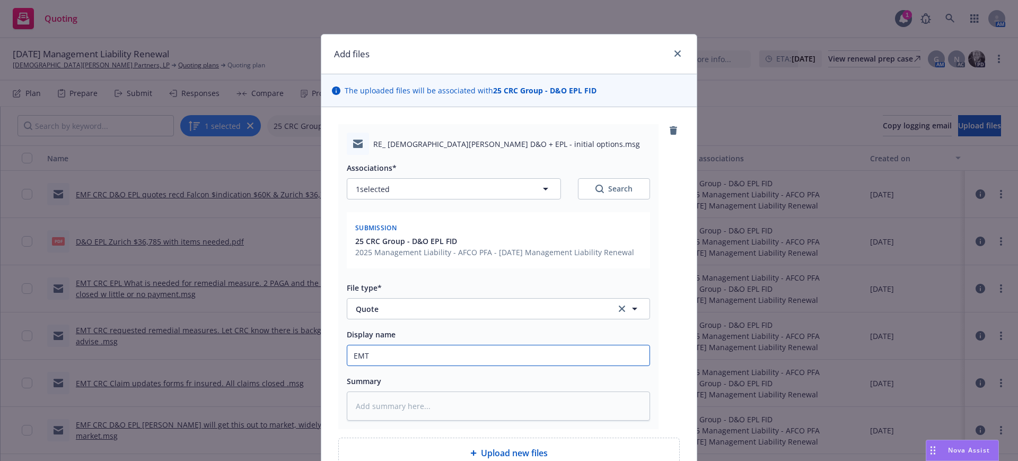
type textarea "x"
type input "EMT C"
type textarea "x"
type input "EMT CR"
type textarea "x"
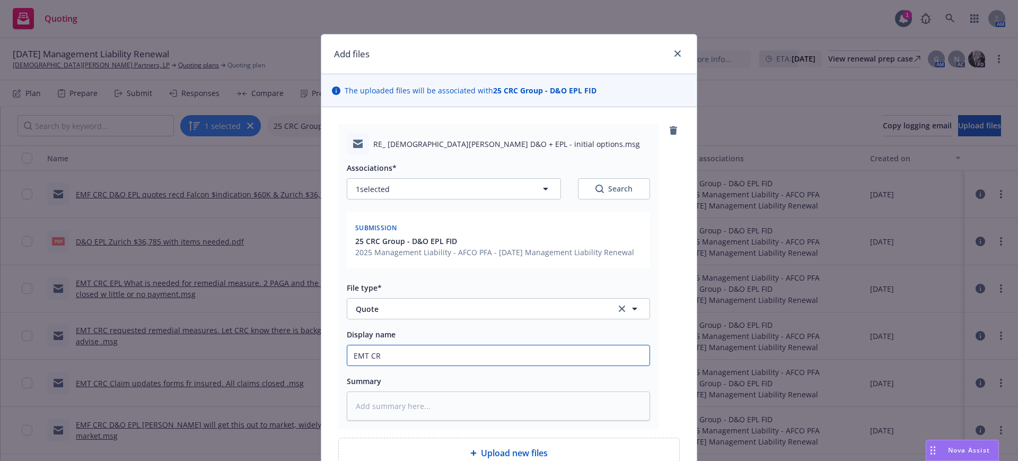
type input "EMT CRC"
type textarea "x"
type input "EMT CRC"
type textarea "x"
type input "EMT CRC D"
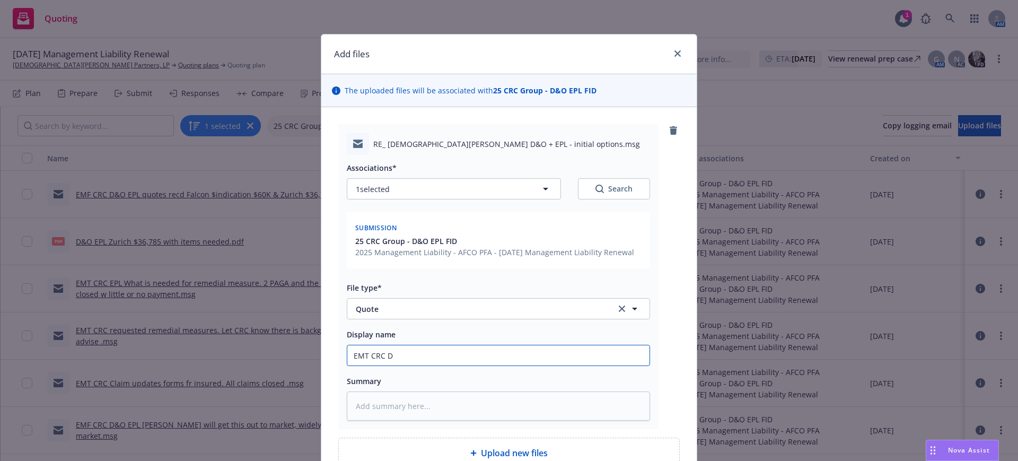
type textarea "x"
type input "EMT CRC D&"
type textarea "x"
type input "EMT CRC D&O"
type textarea "x"
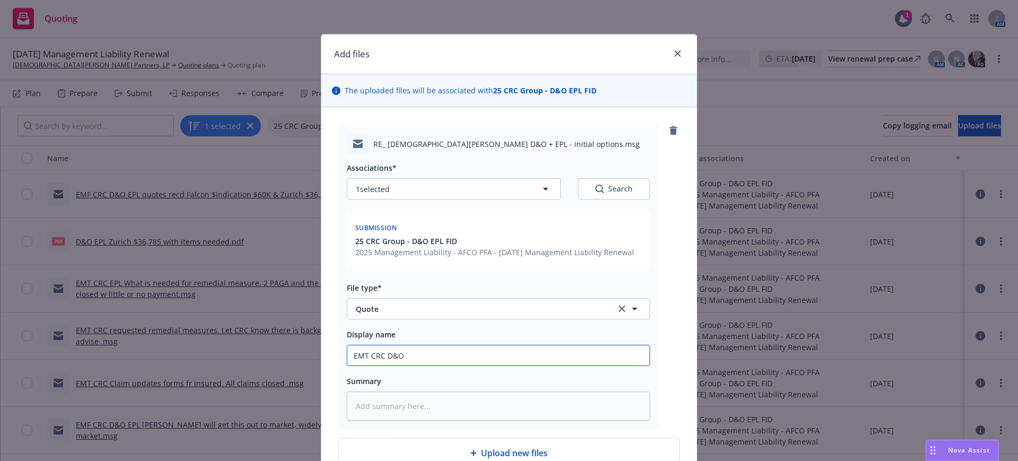
type input "EMT CRC D&O"
type textarea "x"
type input "EMT CRC D&O E"
type textarea "x"
type input "EMT CRC D&O EP"
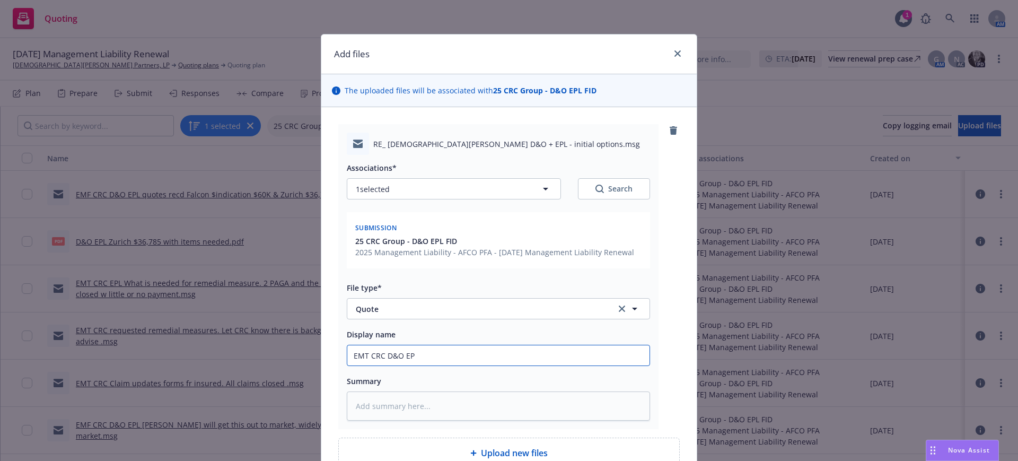
type textarea "x"
type input "EMT CRC D&O EPL"
type textarea "x"
type input "EMT CRC D&O EPL"
type textarea "x"
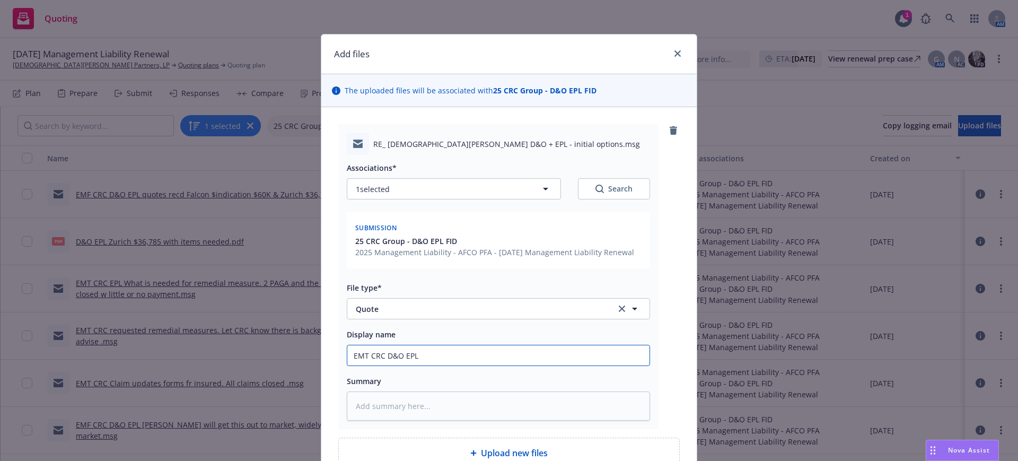
type input "EMT CRC D&O EPL r"
type textarea "x"
type input "EMT CRC D&O EPL re"
type textarea "x"
type input "EMT CRC D&O EPL res"
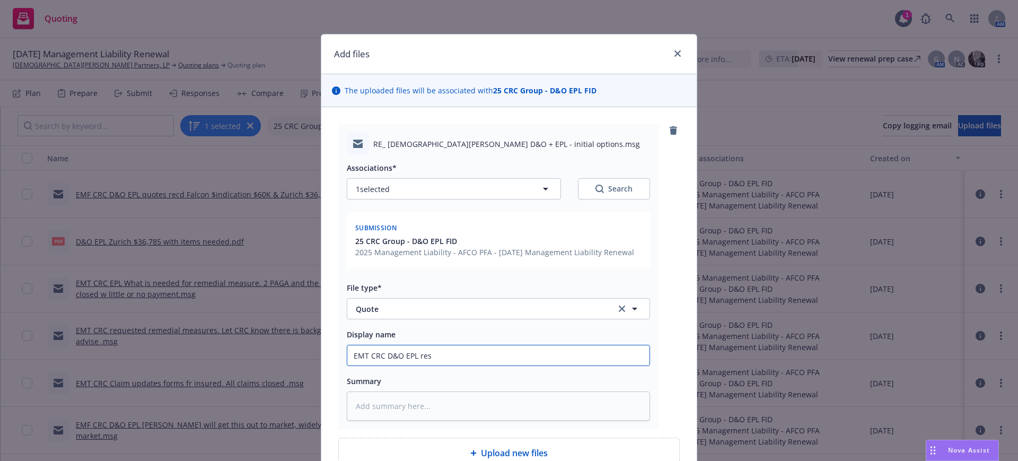
type textarea "x"
type input "EMT CRC D&O EPL resp"
type textarea "x"
type input "EMT CRC D&O EPL resp"
type textarea "x"
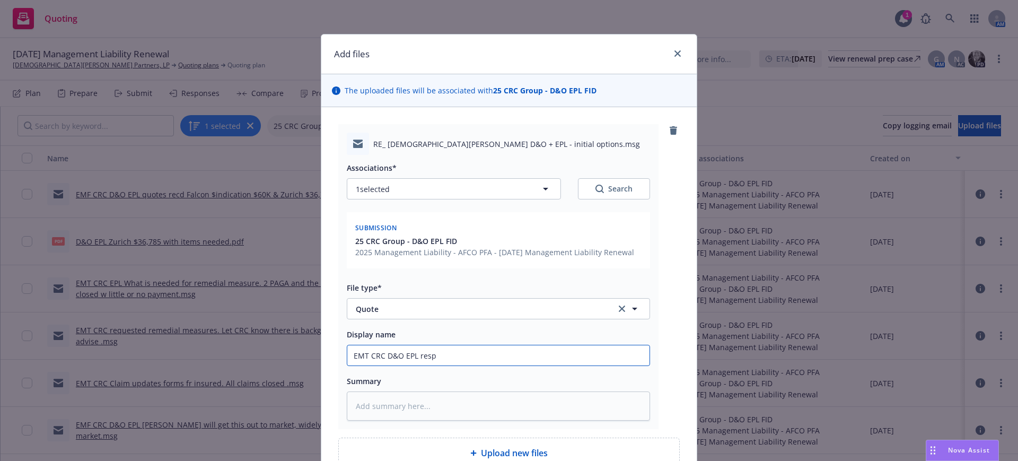
type input "EMT CRC D&O EPL resp t"
type textarea "x"
type input "EMT CRC D&O EPL resp to"
type textarea "x"
type input "EMT CRC D&O EPL resp to"
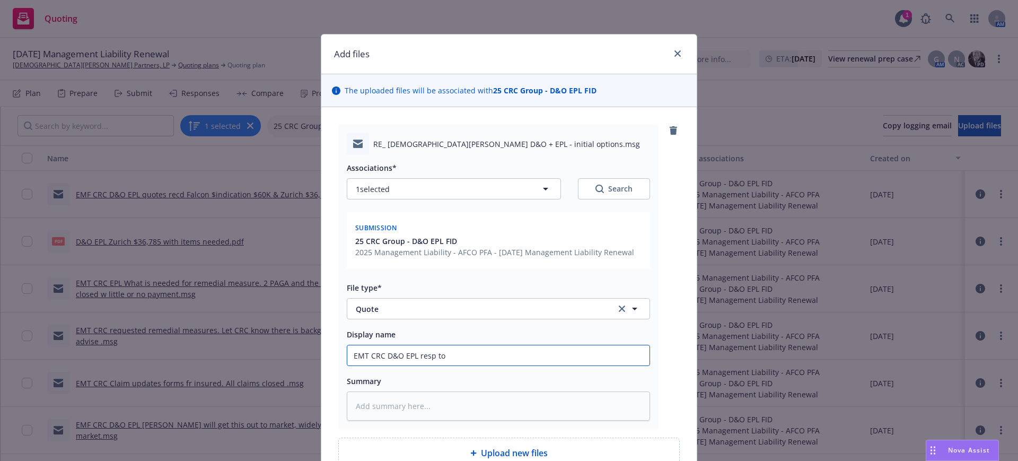
type textarea "x"
type input "EMT CRC D&O EPL resp to r"
type textarea "x"
type input "EMT CRC D&O EPL resp to re"
type textarea "x"
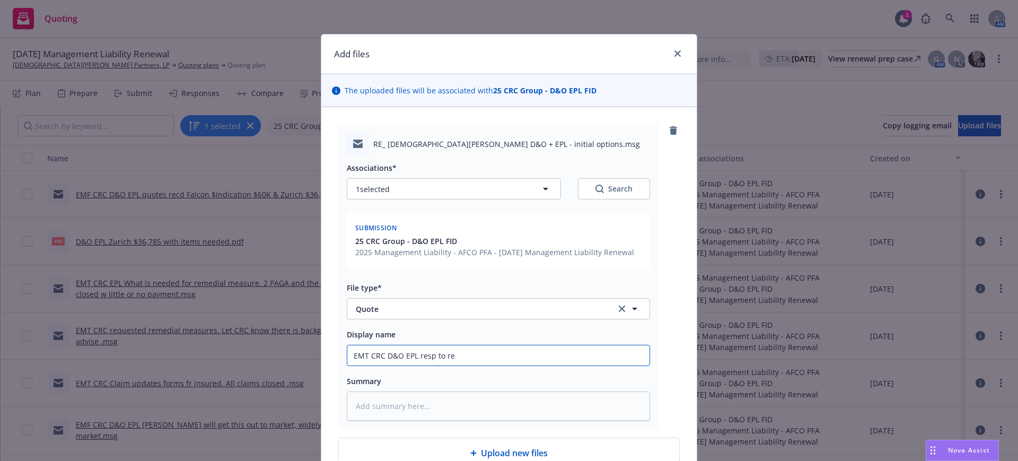
type input "EMT CRC D&O EPL resp to req"
type textarea "x"
type input "EMT CRC D&O EPL resp to requ"
type textarea "x"
type input "EMT CRC D&O EPL resp to reque"
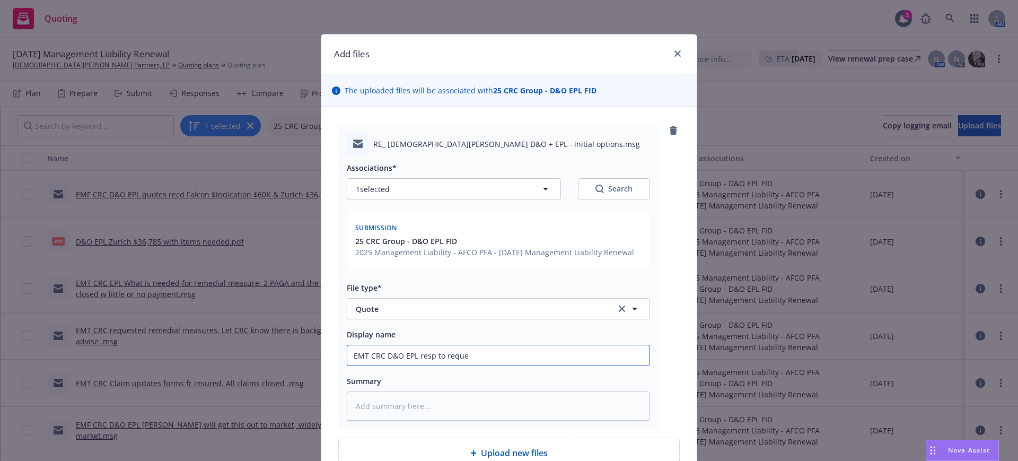
type textarea "x"
type input "EMT CRC D&O EPL resp to reques"
type textarea "x"
type input "EMT CRC D&O EPL resp to request"
type textarea "x"
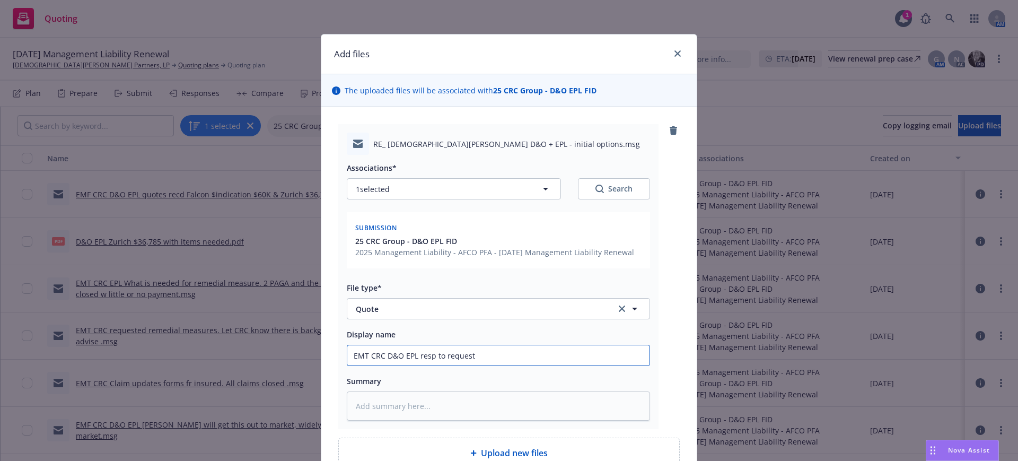
type input "EMT CRC D&O EPL resp to request"
type textarea "x"
type input "EMT CRC D&O EPL resp to request f"
type textarea "x"
type input "EMT CRC D&O EPL resp to request fo"
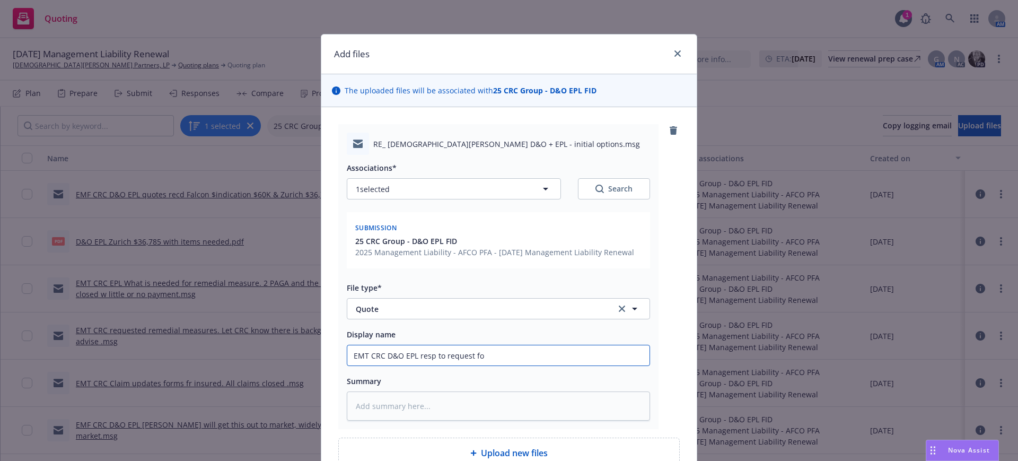
type textarea "x"
type input "EMT CRC D&O EPL resp to request for"
type textarea "x"
type input "EMT CRC D&O EPL resp to request for"
type textarea "x"
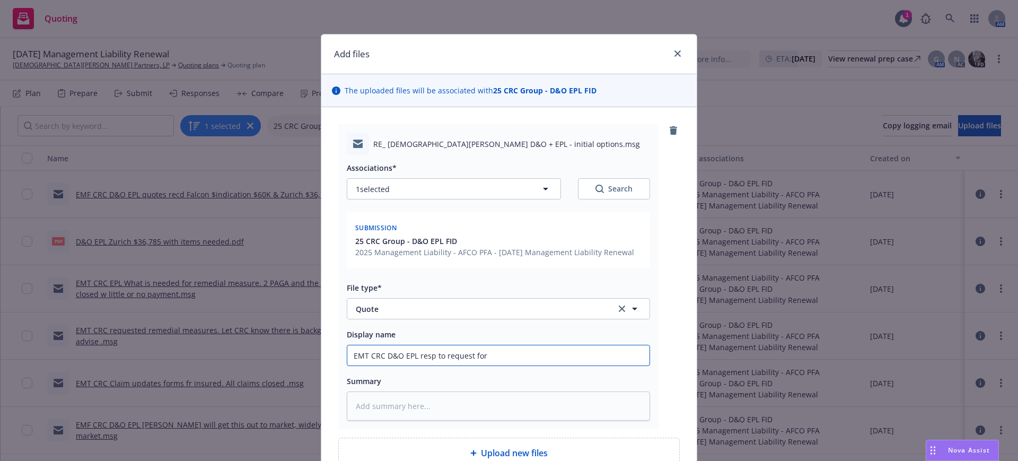
type input "EMT CRC D&O EPL resp to request for a"
type textarea "x"
type input "EMT CRC D&O EPL resp to request for ad"
type textarea "x"
type input "EMT CRC D&O EPL resp to request for add"
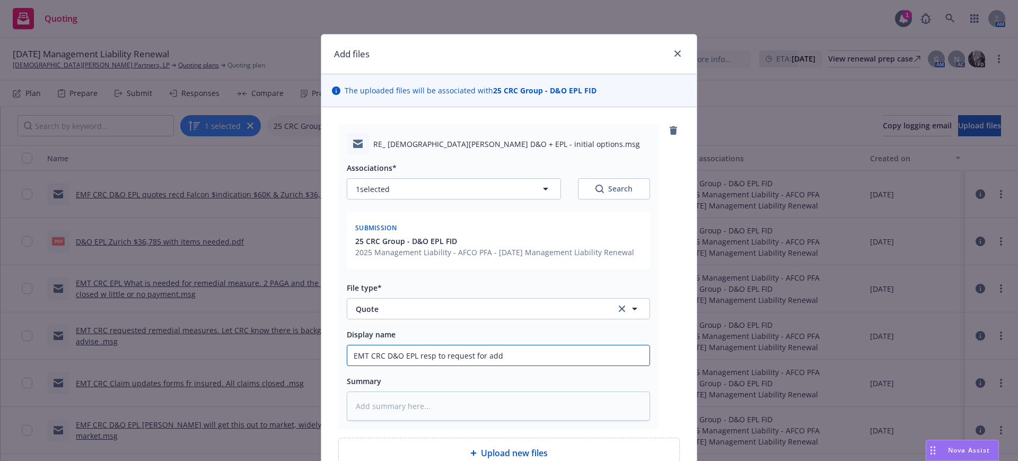
type textarea "x"
type input "EMT CRC D&O EPL resp to request for addk"
type textarea "x"
type input "EMT CRC D&O EPL resp to request for addkl"
type textarea "x"
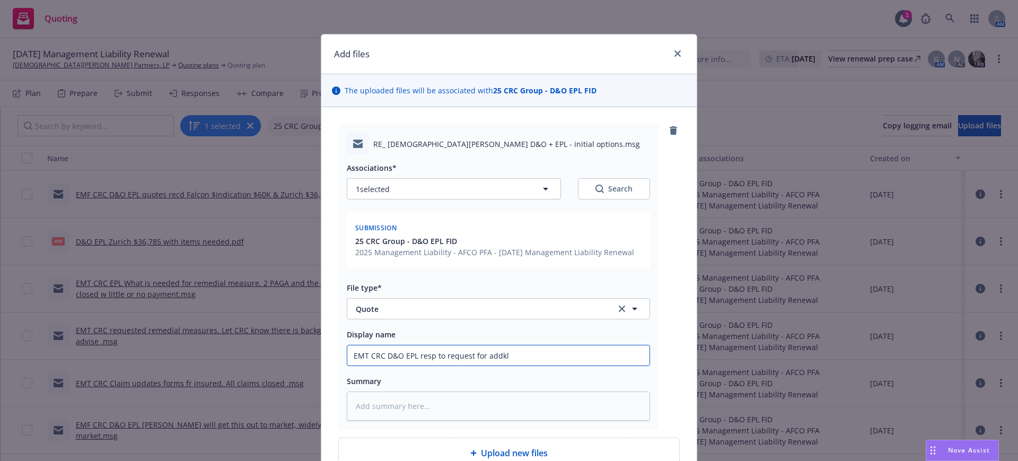
type input "EMT CRC D&O EPL resp to request for addkl"
type textarea "x"
type input "EMT CRC D&O EPL resp to request for addkl i"
type textarea "x"
type input "EMT CRC D&O EPL resp to request for addkl it"
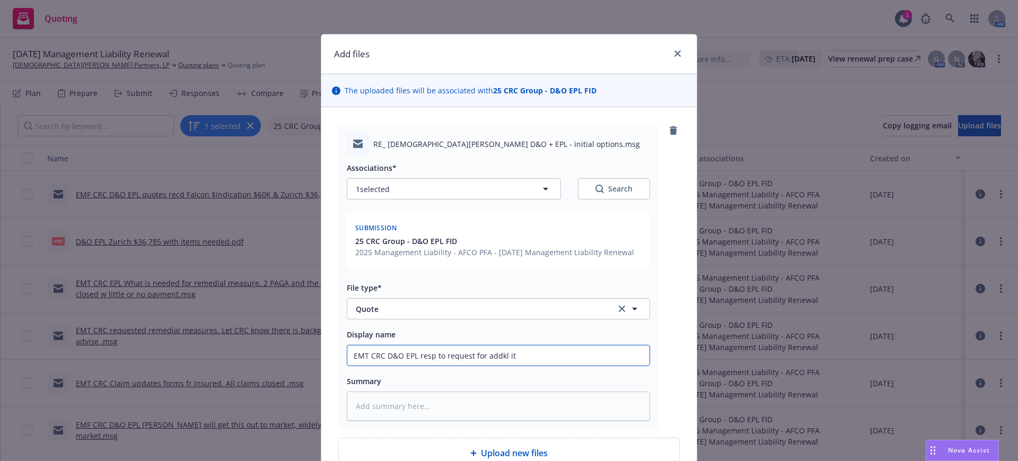
type textarea "x"
type input "EMT CRC D&O EPL resp to request for addkl ite"
type textarea "x"
type input "EMT CRC D&O EPL resp to request for addkl ites"
type textarea "x"
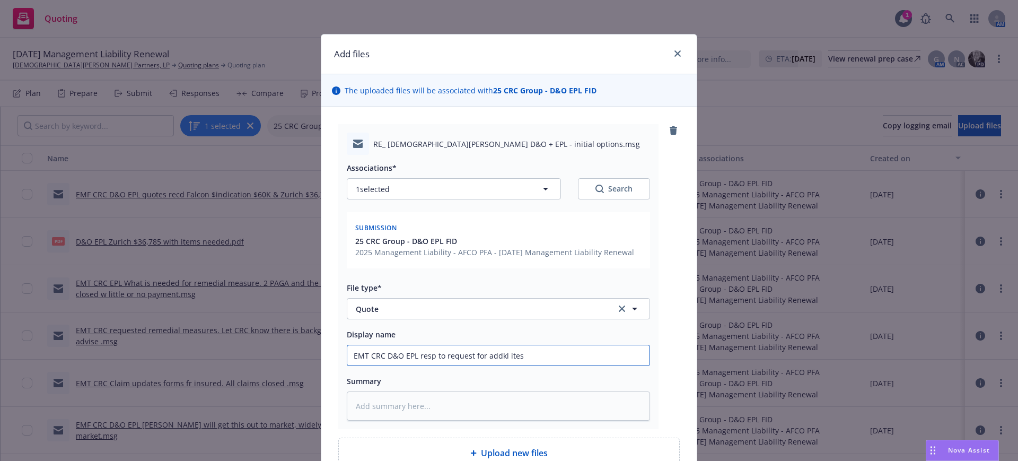
type input "EMT CRC D&O EPL resp to request for addkl itesm"
type textarea "x"
type input "EMT CRC D&O EPL resp to request for addkl itesm."
type textarea "x"
type input "EMT CRC D&O EPL resp to request for addkl itesm."
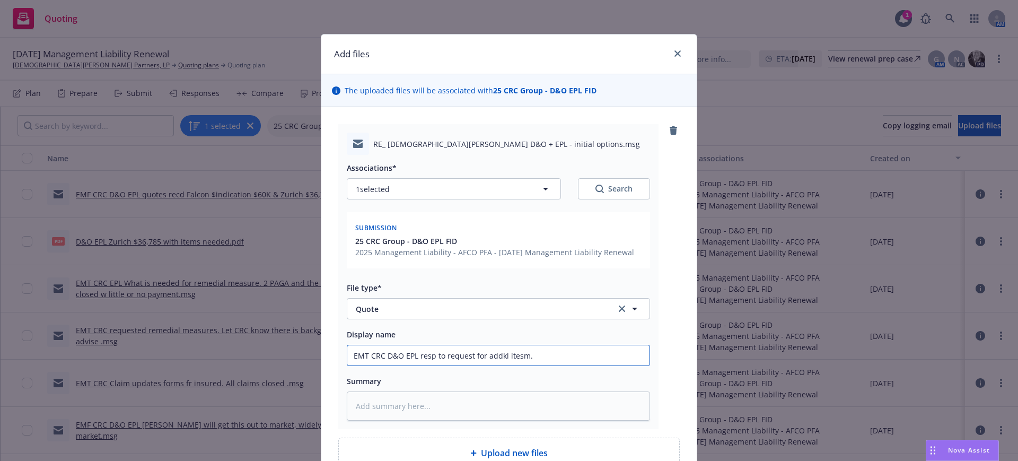
type textarea "x"
type input "EMT CRC D&O EPL resp to request for addkl itesm."
type textarea "x"
type input "EMT CRC D&O EPL resp to request for addkl itesm."
type textarea "x"
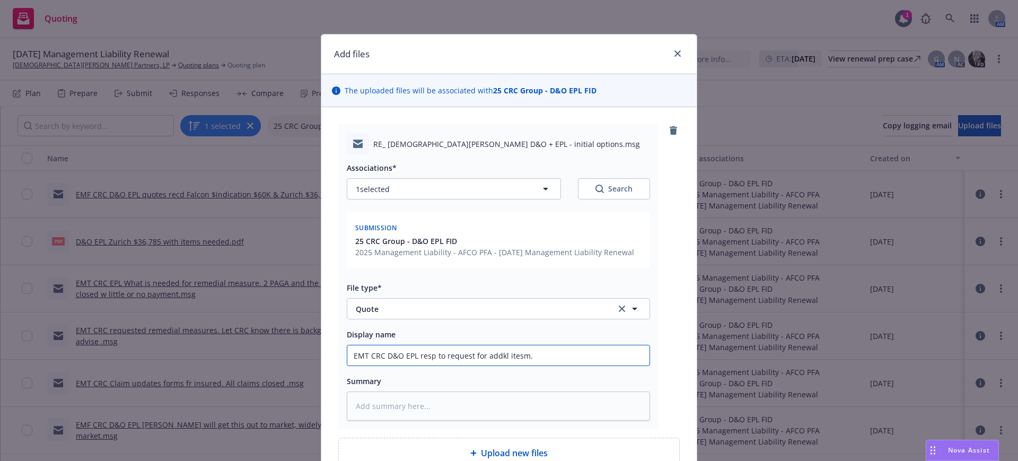
type input "EMT CRC D&O EPL resp to request for addkl itesm."
type textarea "x"
type input "EMT CRC D&O EPL resp to request for addkl itesm"
type textarea "x"
type input "EMT CRC D&O EPL resp to request for addkl ites"
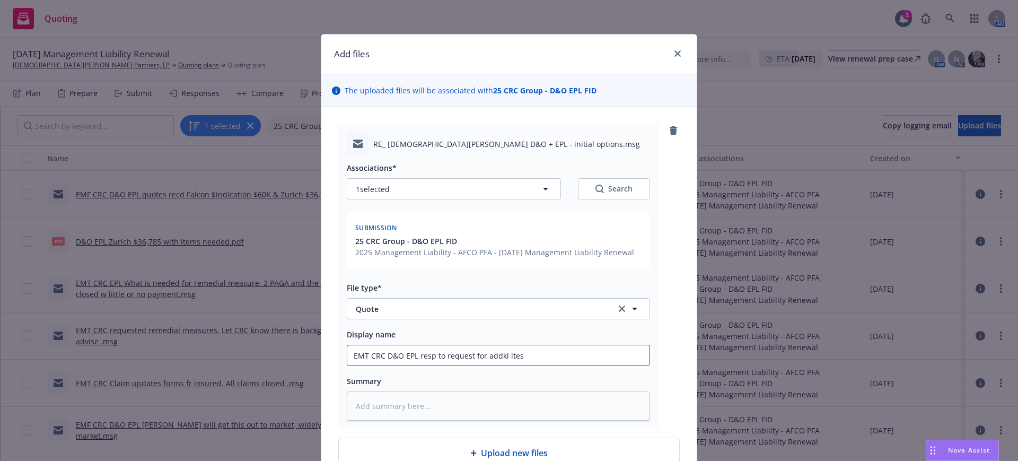
type textarea "x"
type input "EMT CRC D&O EPL resp to request for addkl ite"
type textarea "x"
type input "EMT CRC D&O EPL resp to request for addkl it"
type textarea "x"
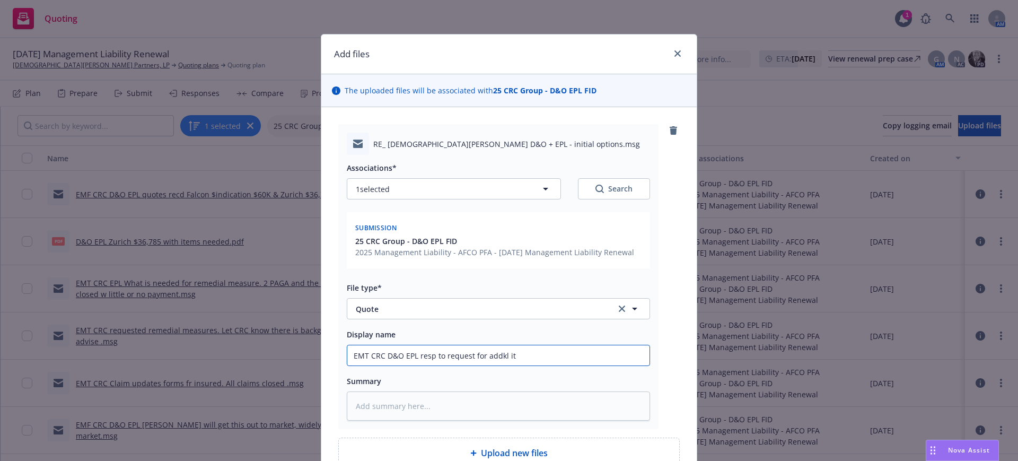
type input "EMT CRC D&O EPL resp to request for addkl i"
type textarea "x"
type input "EMT CRC D&O EPL resp to request for addkl"
type textarea "x"
type input "EMT CRC D&O EPL resp to request for addkl"
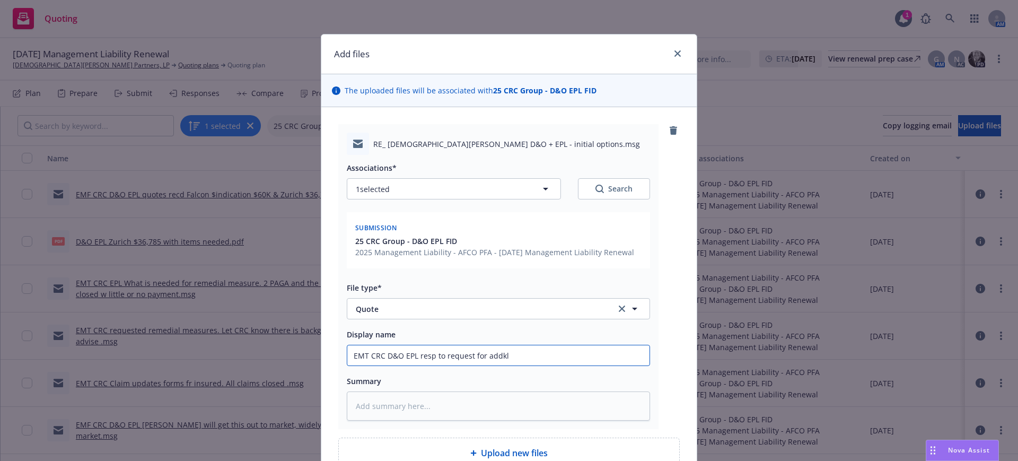
type textarea "x"
type input "EMT CRC D&O EPL resp to request for addk"
type textarea "x"
type input "EMT CRC D&O EPL resp to request for add"
type textarea "x"
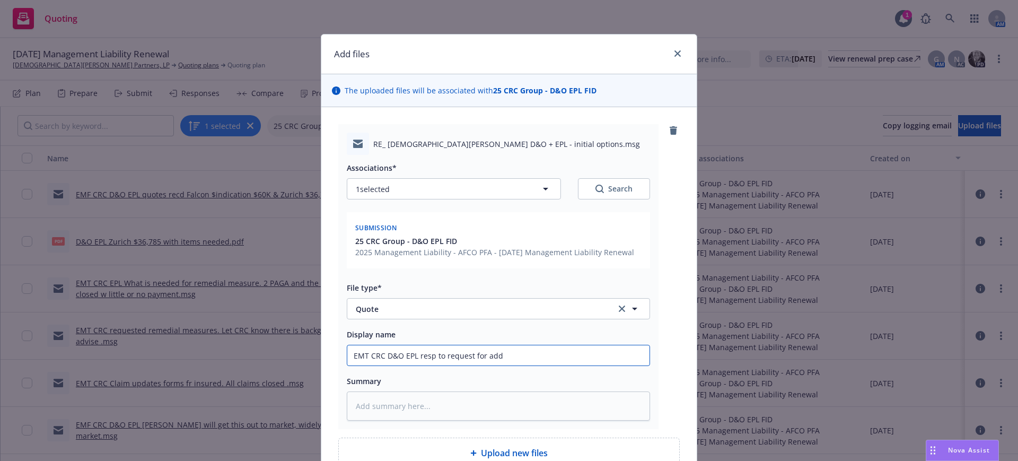
type input "EMT CRC D&O EPL resp to request for ad"
type textarea "x"
type input "EMT CRC D&O EPL resp to request for a"
type textarea "x"
type input "EMT CRC D&O EPL resp to request for"
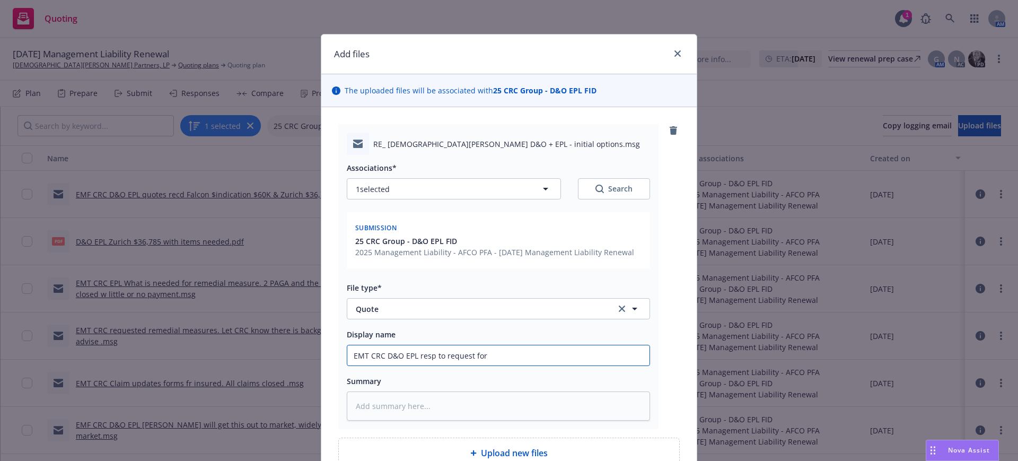
type textarea "x"
type input "EMT CRC D&O EPL resp to request for"
type textarea "x"
type input "EMT CRC D&O EPL resp to request fo"
type textarea "x"
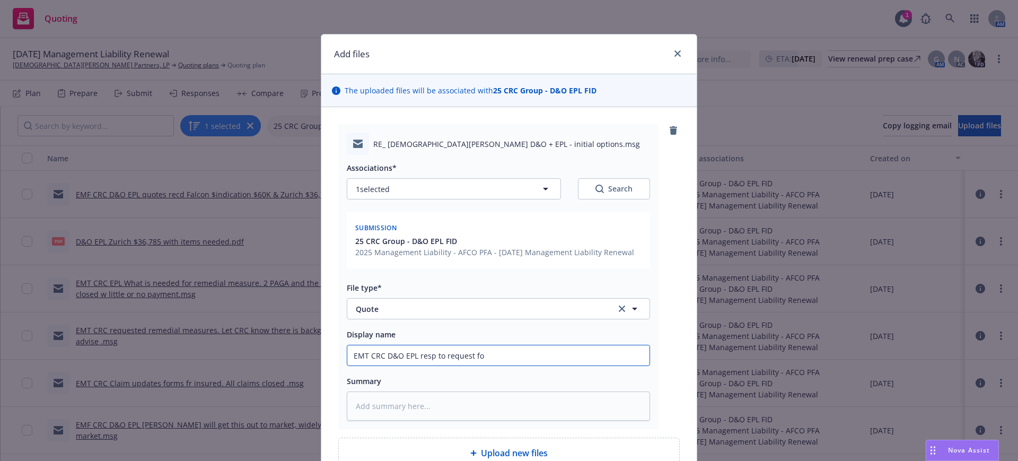
type input "EMT CRC D&O EPL resp to request f"
type textarea "x"
type input "EMT CRC D&O EPL resp to request"
type textarea "x"
type input "EMT CRC D&O EPL resp to request"
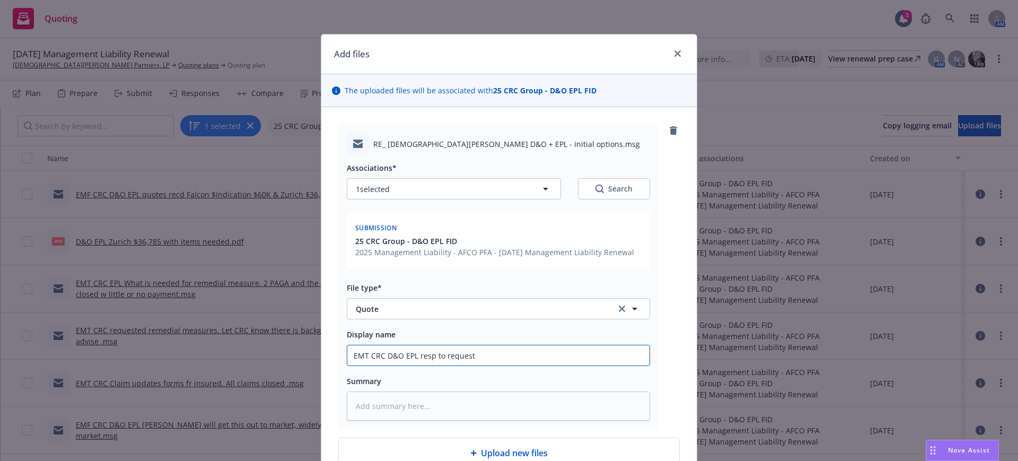
type textarea "x"
type input "EMT CRC D&O EPL resp to reques"
type textarea "x"
type input "EMT CRC D&O EPL resp to reque"
type textarea "x"
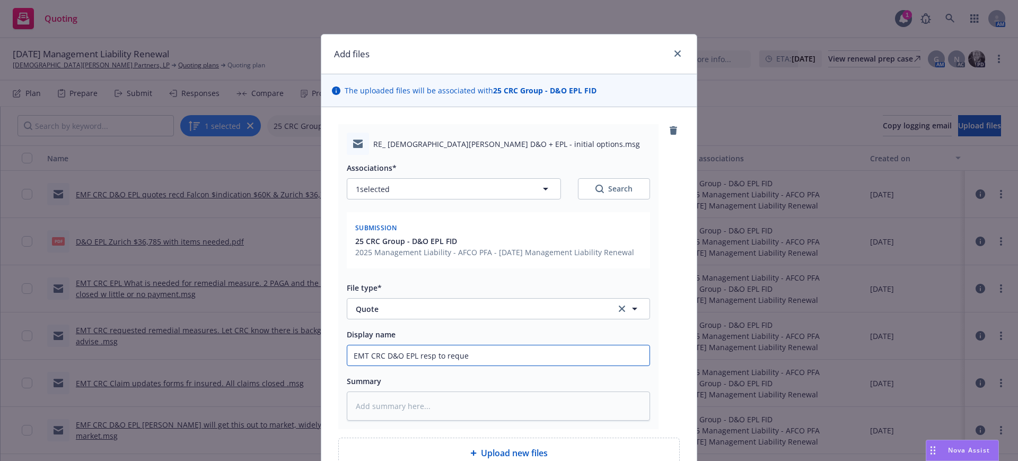
type input "EMT CRC D&O EPL resp to requ"
type textarea "x"
type input "EMT CRC D&O EPL resp to req"
type textarea "x"
type input "EMT CRC D&O EPL resp to re"
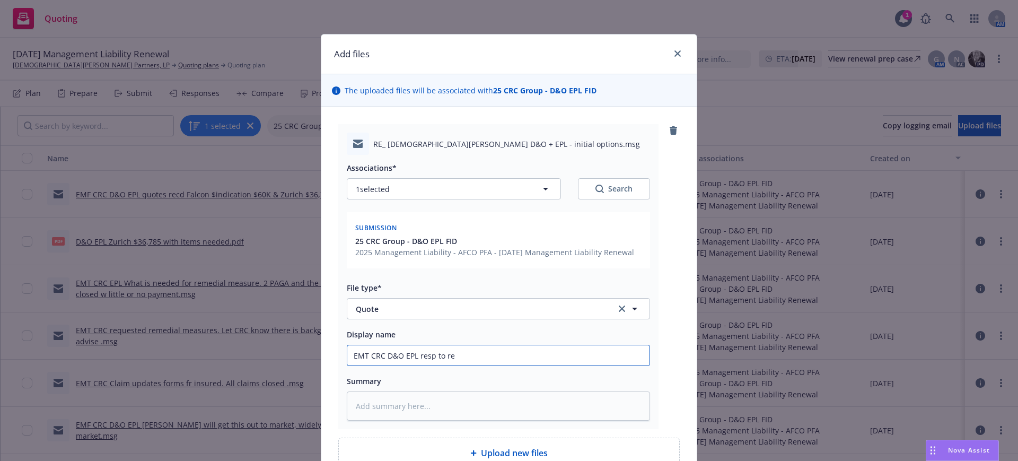
type textarea "x"
type input "EMT CRC D&O EPL resp to r"
type textarea "x"
type input "EMT CRC D&O EPL resp to"
type textarea "x"
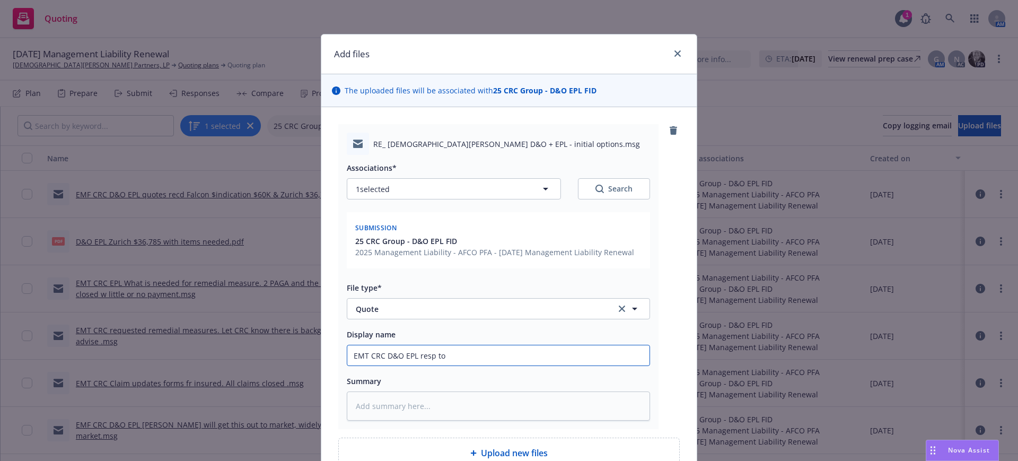
type input "EMT CRC D&O EPL resp to"
type textarea "x"
type input "EMT CRC D&O EPL resp t"
type textarea "x"
type input "EMT CRC D&O EPL resp"
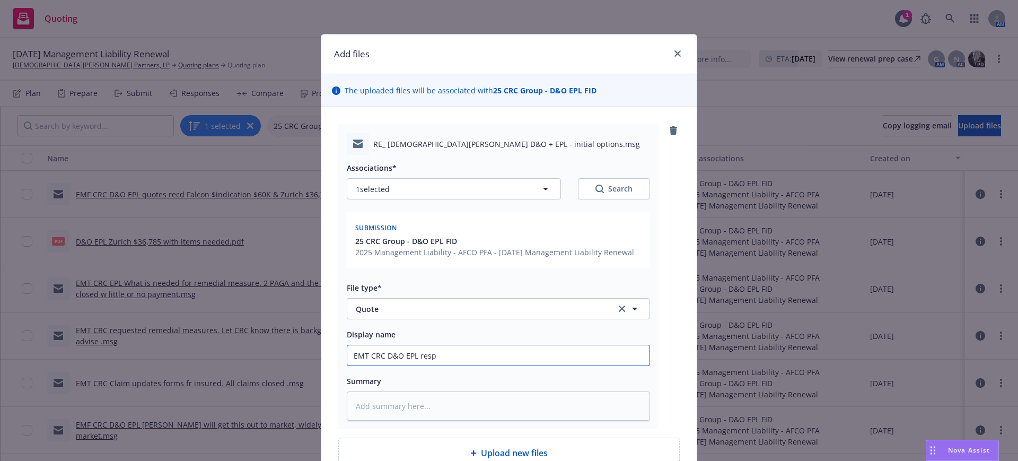
type textarea "x"
type input "EMT CRC D&O EPL resp"
type textarea "x"
type input "EMT CRC D&O EPL res"
type textarea "x"
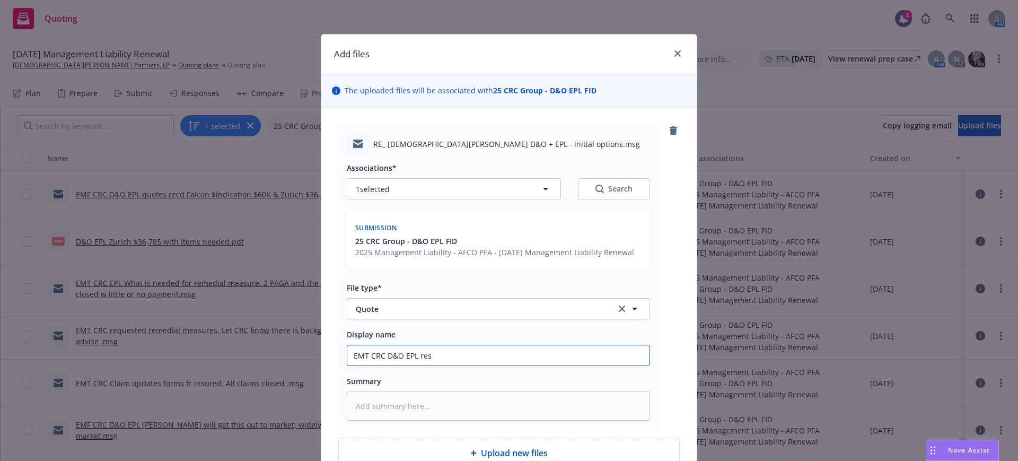
type input "EMT CRC D&O EPL re"
type textarea "x"
type input "EMT CRC D&O EPL r"
type textarea "x"
type input "EMT CRC D&O EPL"
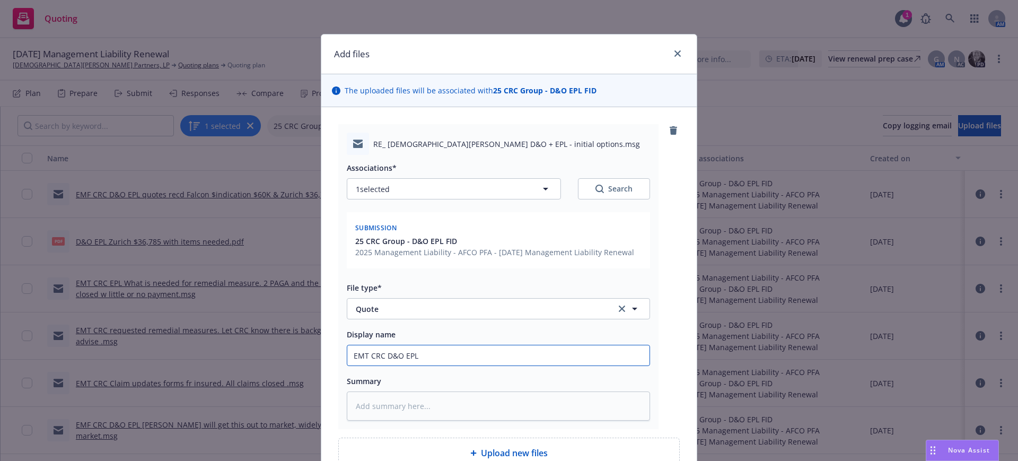
type textarea "x"
type input "EMT CRC D&O EPL A"
type textarea "x"
type input "EMT CRC D&O EPL Ad"
type textarea "x"
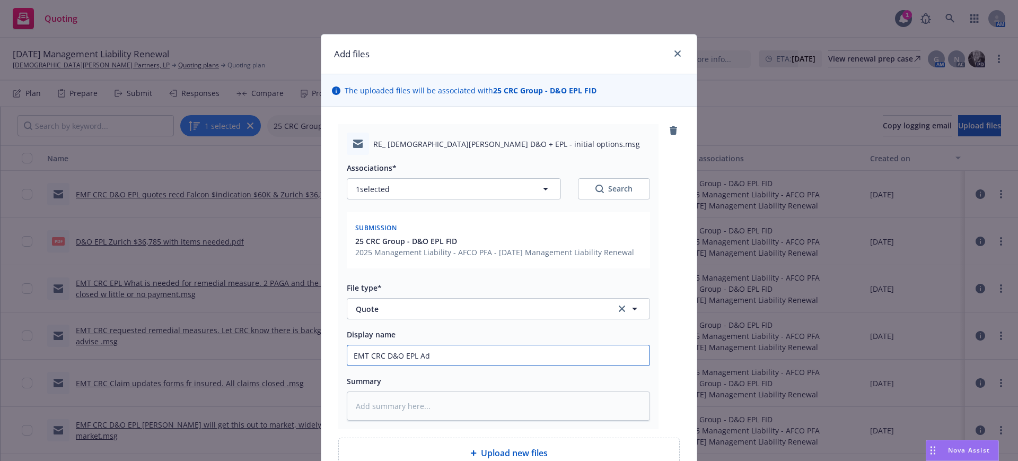
type input "EMT CRC D&O EPL Add"
type textarea "x"
type input "EMT CRC D&O EPL Addi"
type textarea "x"
type input "EMT CRC D&O EPL Addit"
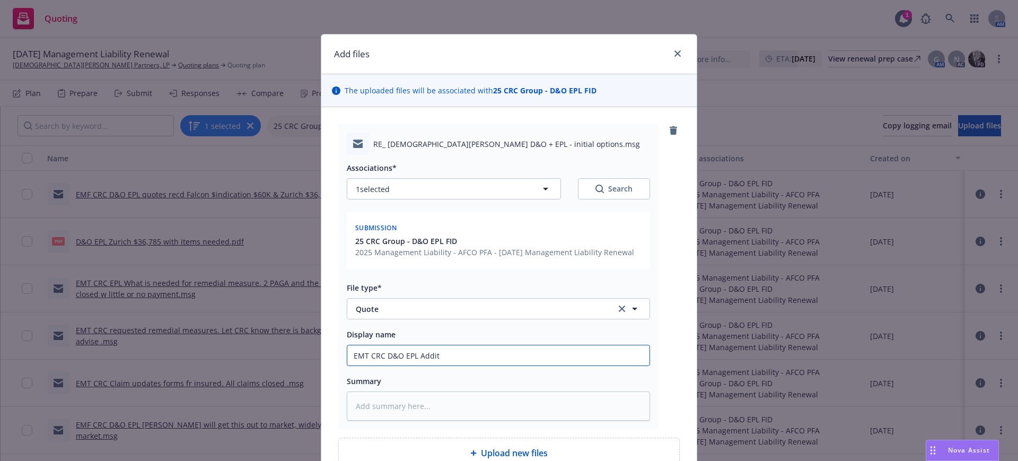
type textarea "x"
type input "EMT CRC D&O EPL Additi"
type textarea "x"
type input "EMT CRC D&O EPL Additio"
type textarea "x"
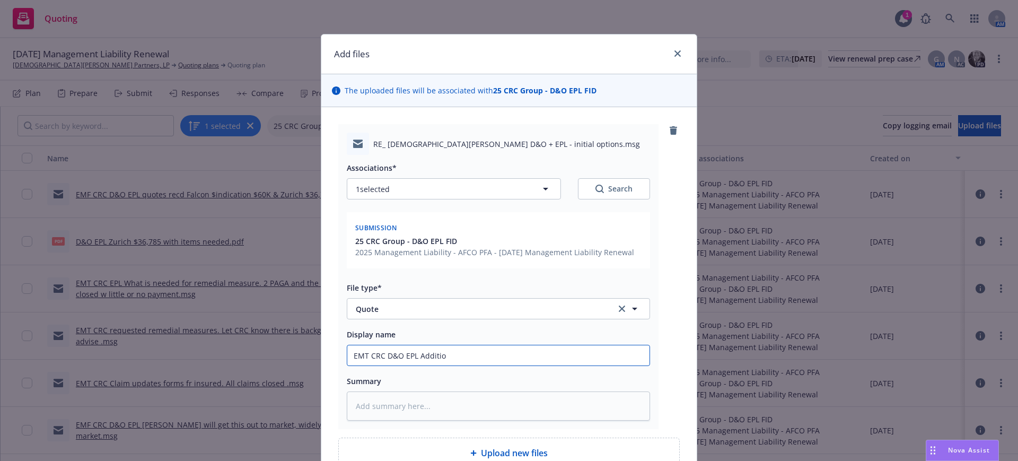
type input "EMT CRC D&O EPL Addition"
type textarea "x"
type input "EMT CRC D&O EPL Additiona"
type textarea "x"
type input "EMT CRC D&O EPL Additional"
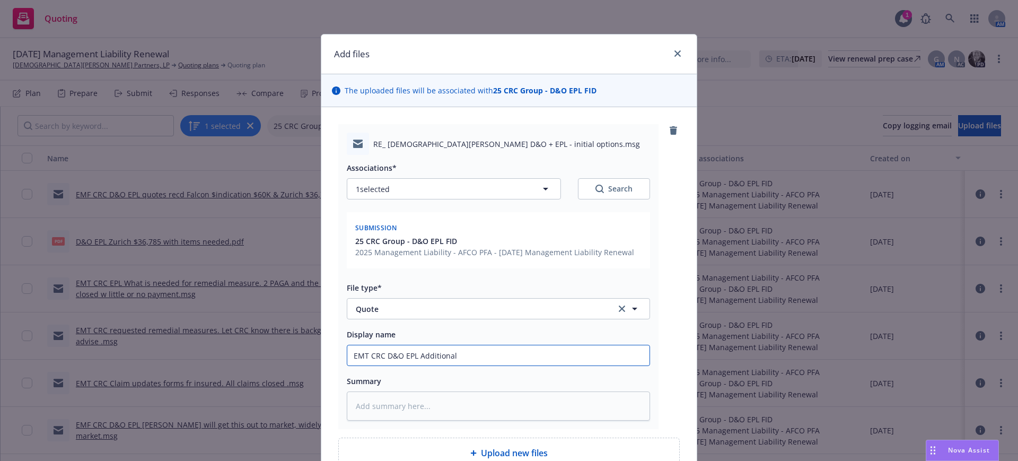
type textarea "x"
type input "EMT CRC D&O EPL Additional"
type textarea "x"
type input "EMT CRC D&O EPL Additional i"
type textarea "x"
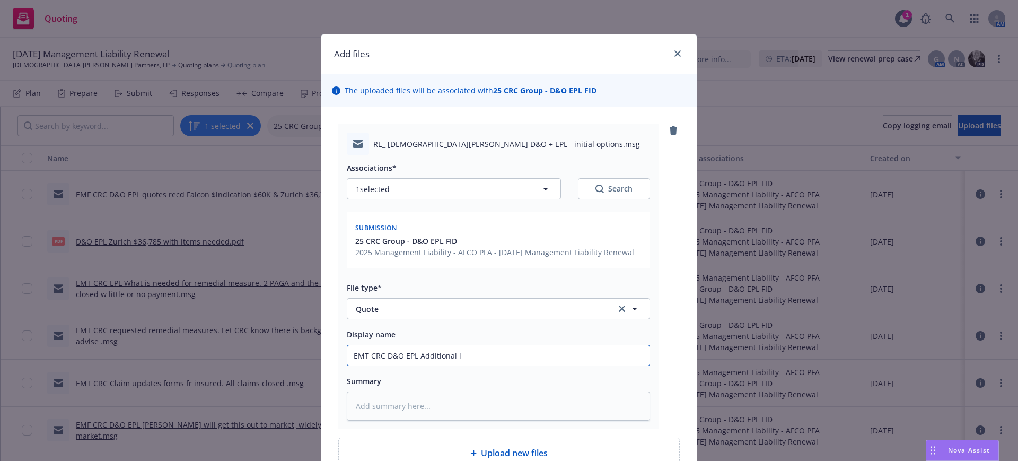
type input "EMT CRC D&O EPL Additional it"
type textarea "x"
type input "EMT CRC D&O EPL Additional ite"
type textarea "x"
type input "EMT CRC D&O EPL Additional item"
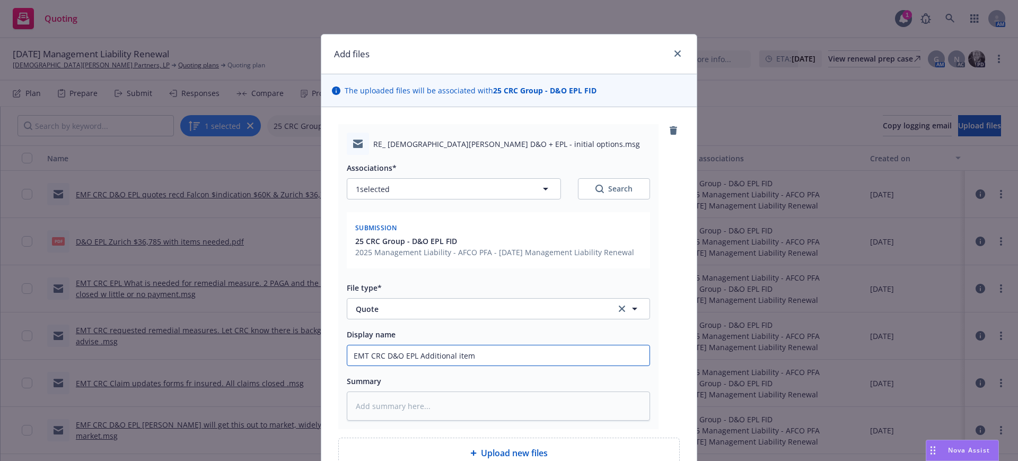
type textarea "x"
click at [347, 404] on textarea at bounding box center [498, 405] width 303 height 29
paste textarea "Hi Dixie, I requested the items and will get back to you. Gail Dillon, CIC, CLC…"
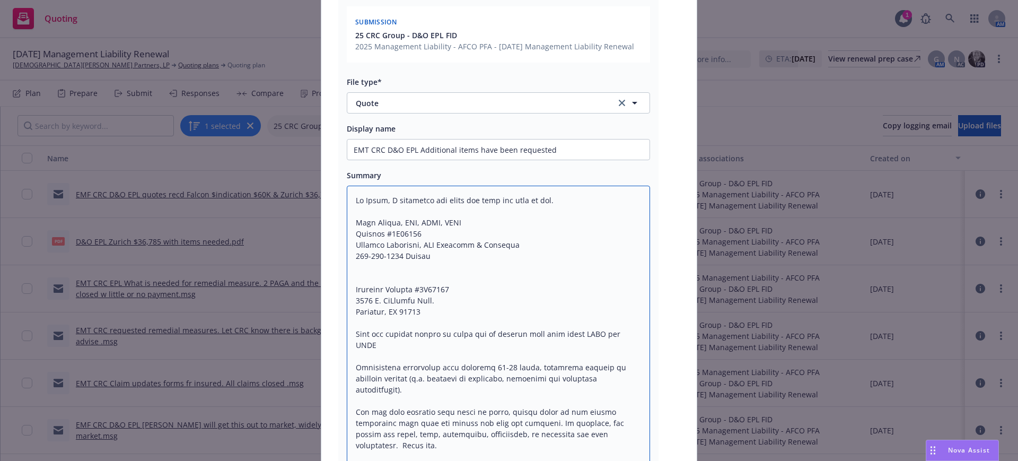
scroll to position [248, 0]
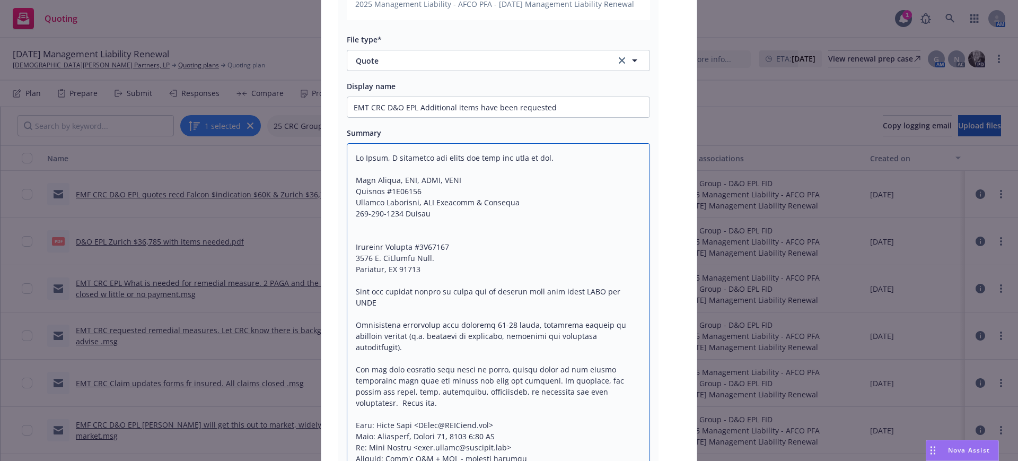
drag, startPoint x: 427, startPoint y: 274, endPoint x: 627, endPoint y: 380, distance: 226.3
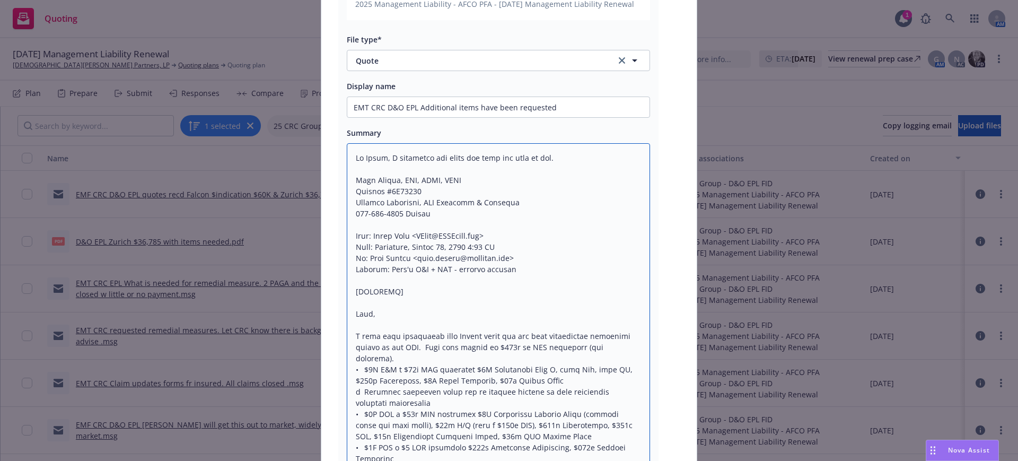
drag, startPoint x: 346, startPoint y: 278, endPoint x: 405, endPoint y: 299, distance: 63.1
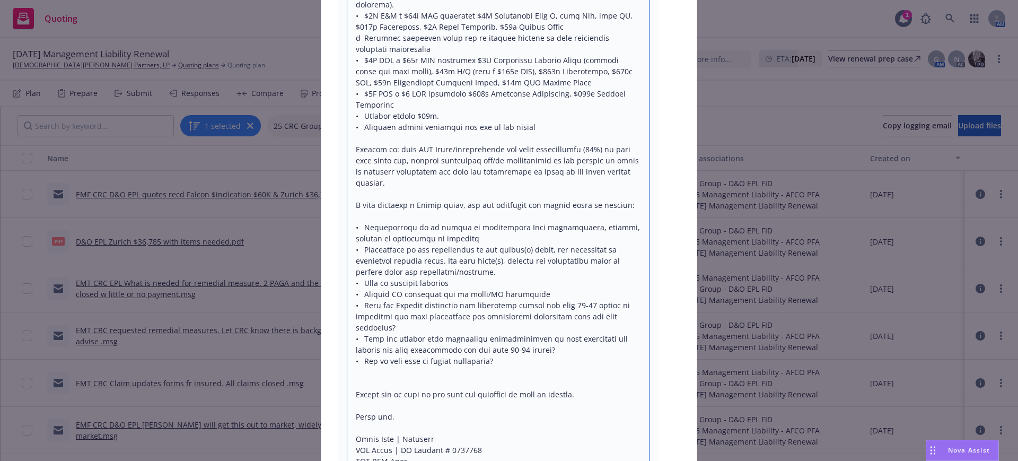
scroll to position [752, 0]
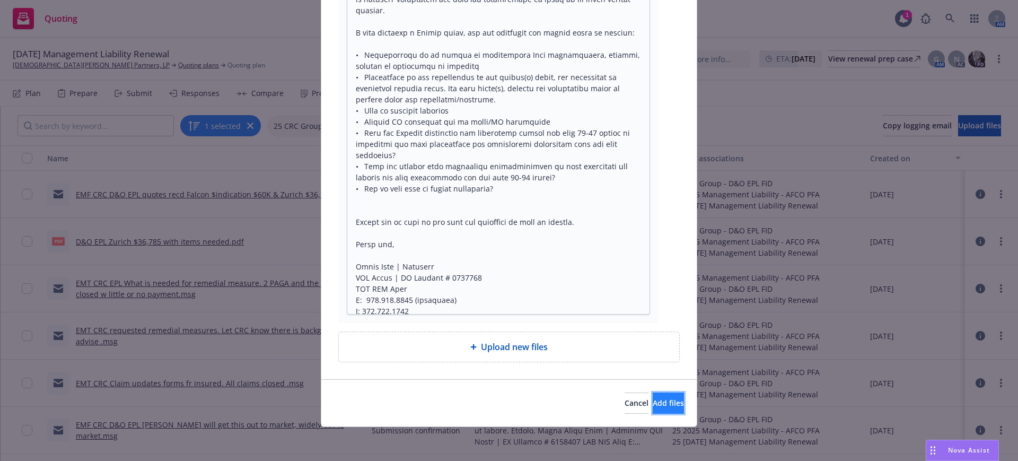
click at [653, 406] on span "Add files" at bounding box center [668, 403] width 31 height 10
